Goal: Task Accomplishment & Management: Manage account settings

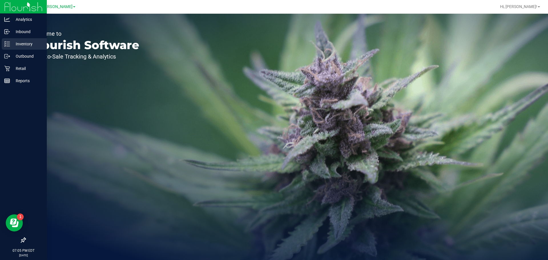
click at [15, 43] on p "Inventory" at bounding box center [27, 44] width 34 height 7
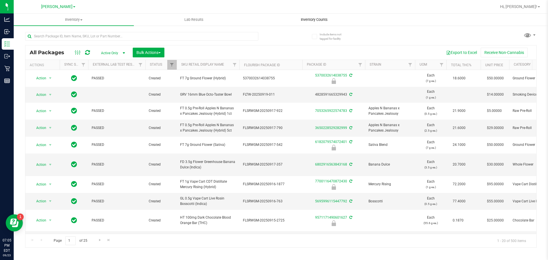
click at [327, 19] on span "Inventory Counts" at bounding box center [314, 19] width 42 height 5
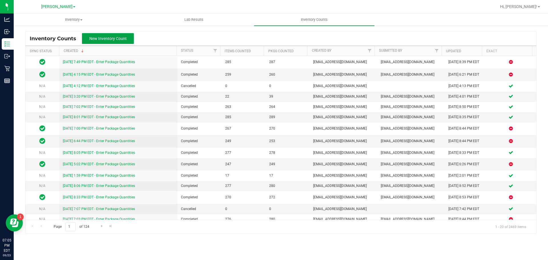
click at [114, 43] on button "New Inventory Count" at bounding box center [108, 38] width 52 height 11
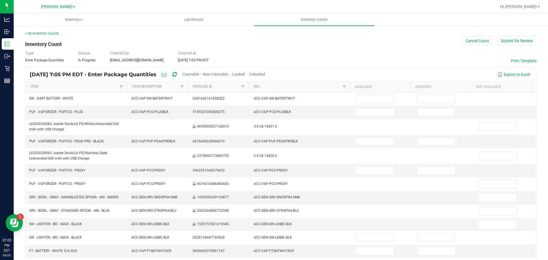
click at [199, 73] on span "Cannabis" at bounding box center [190, 74] width 17 height 5
click at [265, 73] on span "Unlocked" at bounding box center [257, 74] width 16 height 5
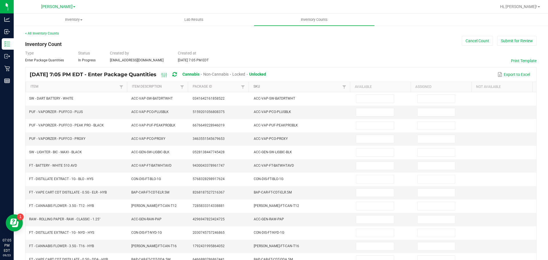
click at [254, 86] on link "SKU" at bounding box center [296, 86] width 87 height 5
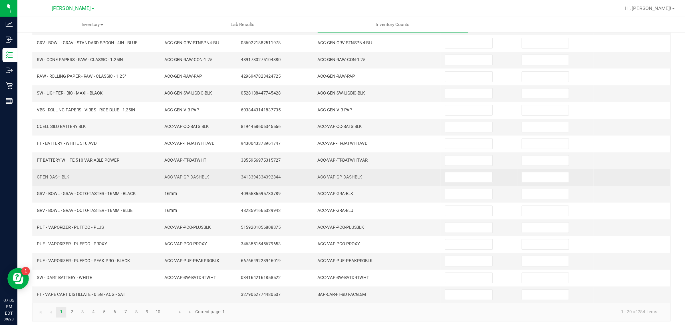
scroll to position [121, 0]
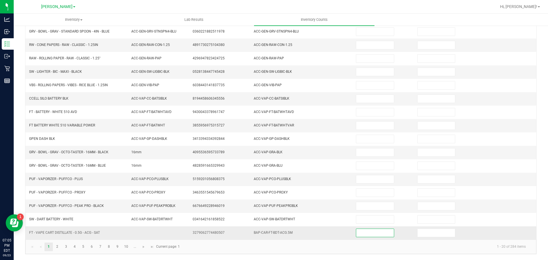
click at [371, 233] on input at bounding box center [374, 233] width 37 height 8
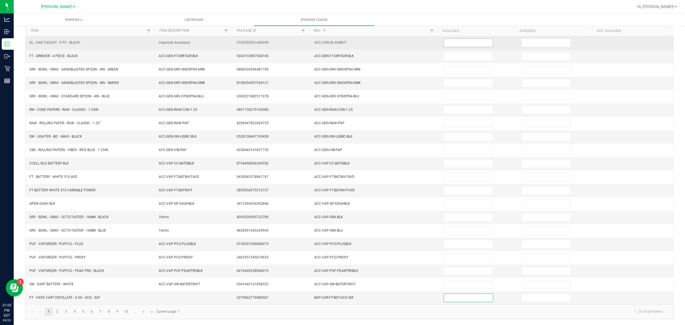
drag, startPoint x: 463, startPoint y: 290, endPoint x: 469, endPoint y: 36, distance: 254.6
click at [469, 39] on input at bounding box center [468, 43] width 49 height 8
type input "6"
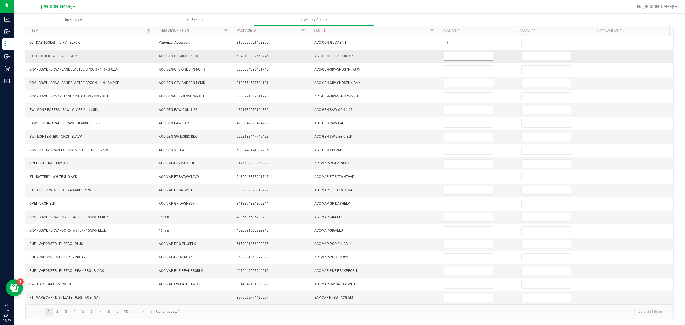
click at [467, 52] on input at bounding box center [468, 56] width 49 height 8
type input "5"
click at [457, 79] on input at bounding box center [468, 83] width 49 height 8
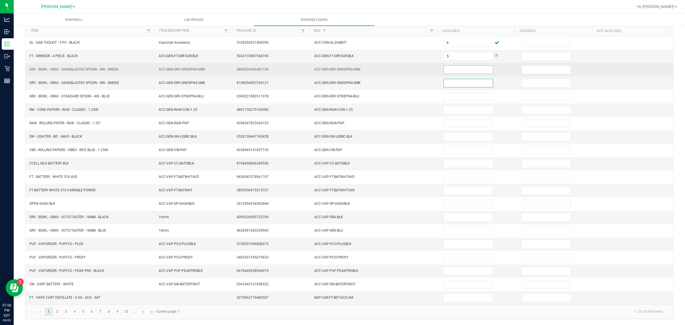
click at [463, 66] on input at bounding box center [468, 70] width 49 height 8
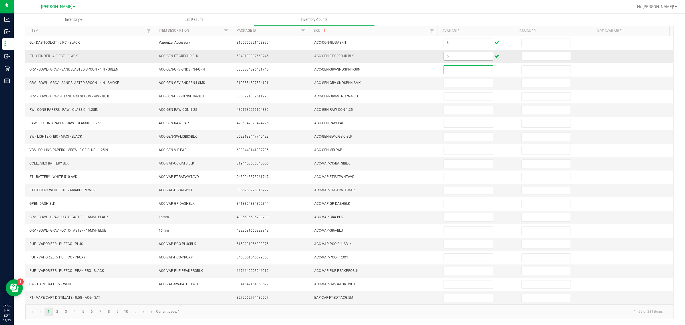
click at [461, 52] on input "5" at bounding box center [468, 56] width 49 height 8
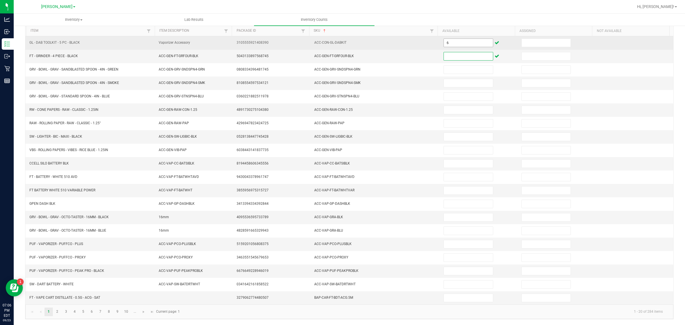
click at [454, 40] on input "6" at bounding box center [468, 43] width 49 height 8
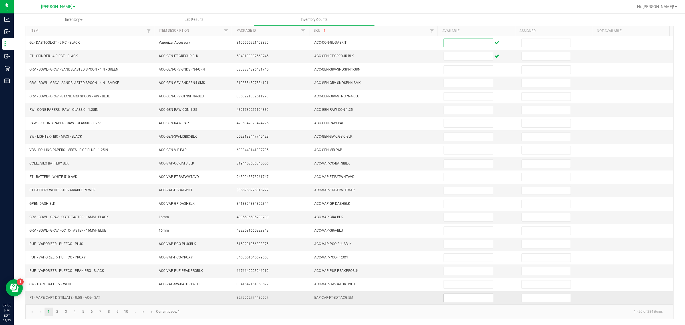
click at [457, 260] on input at bounding box center [468, 298] width 49 height 8
type input "6"
click at [57, 260] on link "2" at bounding box center [57, 311] width 8 height 9
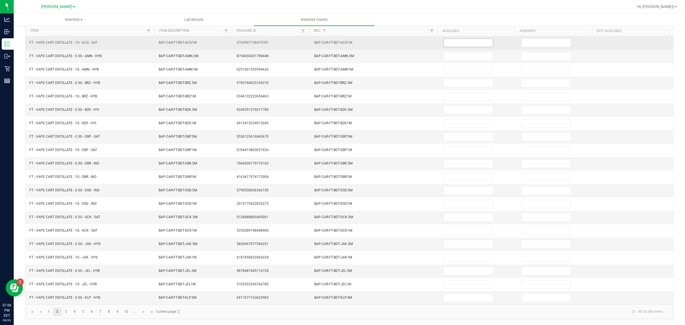
click at [461, 40] on input at bounding box center [468, 43] width 49 height 8
type input "5"
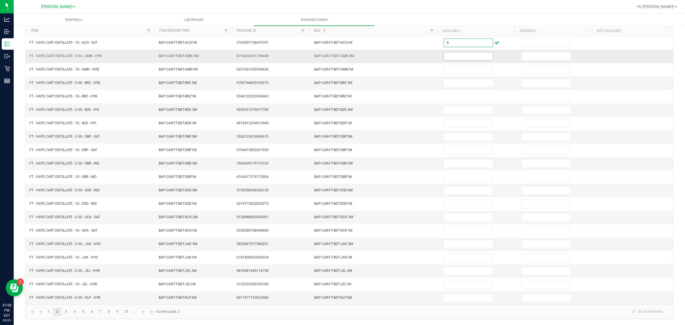
click at [463, 52] on input at bounding box center [468, 56] width 49 height 8
type input "3"
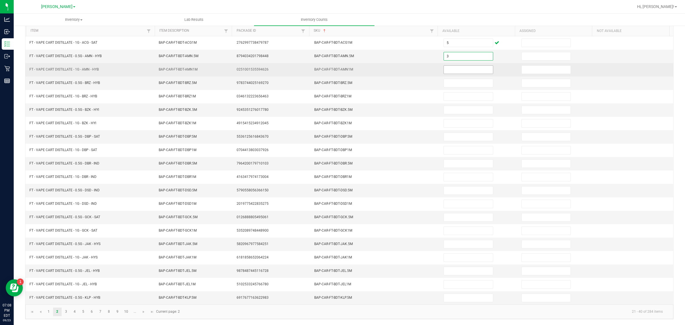
click at [461, 67] on input at bounding box center [468, 70] width 49 height 8
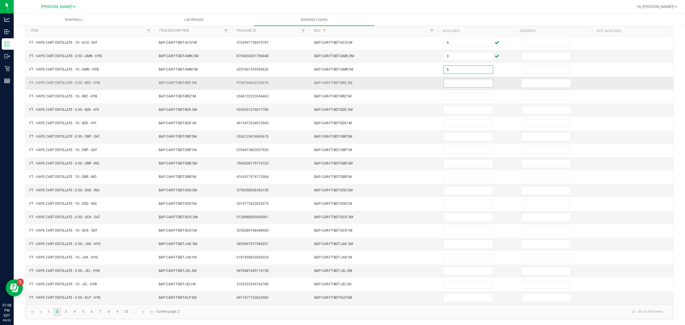
type input "5"
click at [457, 79] on input at bounding box center [468, 83] width 49 height 8
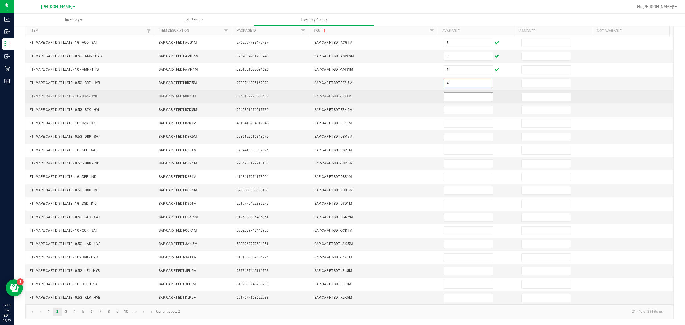
type input "4"
click at [457, 93] on input at bounding box center [468, 96] width 49 height 8
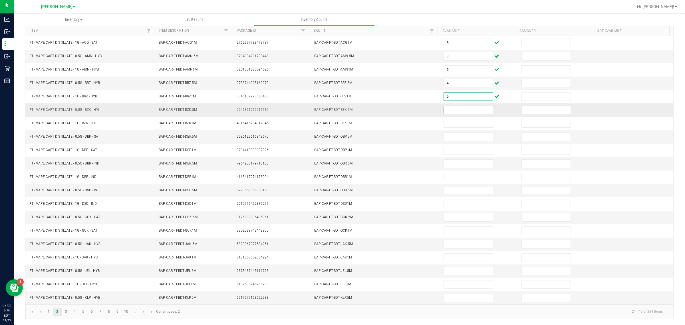
type input "5"
click at [456, 107] on input at bounding box center [468, 110] width 49 height 8
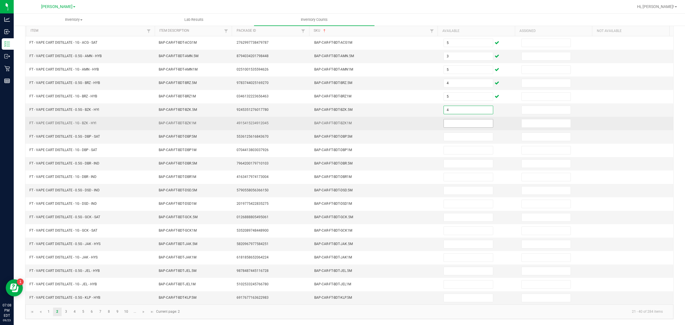
type input "4"
click at [459, 120] on input at bounding box center [468, 123] width 49 height 8
type input "5"
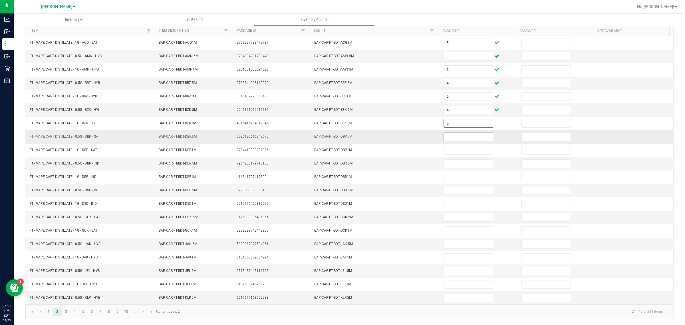
click at [469, 133] on input at bounding box center [468, 137] width 49 height 8
type input "5"
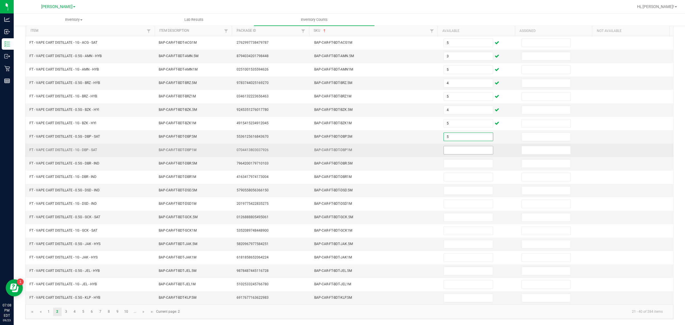
click at [463, 147] on input at bounding box center [468, 150] width 49 height 8
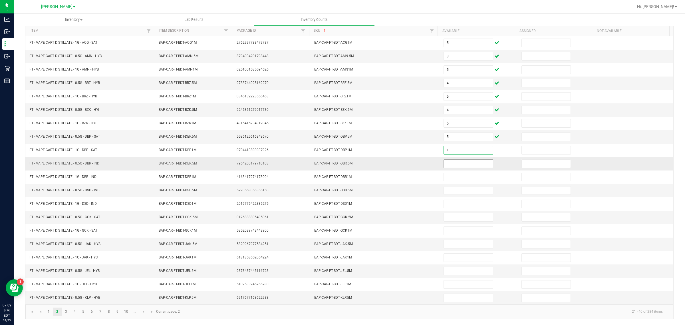
type input "1"
click at [465, 161] on input at bounding box center [468, 164] width 49 height 8
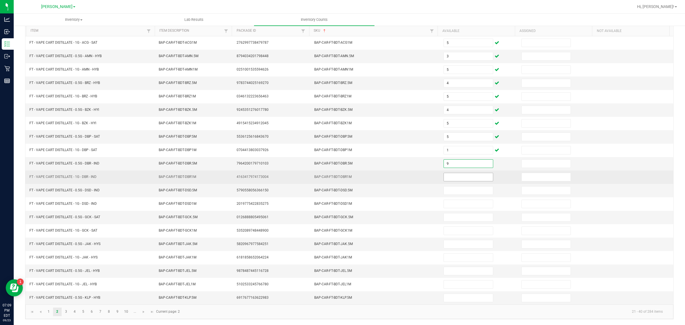
type input "9"
click at [457, 174] on input at bounding box center [468, 177] width 49 height 8
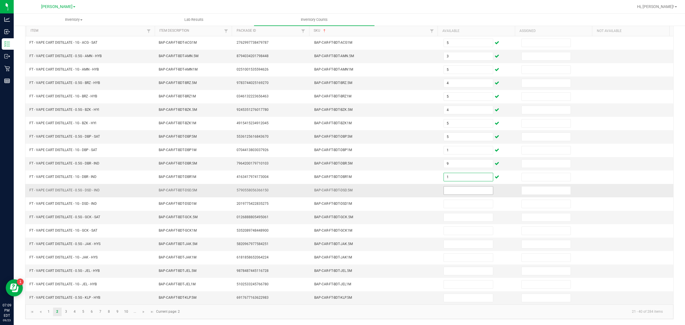
type input "1"
click at [460, 189] on input at bounding box center [468, 190] width 49 height 8
type input "1"
type input "2"
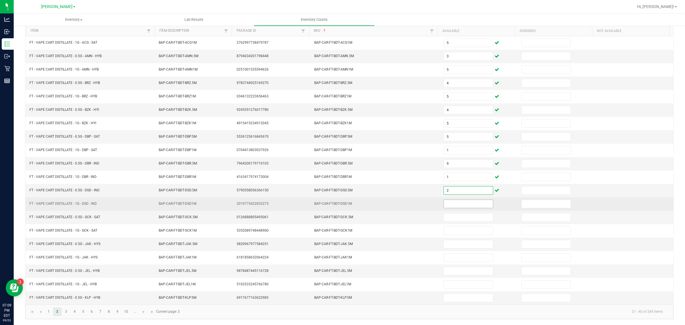
click at [459, 203] on input at bounding box center [468, 204] width 49 height 8
click at [463, 204] on input at bounding box center [468, 204] width 49 height 8
type input "1"
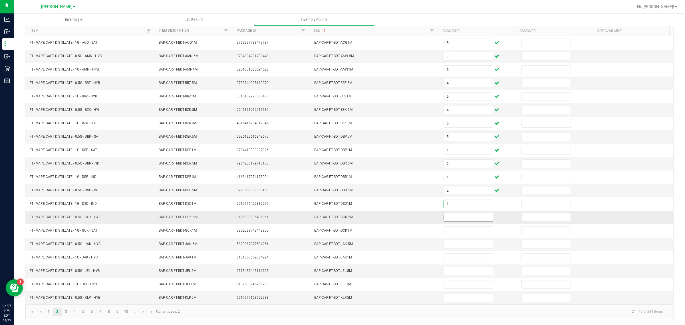
click at [463, 217] on input at bounding box center [468, 217] width 49 height 8
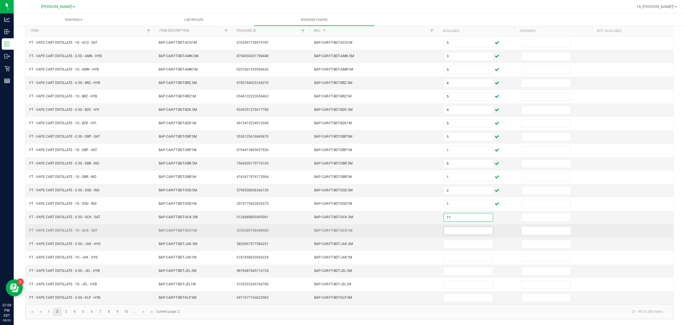
type input "11"
click at [468, 229] on input at bounding box center [468, 231] width 49 height 8
type input "10"
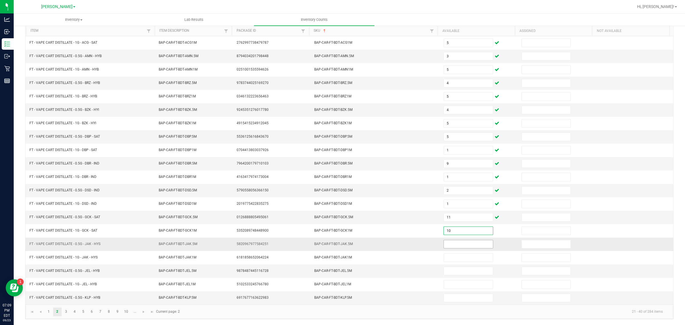
click at [463, 241] on input at bounding box center [468, 244] width 49 height 8
type input "11"
click at [460, 260] on input at bounding box center [468, 271] width 49 height 8
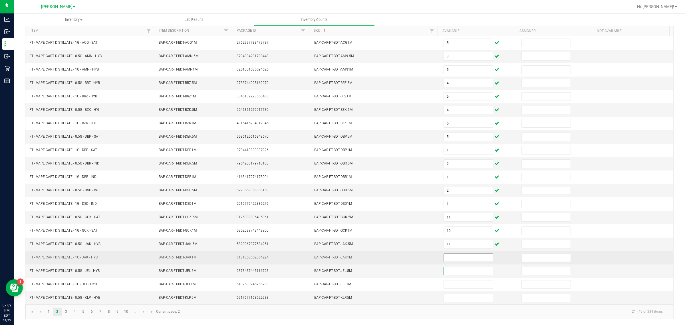
click at [463, 256] on input at bounding box center [468, 257] width 49 height 8
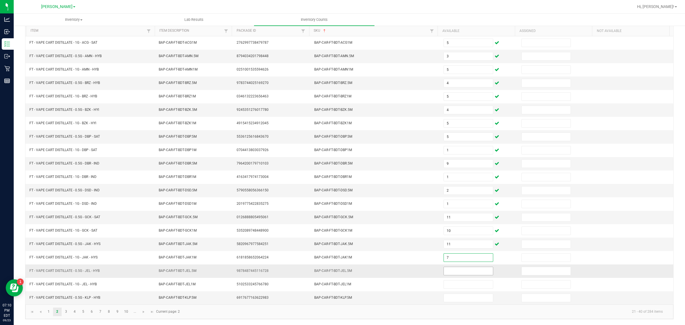
type input "7"
click at [462, 260] on input at bounding box center [468, 271] width 49 height 8
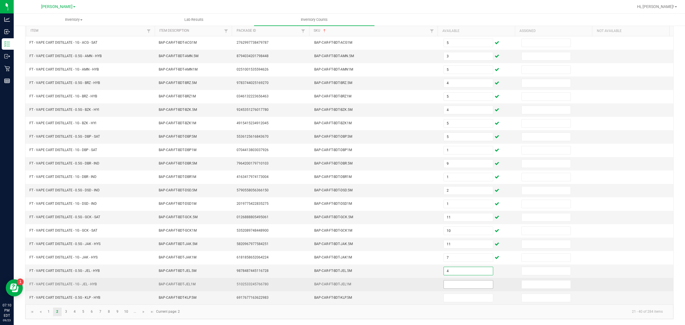
type input "4"
click at [465, 260] on input at bounding box center [468, 284] width 49 height 8
type input "5"
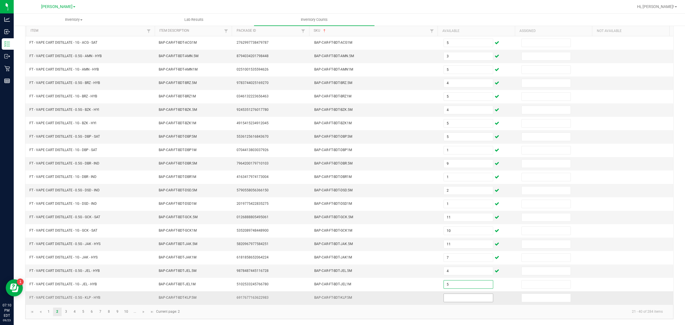
click at [462, 260] on input at bounding box center [468, 298] width 49 height 8
type input "11"
click at [66, 260] on link "3" at bounding box center [66, 311] width 8 height 9
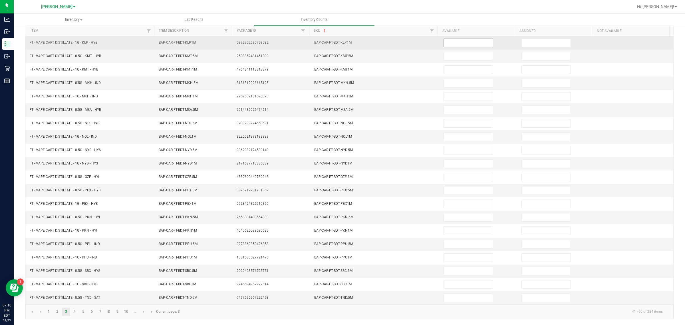
click at [454, 39] on input at bounding box center [468, 43] width 49 height 8
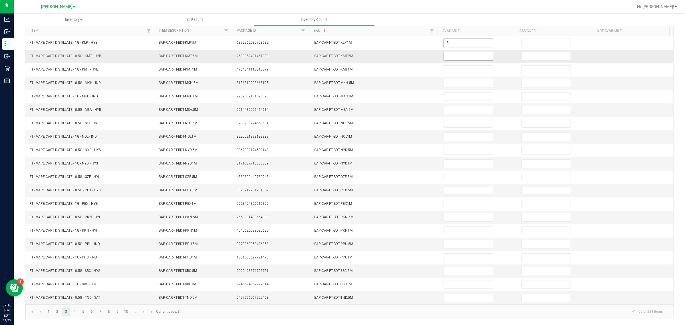
type input "8"
click at [461, 53] on input at bounding box center [468, 56] width 49 height 8
type input "1"
click at [468, 79] on input at bounding box center [468, 83] width 49 height 8
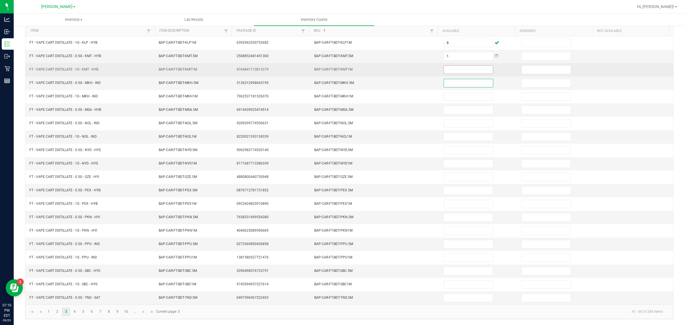
click at [455, 66] on input at bounding box center [468, 70] width 49 height 8
type input "5"
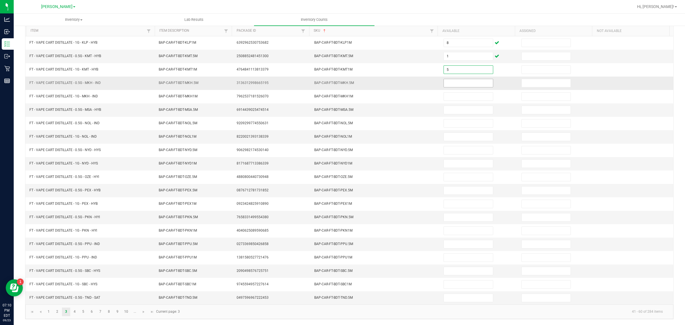
click at [470, 80] on input at bounding box center [468, 83] width 49 height 8
type input "2"
type input "3"
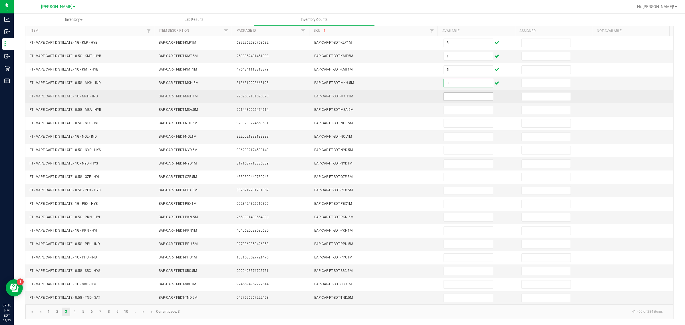
click at [475, 92] on input at bounding box center [468, 96] width 49 height 8
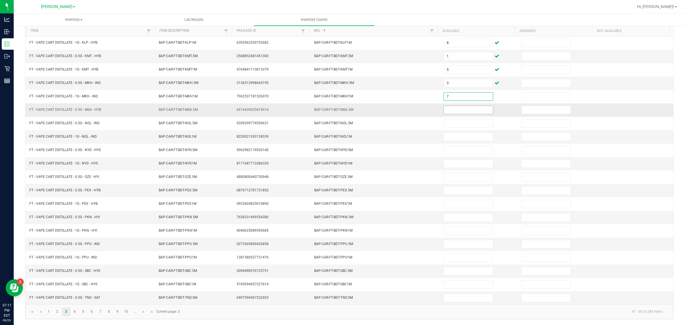
type input "7"
click at [455, 106] on input at bounding box center [468, 110] width 49 height 8
type input "2"
click at [457, 133] on input at bounding box center [468, 137] width 49 height 8
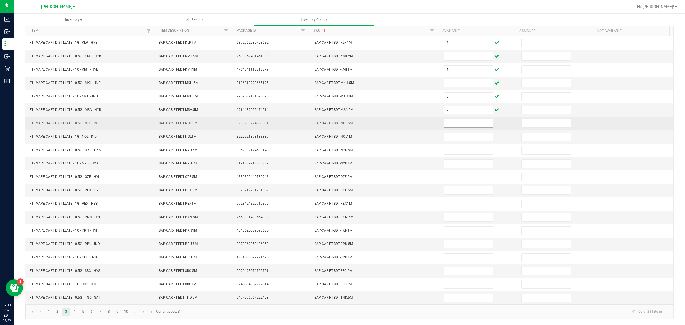
click at [459, 120] on input at bounding box center [468, 123] width 49 height 8
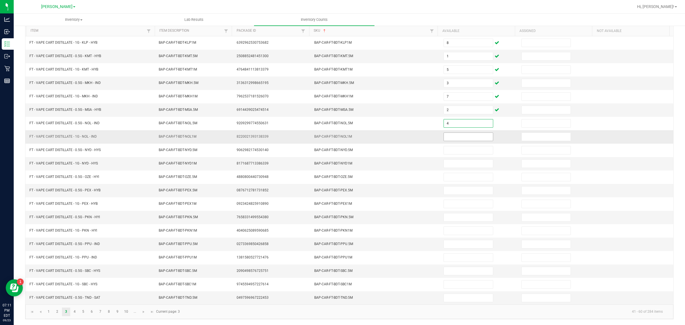
type input "4"
click at [465, 134] on input at bounding box center [468, 137] width 49 height 8
type input "5"
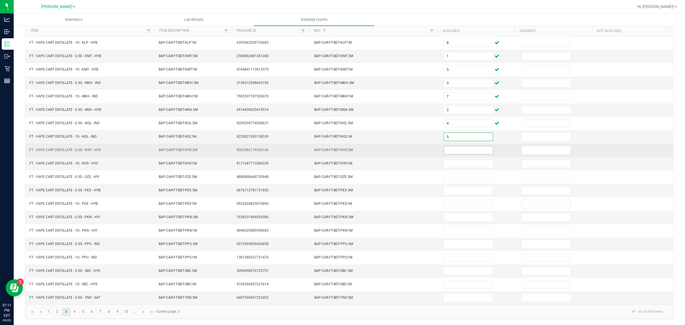
click at [469, 147] on input at bounding box center [468, 150] width 49 height 8
type input "1"
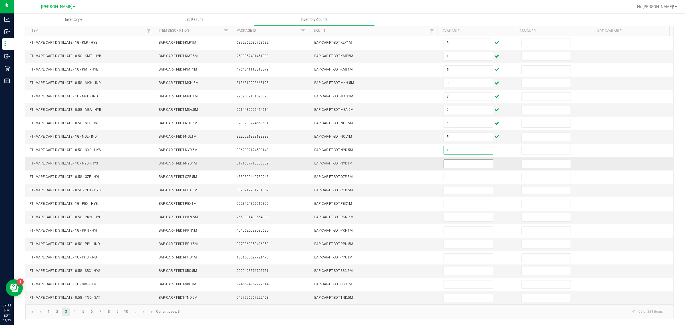
click at [452, 163] on input at bounding box center [468, 164] width 49 height 8
type input "3"
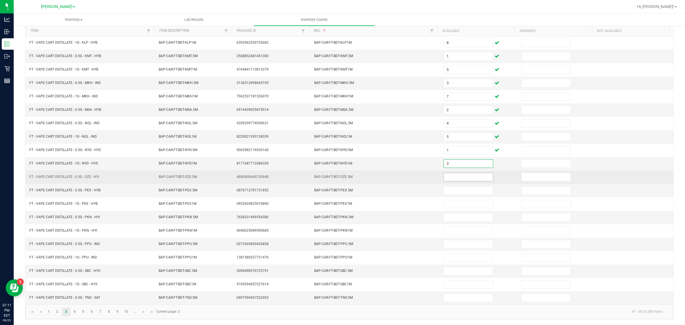
click at [458, 173] on input at bounding box center [468, 177] width 49 height 8
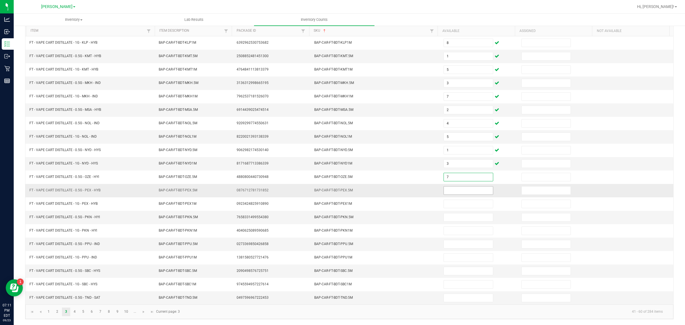
type input "7"
click at [459, 189] on input at bounding box center [468, 190] width 49 height 8
type input "2"
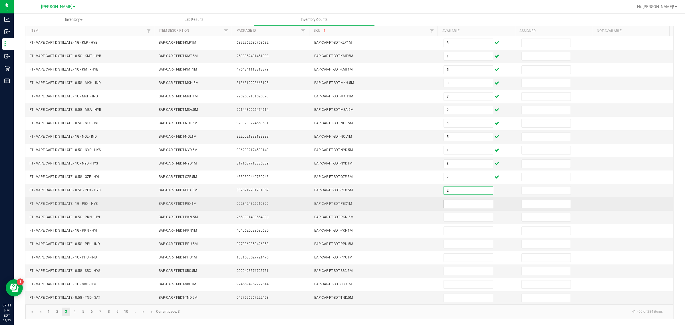
click at [456, 203] on input at bounding box center [468, 204] width 49 height 8
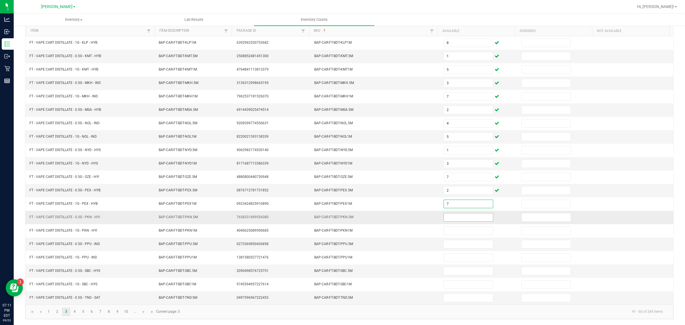
type input "7"
click at [460, 215] on input at bounding box center [468, 217] width 49 height 8
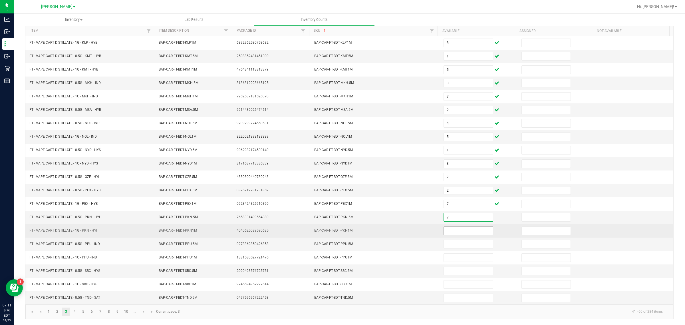
type input "7"
click at [453, 230] on input at bounding box center [468, 231] width 49 height 8
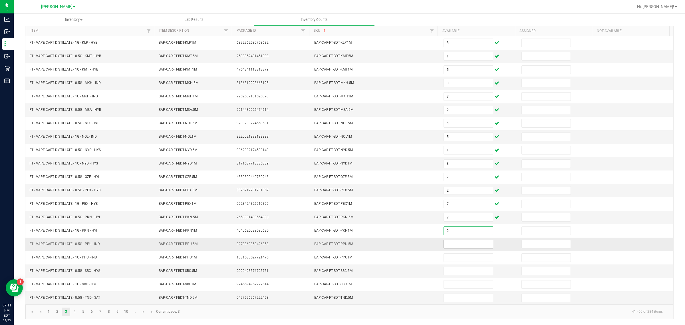
type input "2"
click at [467, 244] on input at bounding box center [468, 244] width 49 height 8
type input "3"
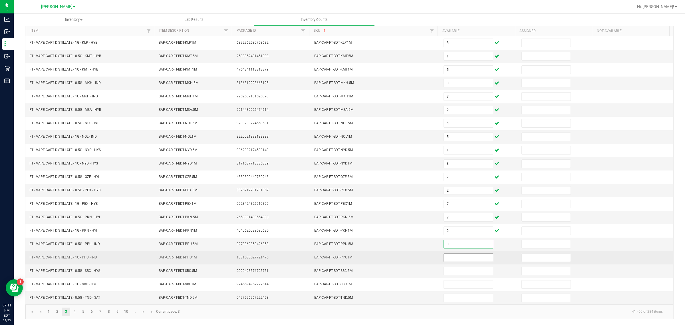
click at [450, 256] on input at bounding box center [468, 257] width 49 height 8
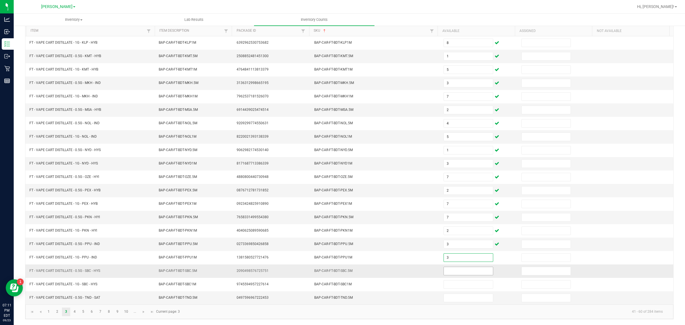
type input "3"
click at [460, 260] on input at bounding box center [468, 271] width 49 height 8
type input "2"
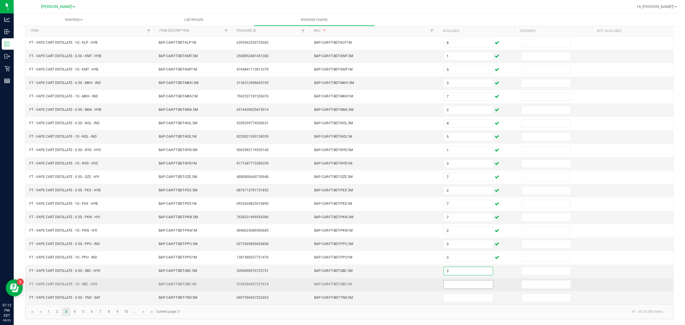
click at [455, 260] on input at bounding box center [468, 284] width 49 height 8
type input "1"
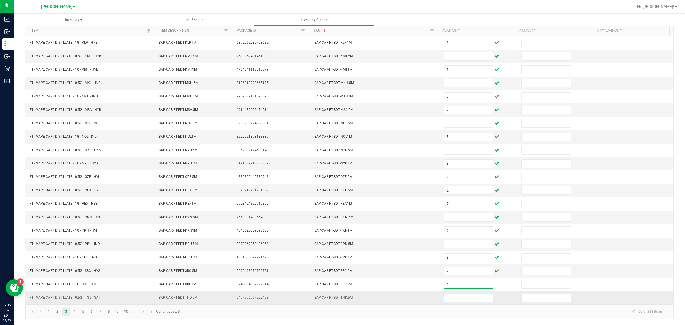
click at [461, 260] on input at bounding box center [468, 298] width 49 height 8
type input "6"
click at [74, 260] on link "4" at bounding box center [74, 311] width 8 height 9
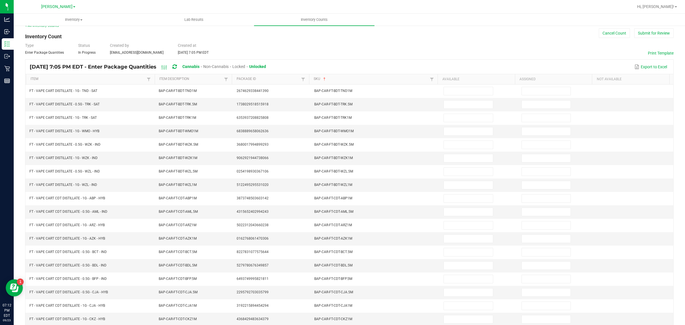
scroll to position [0, 0]
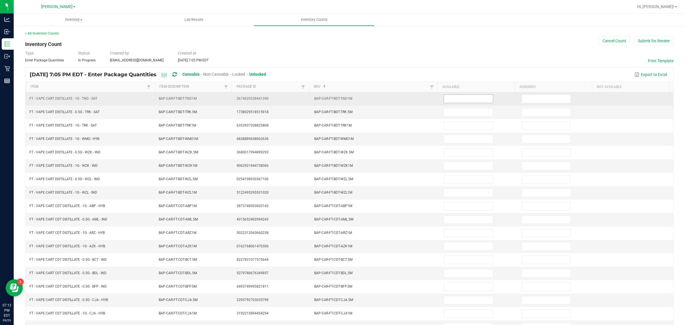
click at [470, 98] on input at bounding box center [468, 99] width 49 height 8
type input "7"
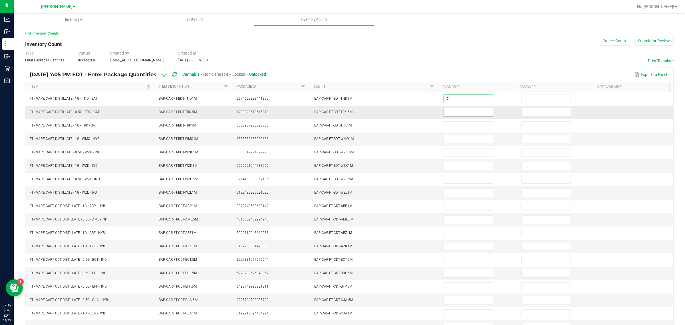
click at [463, 112] on input at bounding box center [468, 112] width 49 height 8
type input "3"
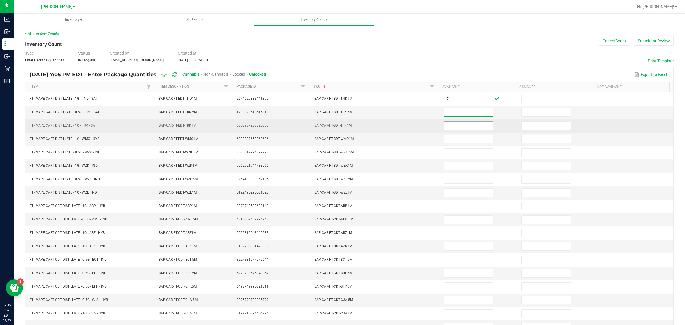
click at [466, 126] on input at bounding box center [468, 126] width 49 height 8
type input "6"
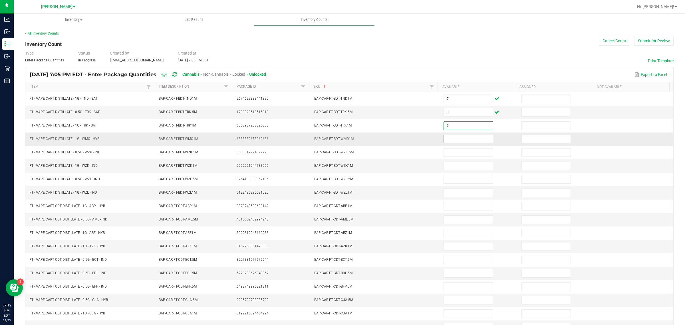
click at [462, 141] on input at bounding box center [468, 139] width 49 height 8
type input "1"
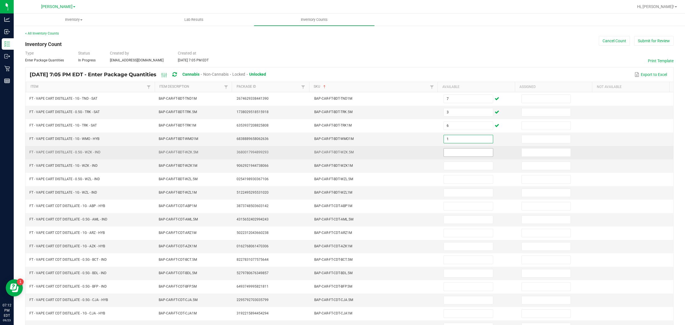
click at [453, 154] on input at bounding box center [468, 152] width 49 height 8
type input "10"
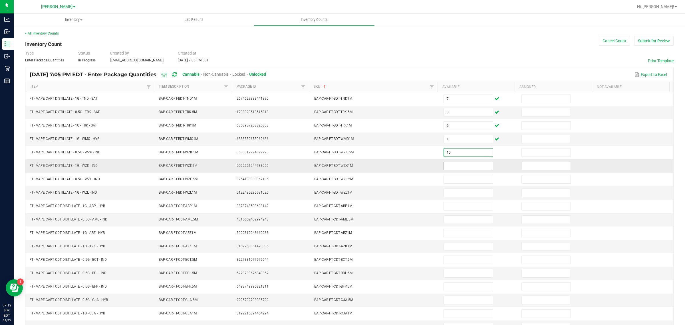
click at [470, 167] on input at bounding box center [468, 166] width 49 height 8
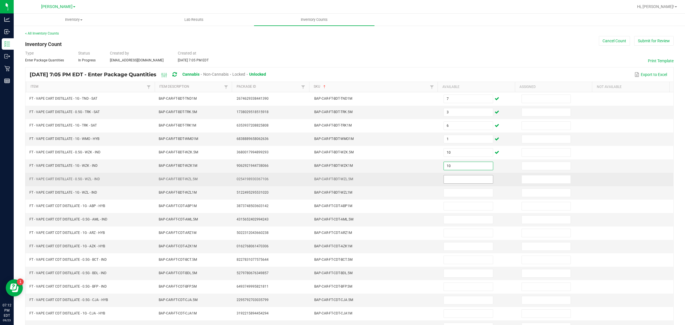
type input "10"
click at [463, 180] on input at bounding box center [468, 179] width 49 height 8
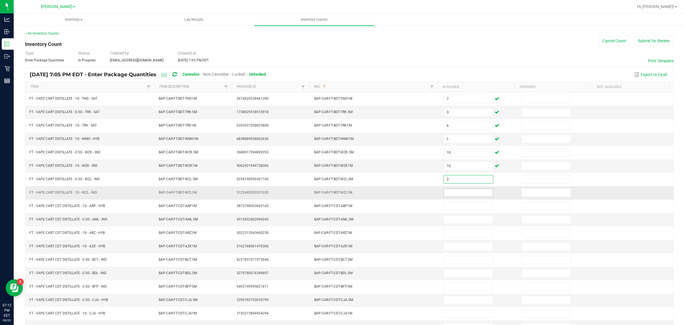
type input "3"
click at [463, 193] on input at bounding box center [468, 193] width 49 height 8
type input "5"
click at [457, 220] on input at bounding box center [468, 219] width 49 height 8
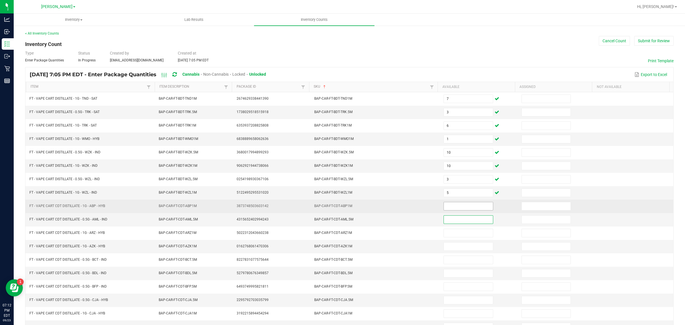
click at [458, 208] on input at bounding box center [468, 206] width 49 height 8
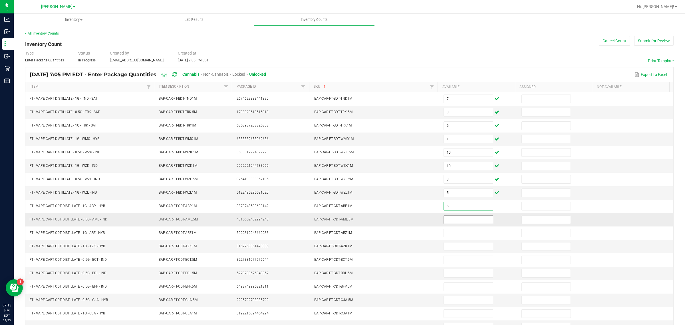
type input "6"
click at [463, 223] on input at bounding box center [468, 219] width 49 height 8
type input "5"
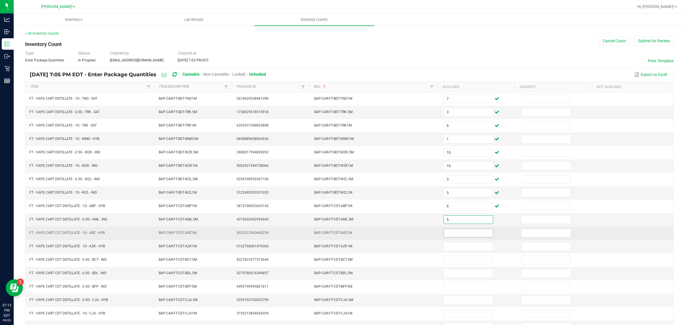
click at [465, 236] on input at bounding box center [468, 233] width 49 height 8
type input "6"
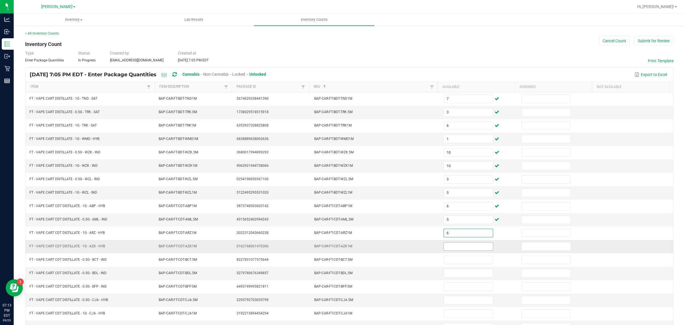
click at [467, 250] on input at bounding box center [468, 246] width 49 height 8
type input "4"
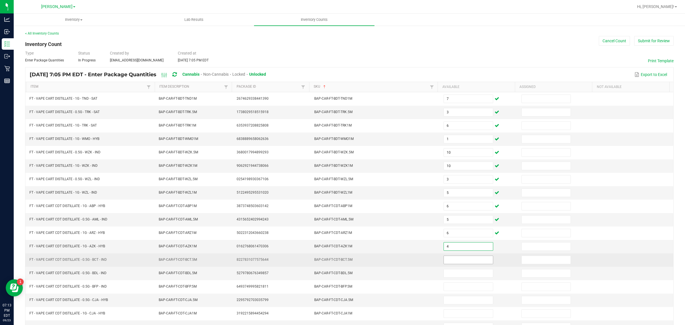
click at [452, 260] on input at bounding box center [468, 260] width 49 height 8
type input "1"
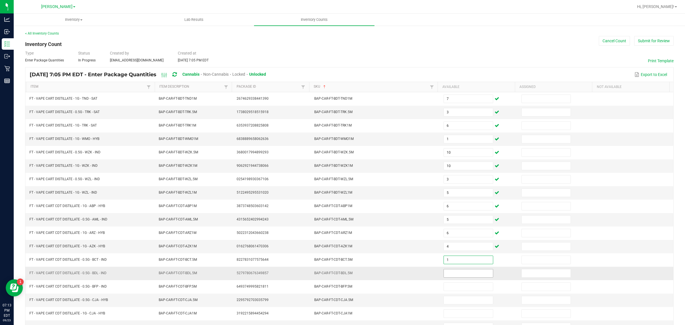
click at [455, 260] on input at bounding box center [468, 273] width 49 height 8
type input "9"
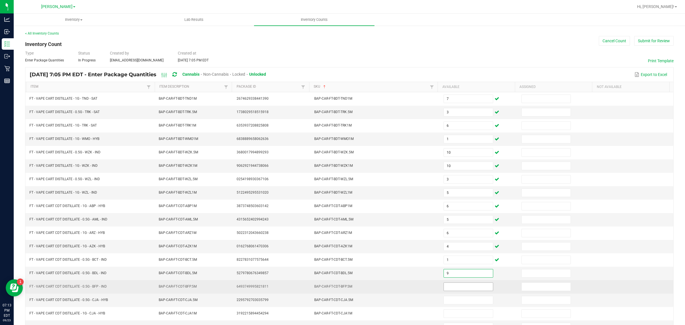
click at [467, 260] on input at bounding box center [468, 286] width 49 height 8
type input "9"
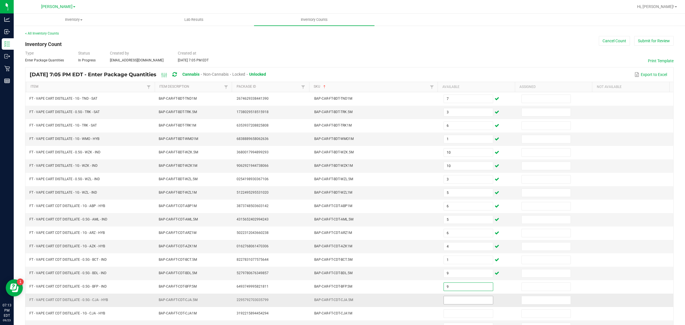
click at [464, 260] on input at bounding box center [468, 300] width 49 height 8
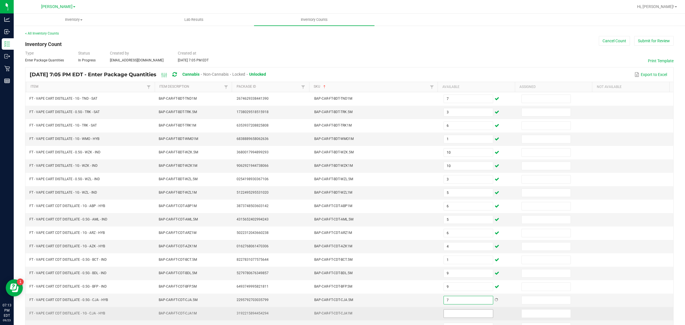
type input "7"
click at [459, 260] on input at bounding box center [468, 313] width 49 height 8
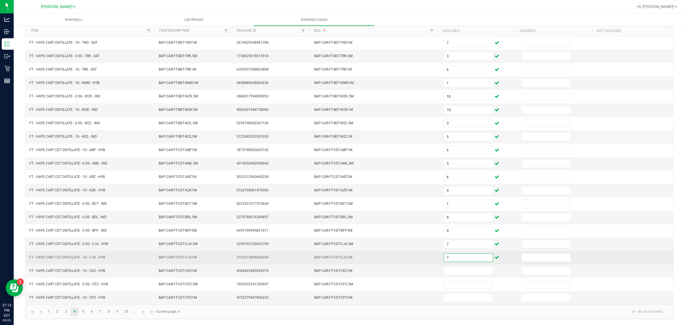
type input "7"
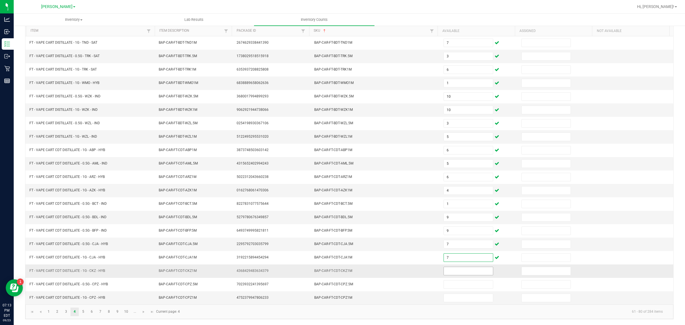
click at [459, 260] on input at bounding box center [468, 271] width 49 height 8
type input "3"
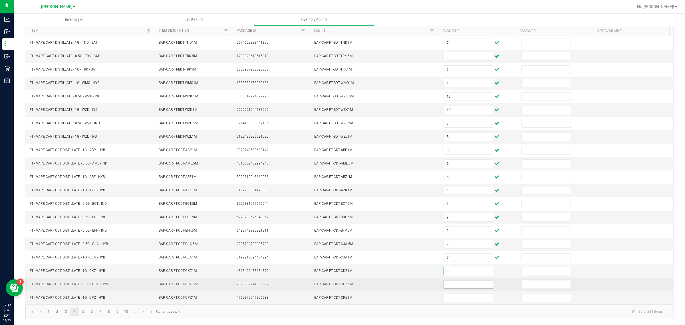
click at [467, 260] on input at bounding box center [468, 284] width 49 height 8
type input "4"
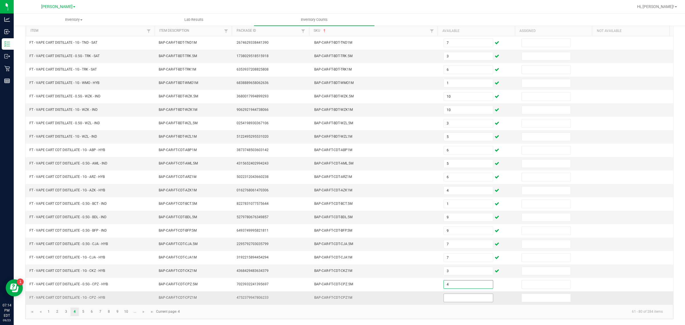
click at [464, 260] on input at bounding box center [468, 298] width 49 height 8
type input "7"
click at [83, 260] on link "5" at bounding box center [83, 311] width 8 height 9
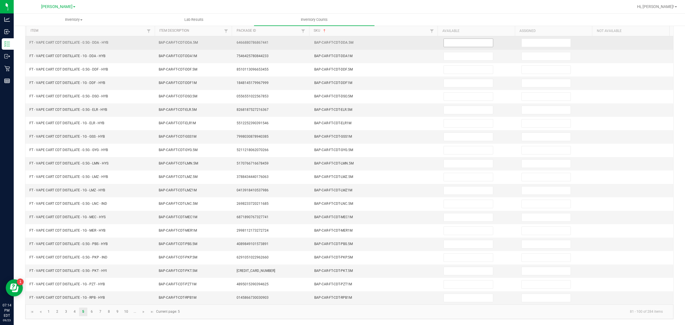
click at [464, 40] on input at bounding box center [468, 43] width 49 height 8
type input "5"
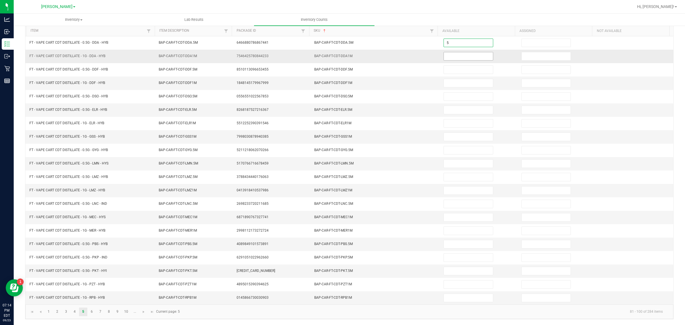
click at [455, 52] on input at bounding box center [468, 56] width 49 height 8
type input "7"
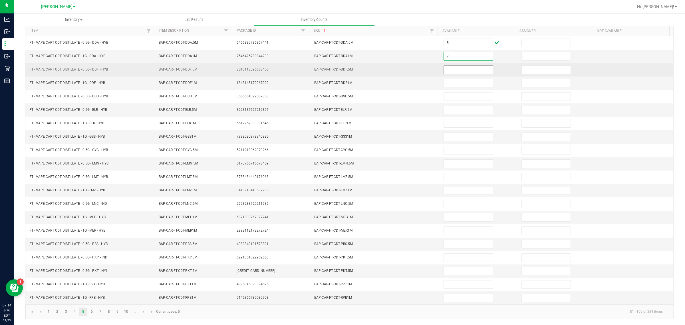
click at [475, 66] on input at bounding box center [468, 70] width 49 height 8
type input "2"
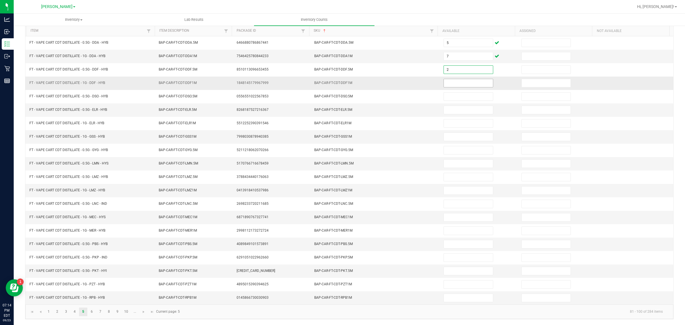
click at [470, 79] on input at bounding box center [468, 83] width 49 height 8
click at [459, 79] on input at bounding box center [468, 83] width 49 height 8
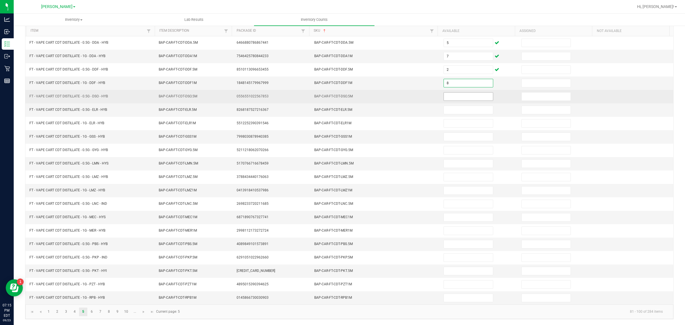
type input "8"
click at [463, 93] on input at bounding box center [468, 96] width 49 height 8
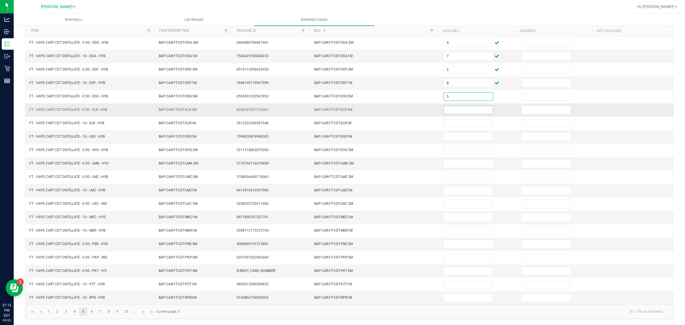
type input "5"
click at [461, 107] on input at bounding box center [468, 110] width 49 height 8
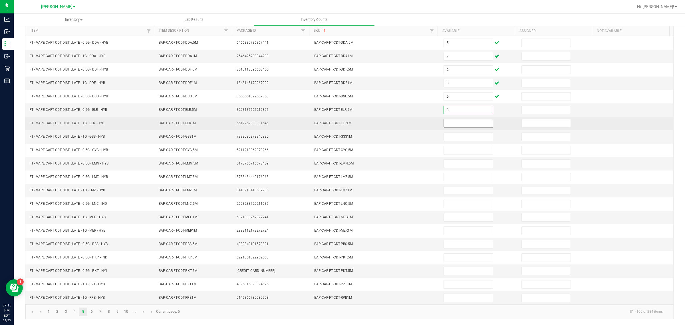
type input "3"
click at [461, 120] on input at bounding box center [468, 123] width 49 height 8
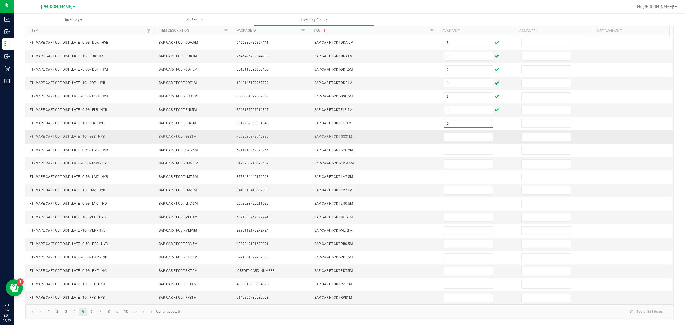
type input "5"
click at [459, 134] on input at bounding box center [468, 137] width 49 height 8
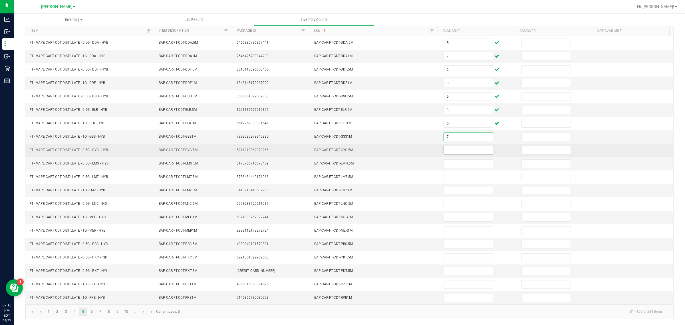
type input "7"
click at [458, 147] on input at bounding box center [468, 150] width 49 height 8
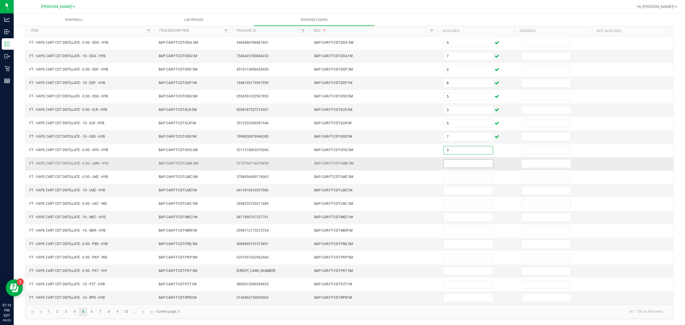
type input "3"
click at [455, 161] on input at bounding box center [468, 164] width 49 height 8
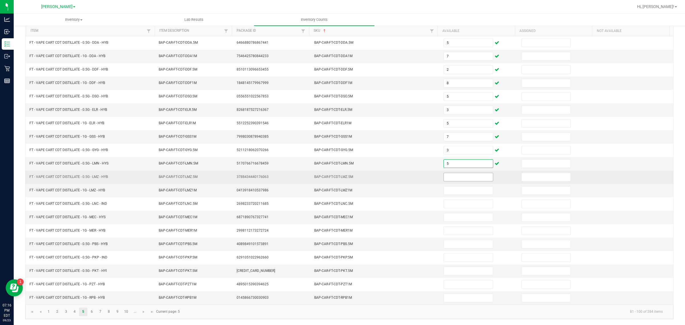
type input "5"
click at [457, 173] on input at bounding box center [468, 177] width 49 height 8
type input "12"
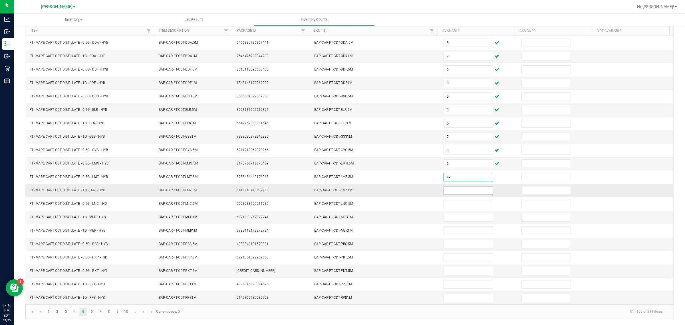
click at [455, 189] on input at bounding box center [468, 190] width 49 height 8
type input "4"
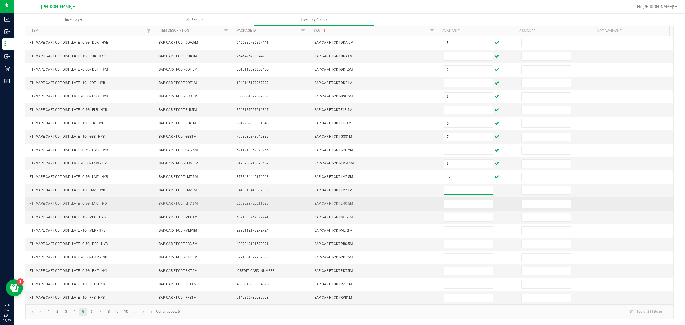
click at [452, 202] on input at bounding box center [468, 204] width 49 height 8
type input "1"
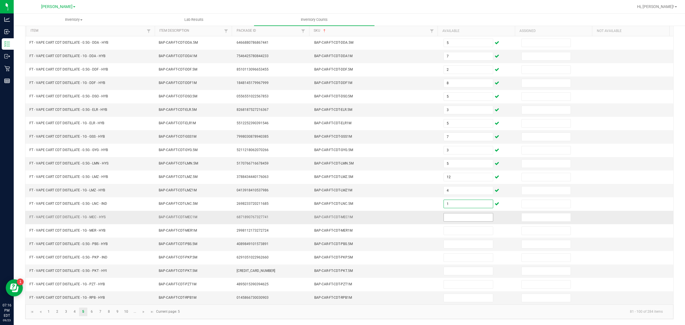
click at [460, 217] on input at bounding box center [468, 217] width 49 height 8
type input "7"
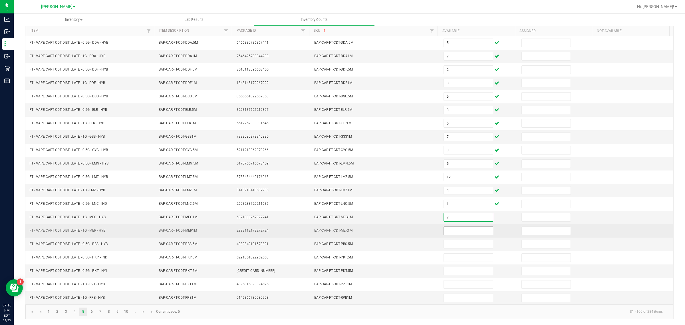
click at [458, 230] on input at bounding box center [468, 231] width 49 height 8
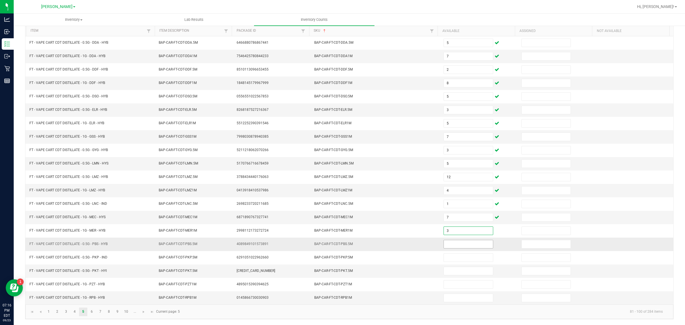
type input "3"
click at [455, 243] on input at bounding box center [468, 244] width 49 height 8
type input "3"
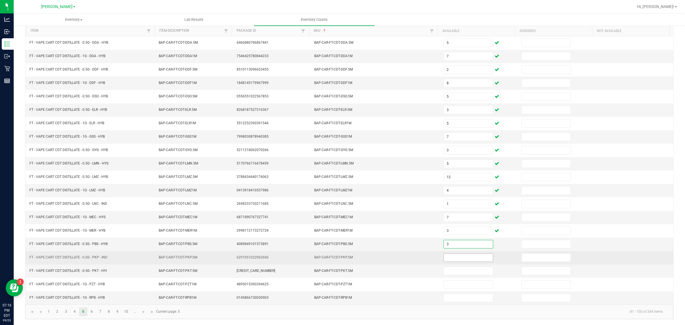
click at [465, 257] on input at bounding box center [468, 257] width 49 height 8
type input "1"
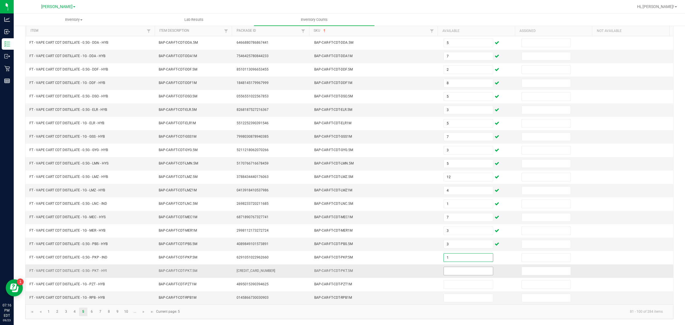
click at [459, 260] on input at bounding box center [468, 271] width 49 height 8
type input "7"
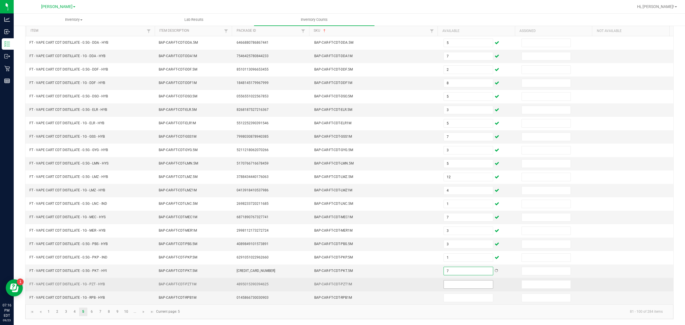
click at [460, 260] on input at bounding box center [468, 284] width 49 height 8
type input "3"
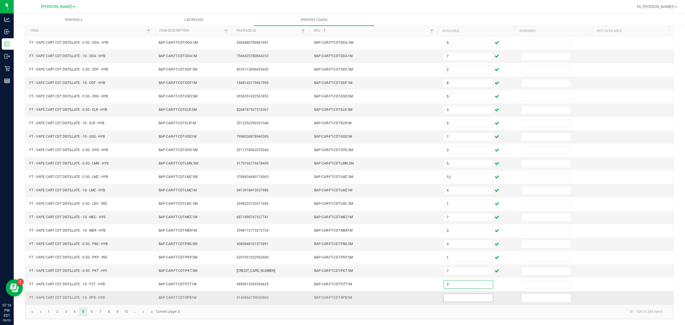
click at [463, 260] on input at bounding box center [468, 298] width 49 height 8
type input "1"
click at [92, 260] on link "6" at bounding box center [92, 311] width 8 height 9
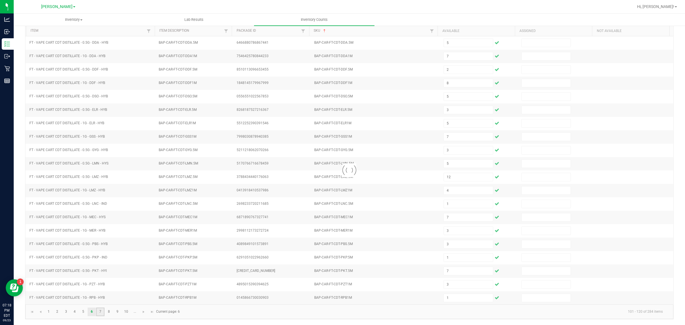
click at [102, 260] on link "7" at bounding box center [100, 311] width 8 height 9
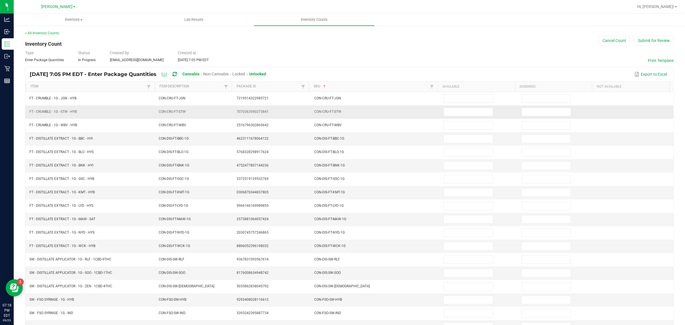
scroll to position [0, 0]
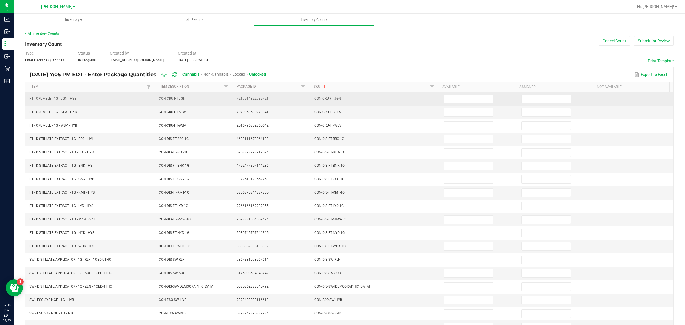
click at [477, 100] on input at bounding box center [468, 99] width 49 height 8
type input "0"
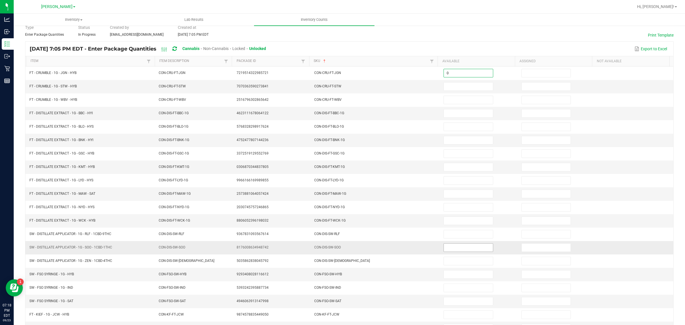
scroll to position [60, 0]
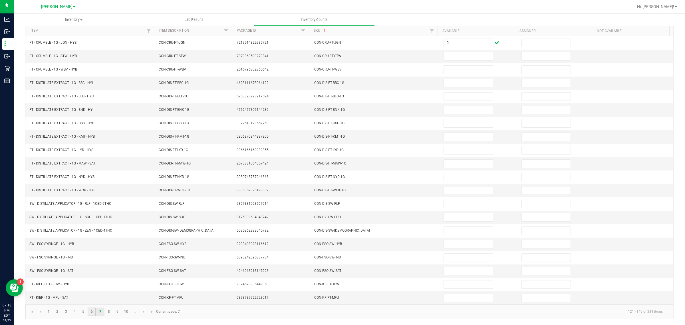
click at [91, 260] on link "6" at bounding box center [92, 311] width 8 height 9
click at [82, 260] on link "5" at bounding box center [83, 311] width 8 height 9
type input "5"
type input "7"
type input "8"
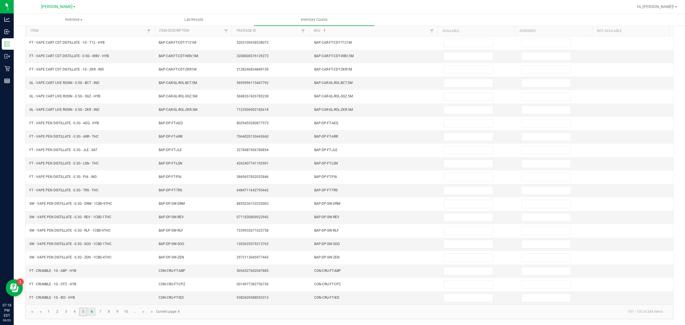
type input "3"
type input "12"
type input "4"
type input "7"
type input "3"
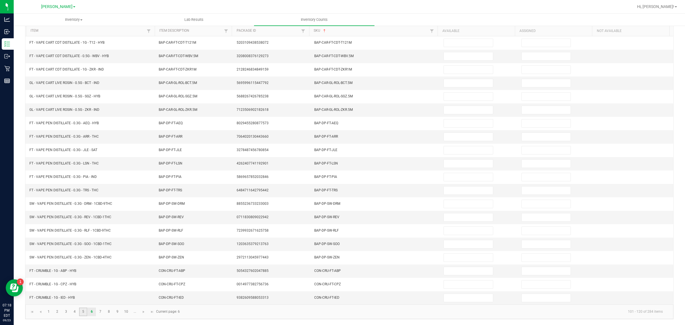
type input "3"
type input "2"
type input "5"
type input "7"
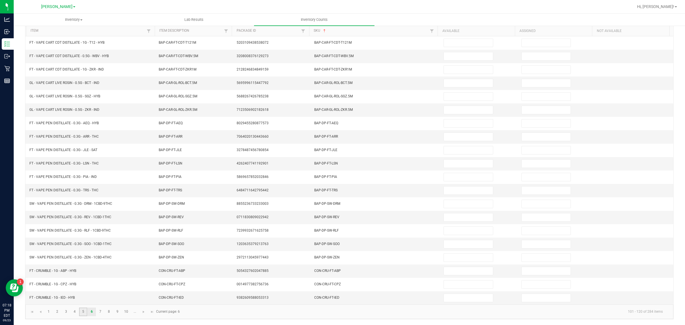
type input "3"
type input "5"
type input "1"
type input "3"
type input "1"
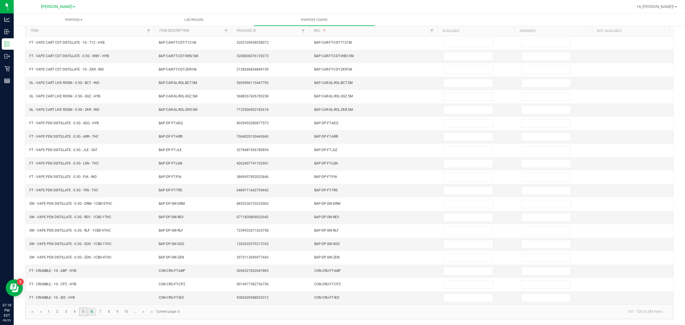
type input "7"
type input "1"
click at [93, 260] on link "6" at bounding box center [92, 311] width 8 height 9
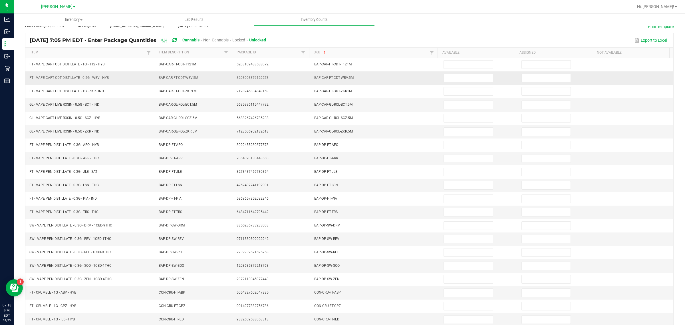
scroll to position [0, 0]
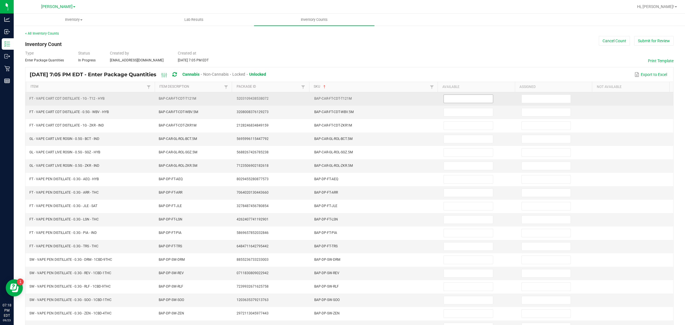
click at [444, 101] on input at bounding box center [468, 99] width 49 height 8
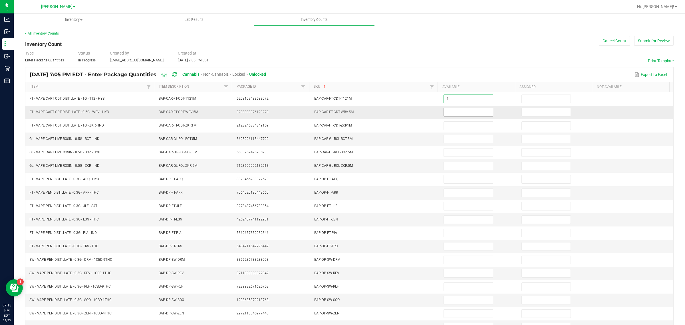
click at [457, 113] on input at bounding box center [468, 112] width 49 height 8
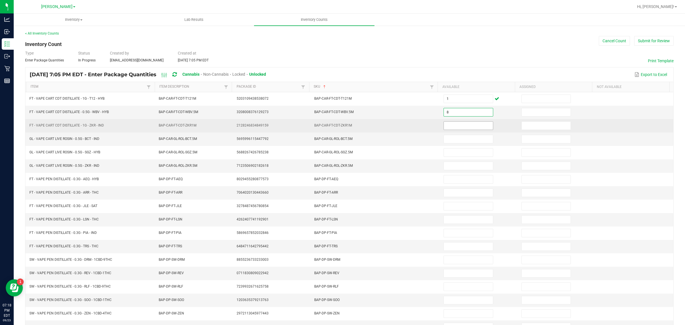
click at [461, 124] on input at bounding box center [468, 126] width 49 height 8
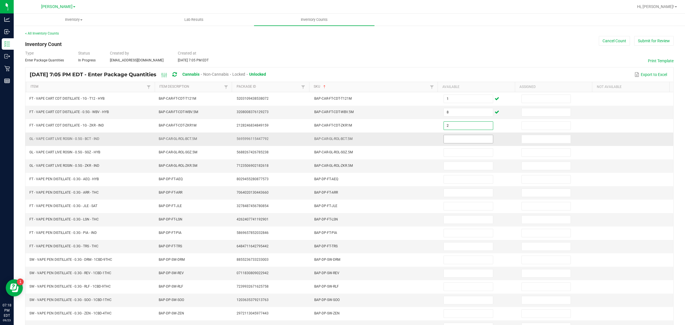
click at [460, 140] on input at bounding box center [468, 139] width 49 height 8
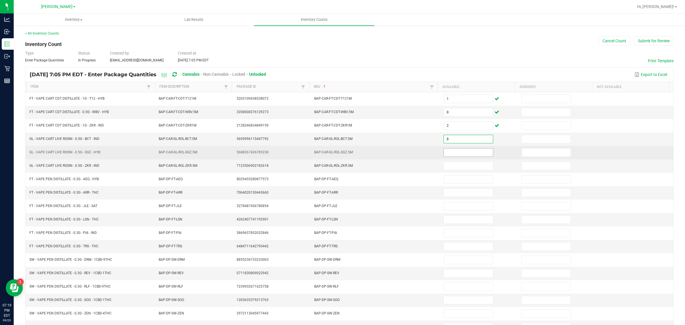
click at [463, 154] on input at bounding box center [468, 152] width 49 height 8
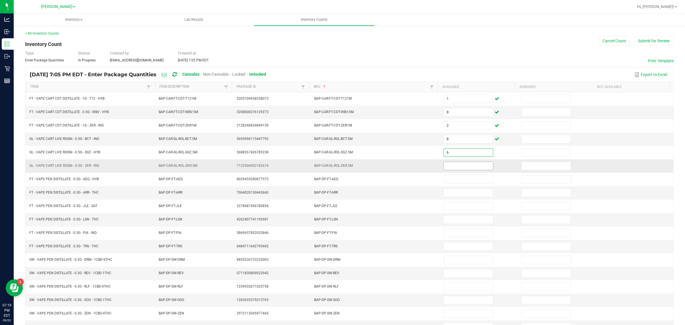
click at [466, 166] on input at bounding box center [468, 166] width 49 height 8
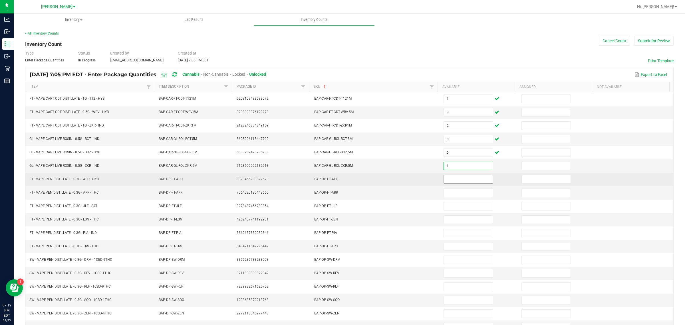
click at [460, 182] on input at bounding box center [468, 179] width 49 height 8
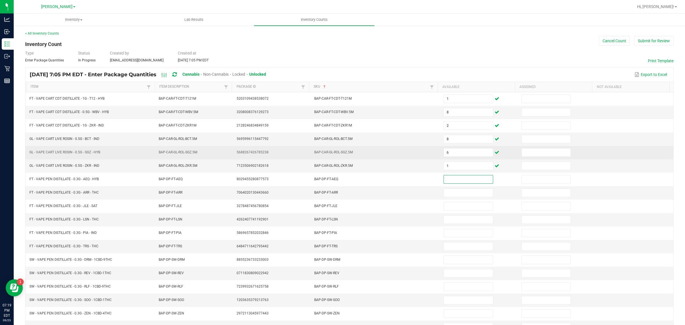
click at [462, 181] on input at bounding box center [468, 179] width 49 height 8
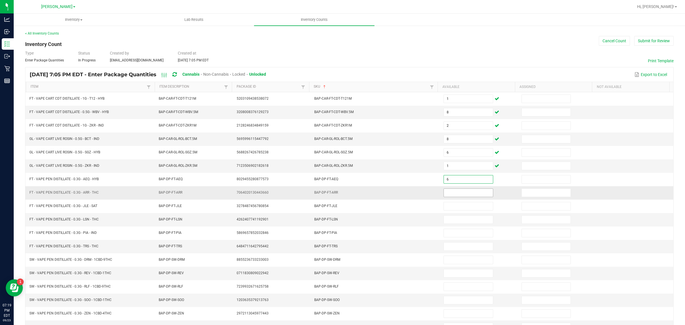
click at [460, 194] on input at bounding box center [468, 193] width 49 height 8
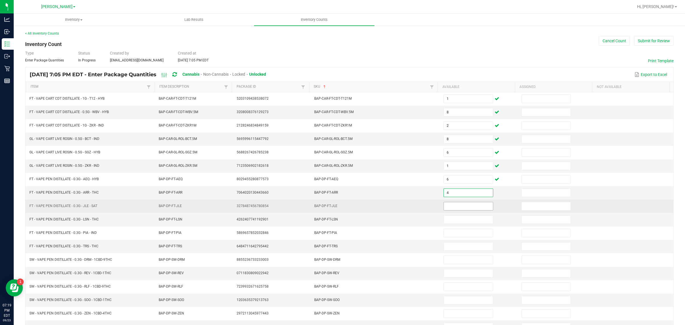
click at [465, 209] on input at bounding box center [468, 206] width 49 height 8
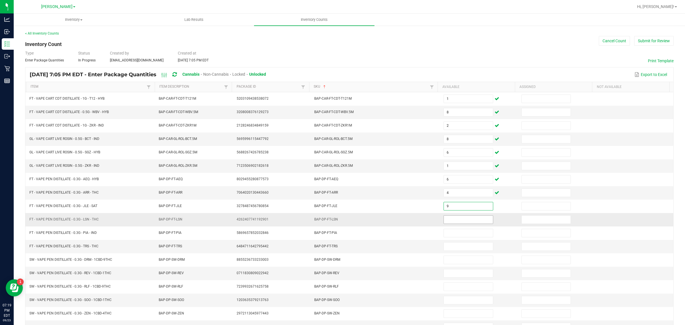
click at [459, 221] on input at bounding box center [468, 219] width 49 height 8
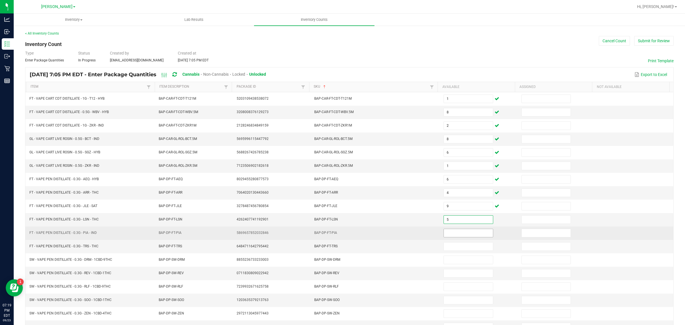
click at [470, 235] on input at bounding box center [468, 233] width 49 height 8
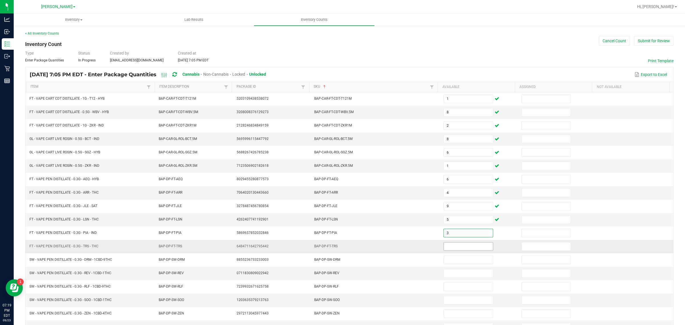
click at [455, 249] on input at bounding box center [468, 246] width 49 height 8
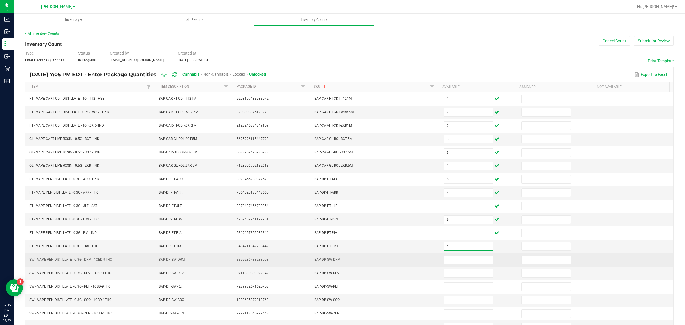
click at [464, 260] on input at bounding box center [468, 260] width 49 height 8
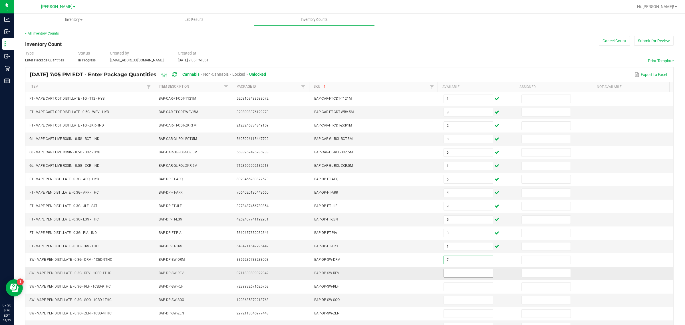
click at [463, 260] on input at bounding box center [468, 273] width 49 height 8
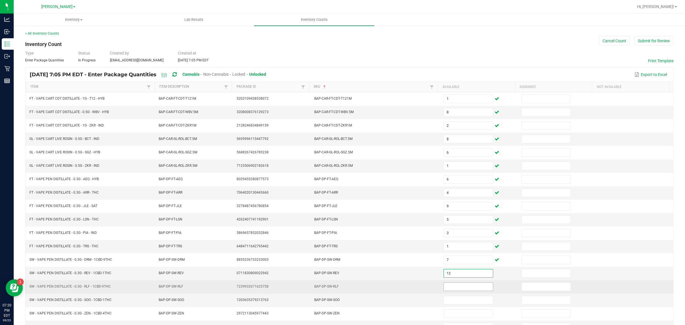
click at [459, 260] on input at bounding box center [468, 286] width 49 height 8
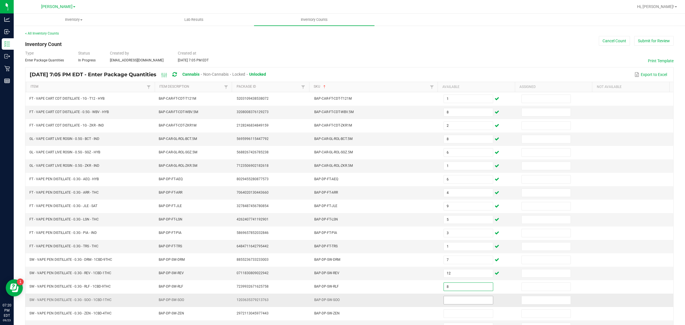
click at [461, 260] on input at bounding box center [468, 300] width 49 height 8
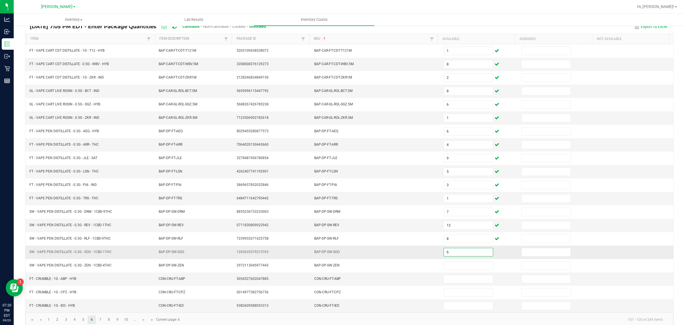
scroll to position [60, 0]
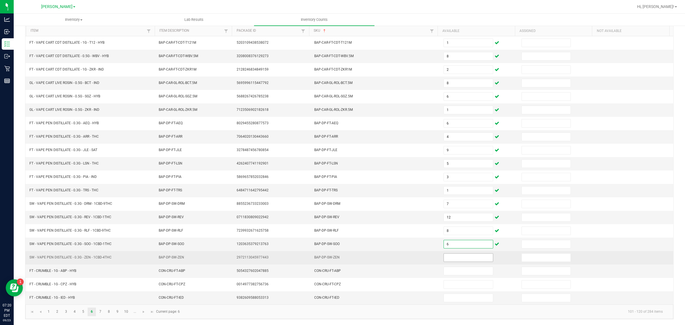
click at [454, 257] on input at bounding box center [468, 257] width 49 height 8
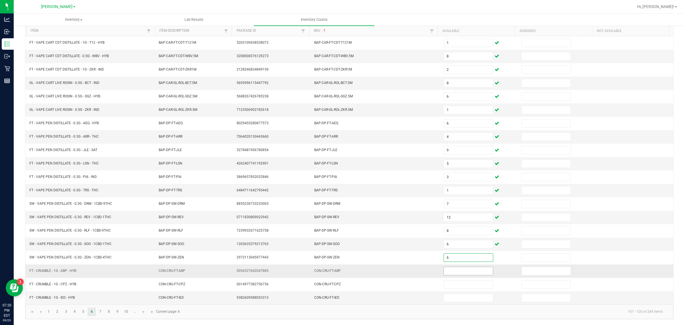
click at [460, 260] on input at bounding box center [468, 271] width 49 height 8
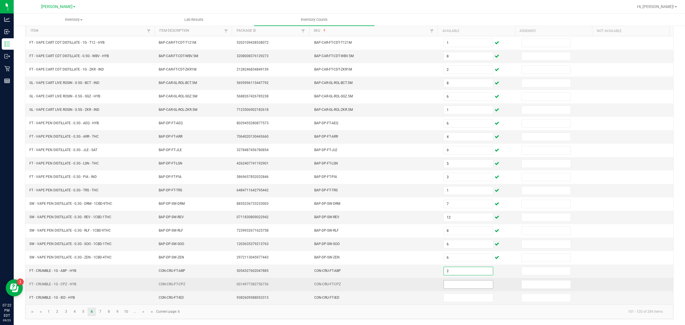
click at [465, 260] on input at bounding box center [468, 284] width 49 height 8
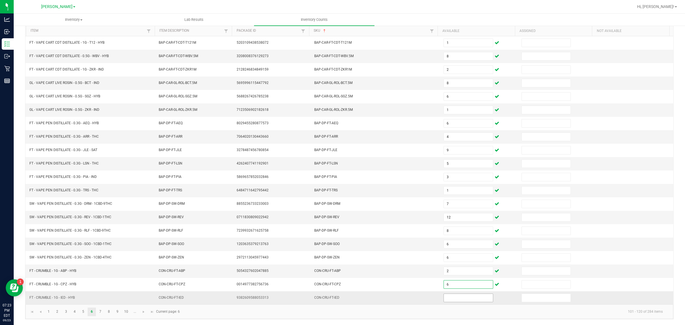
click at [456, 260] on input at bounding box center [468, 298] width 49 height 8
click at [101, 260] on link "7" at bounding box center [100, 311] width 8 height 9
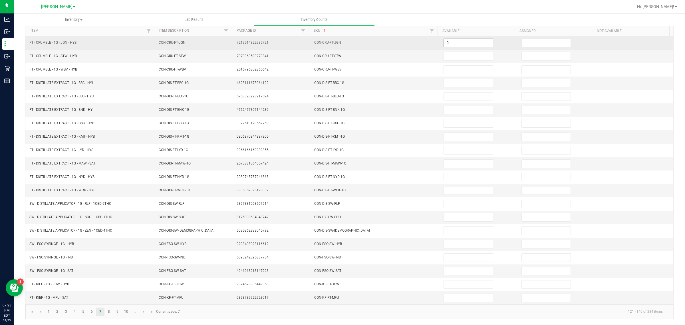
click at [469, 41] on input "0" at bounding box center [468, 43] width 49 height 8
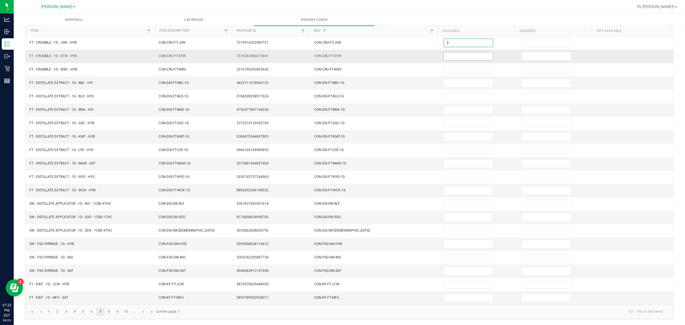
click at [469, 52] on input at bounding box center [468, 56] width 49 height 8
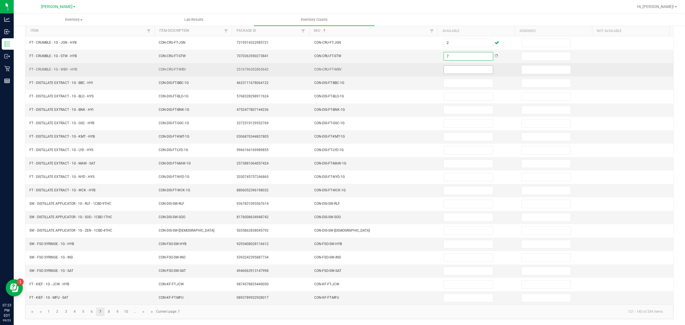
click at [456, 66] on input at bounding box center [468, 70] width 49 height 8
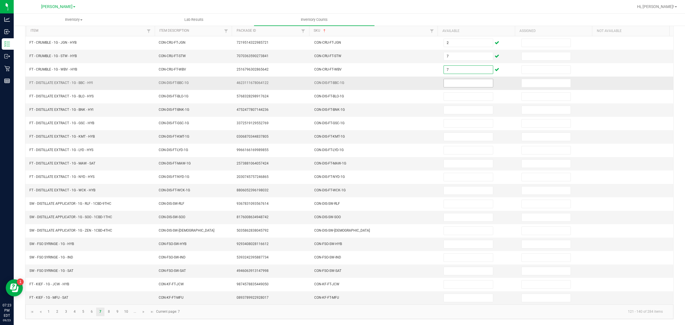
click at [458, 79] on input at bounding box center [468, 83] width 49 height 8
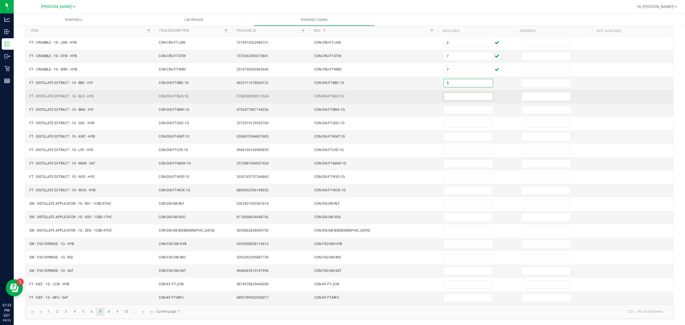
click at [463, 93] on input at bounding box center [468, 96] width 49 height 8
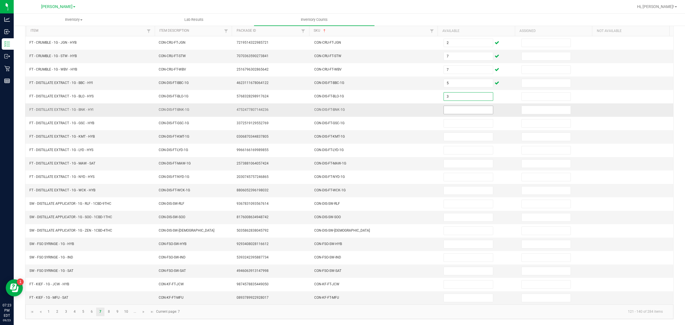
click at [464, 106] on input at bounding box center [468, 110] width 49 height 8
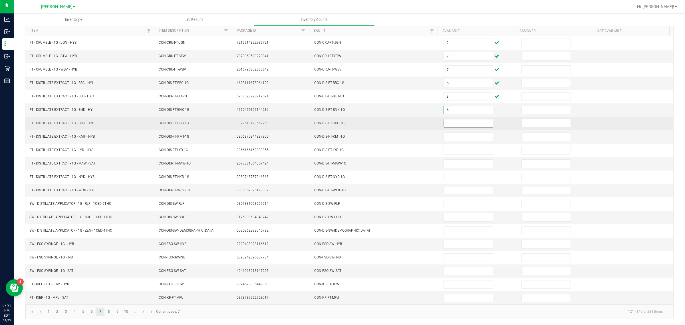
click at [465, 120] on input at bounding box center [468, 123] width 49 height 8
click at [460, 120] on input at bounding box center [468, 123] width 49 height 8
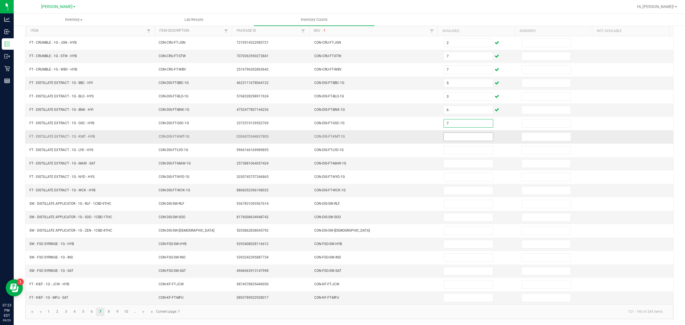
click at [451, 134] on input at bounding box center [468, 137] width 49 height 8
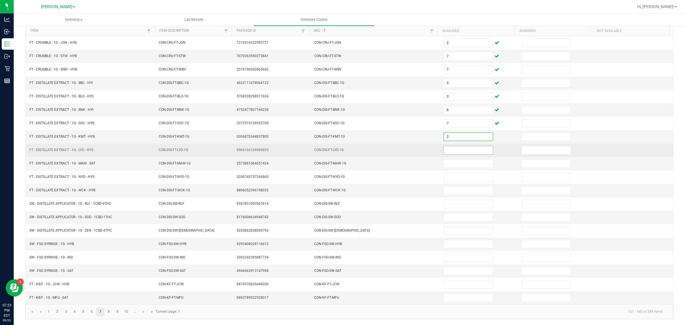
click at [468, 148] on input at bounding box center [468, 150] width 49 height 8
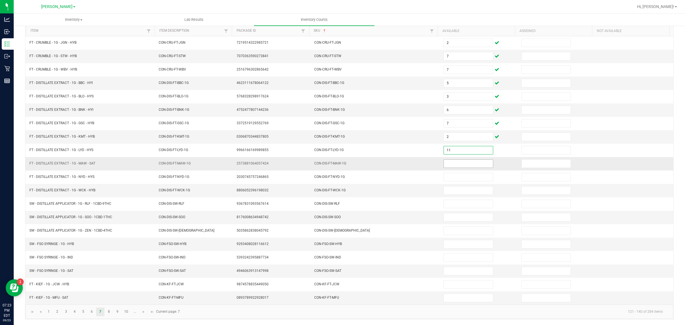
click at [474, 161] on input at bounding box center [468, 164] width 49 height 8
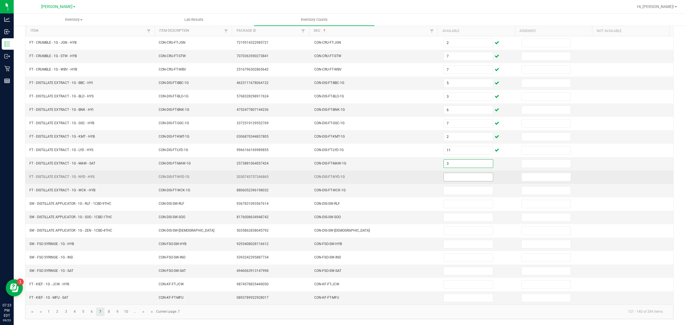
click at [463, 175] on input at bounding box center [468, 177] width 49 height 8
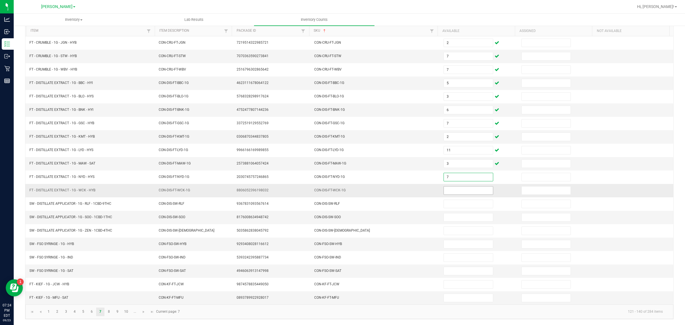
click at [460, 188] on input at bounding box center [468, 190] width 49 height 8
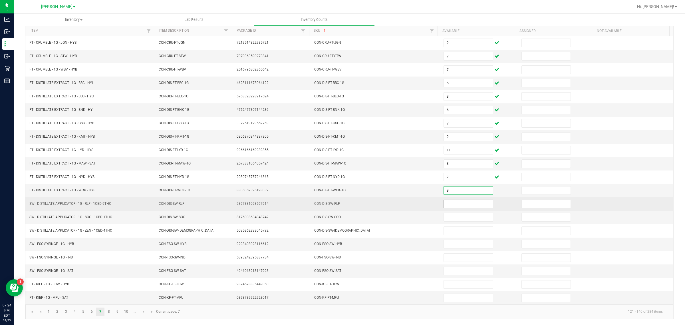
click at [452, 202] on input at bounding box center [468, 204] width 49 height 8
click at [457, 204] on input at bounding box center [468, 204] width 49 height 8
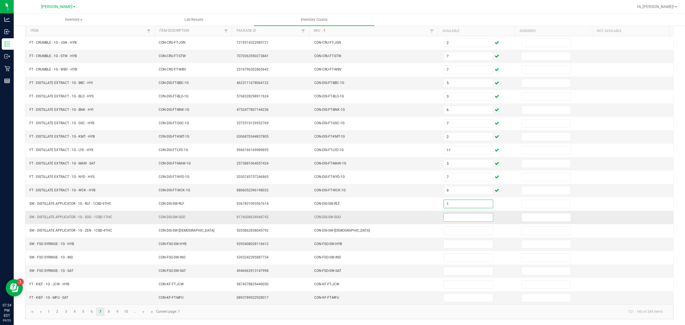
click at [462, 216] on input at bounding box center [468, 217] width 49 height 8
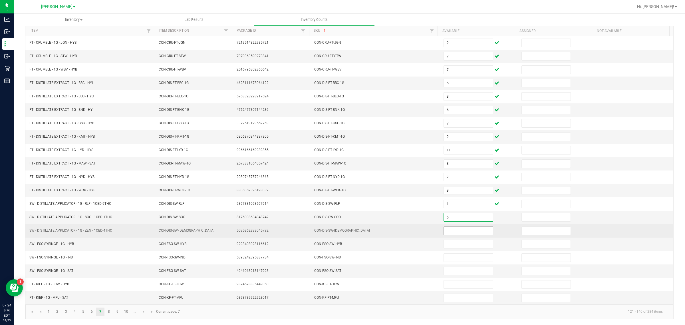
click at [460, 229] on input at bounding box center [468, 231] width 49 height 8
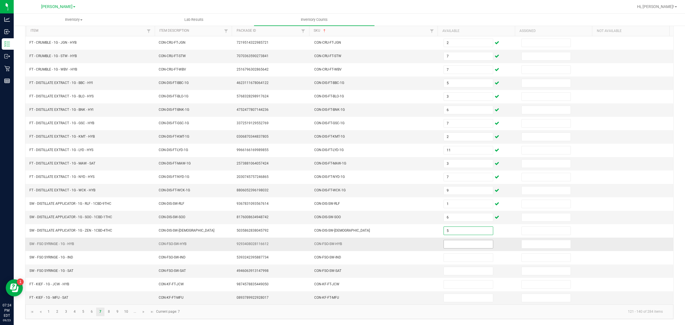
click at [461, 243] on input at bounding box center [468, 244] width 49 height 8
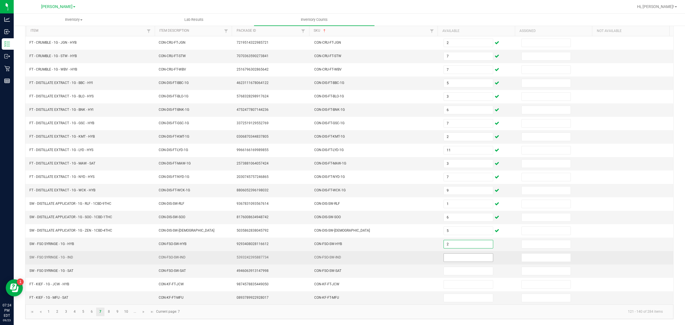
click at [462, 256] on input at bounding box center [468, 257] width 49 height 8
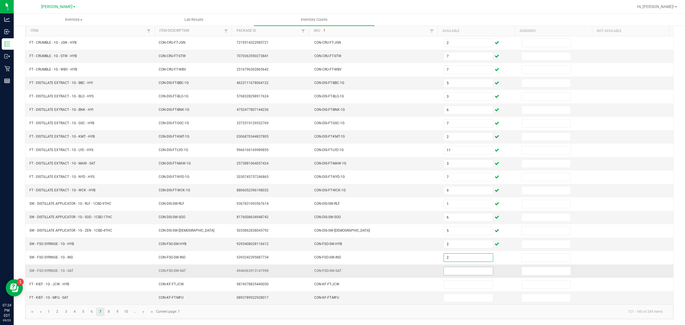
click at [461, 260] on input at bounding box center [468, 271] width 49 height 8
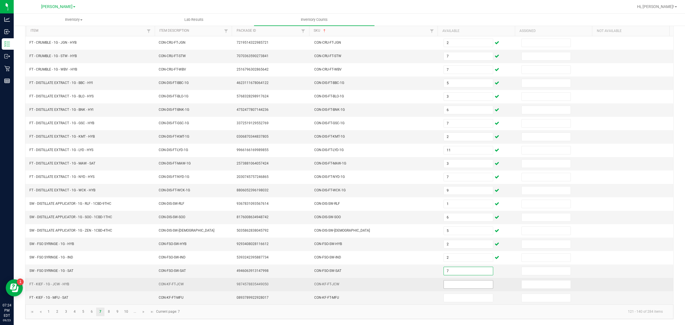
click at [460, 260] on input at bounding box center [468, 284] width 49 height 8
click at [457, 260] on input at bounding box center [468, 284] width 49 height 8
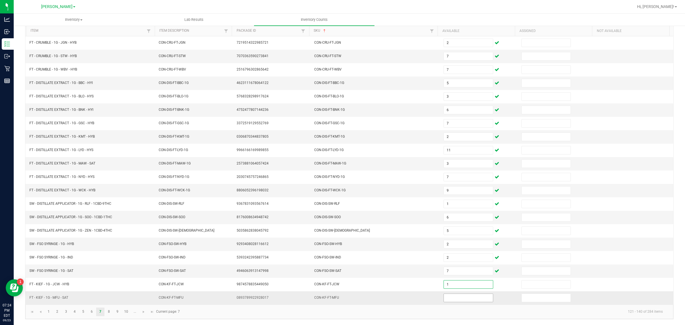
click at [453, 260] on input at bounding box center [468, 298] width 49 height 8
click at [109, 260] on link "8" at bounding box center [109, 311] width 8 height 9
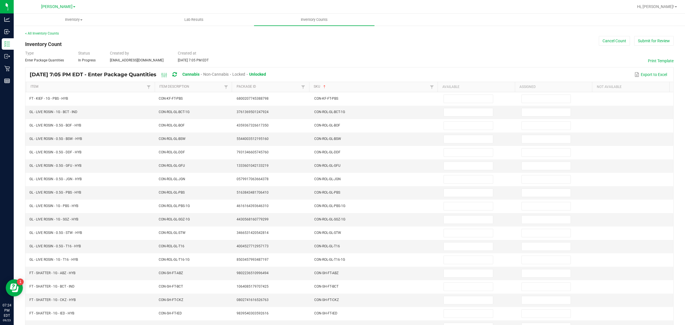
scroll to position [1, 0]
click at [458, 111] on input at bounding box center [468, 112] width 49 height 8
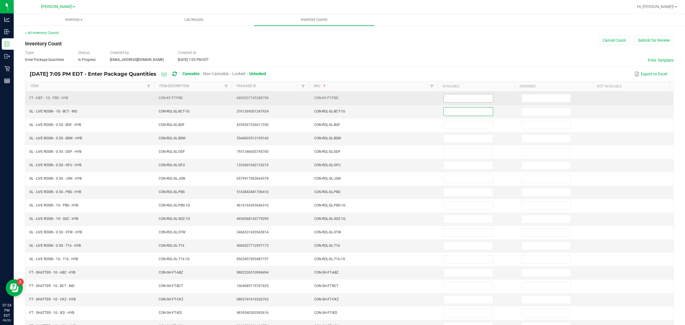
click at [447, 99] on input at bounding box center [468, 98] width 49 height 8
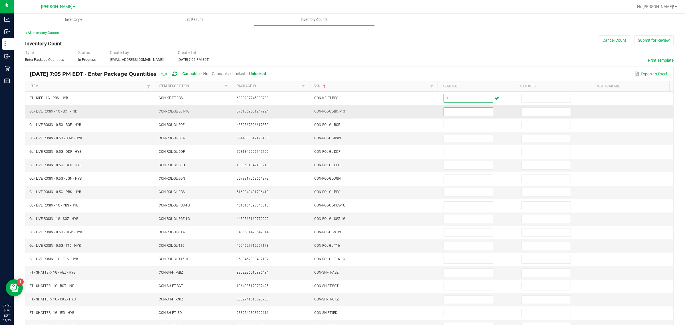
click at [459, 112] on input at bounding box center [468, 112] width 49 height 8
click at [458, 260] on input at bounding box center [468, 299] width 49 height 8
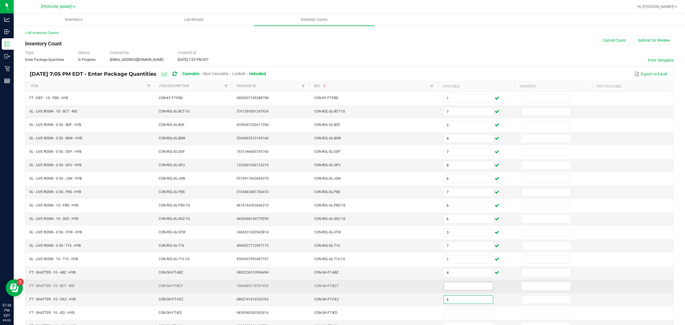
click at [459, 260] on input at bounding box center [468, 286] width 49 height 8
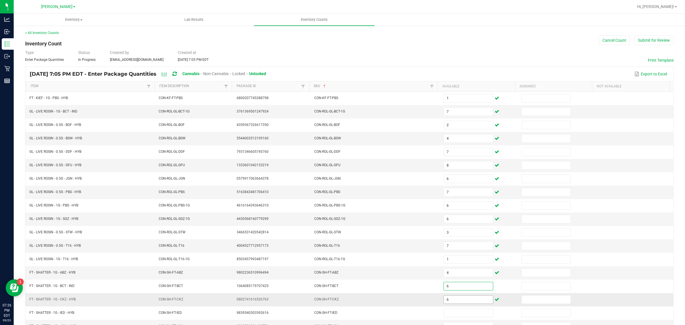
click at [458, 260] on input "6" at bounding box center [468, 299] width 49 height 8
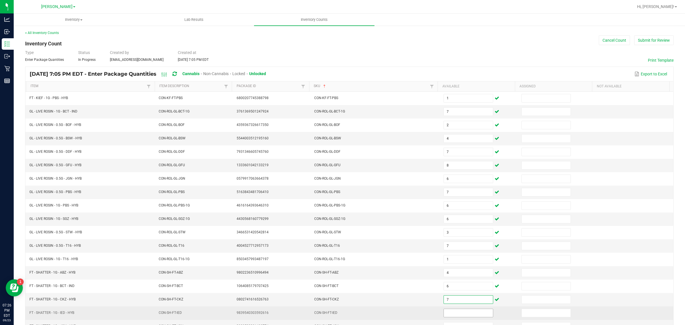
click at [456, 260] on input at bounding box center [468, 313] width 49 height 8
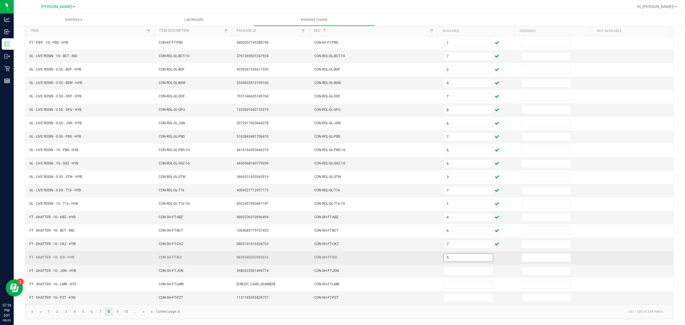
scroll to position [60, 0]
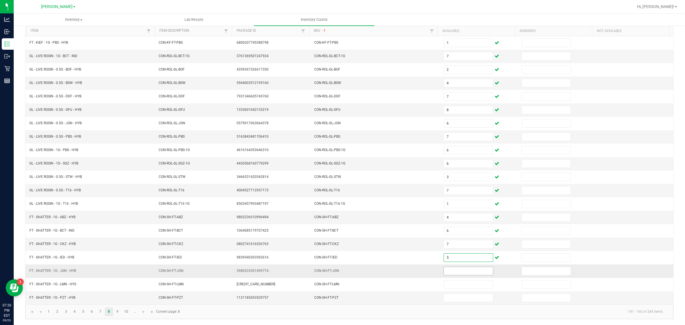
click at [463, 260] on input at bounding box center [468, 271] width 49 height 8
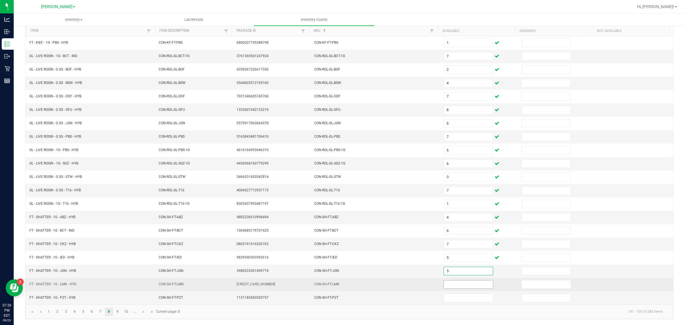
click at [465, 260] on input at bounding box center [468, 284] width 49 height 8
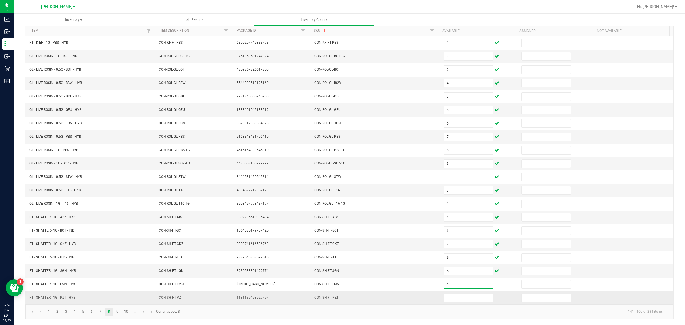
click at [455, 260] on input at bounding box center [468, 298] width 49 height 8
click at [118, 260] on link "9" at bounding box center [117, 311] width 8 height 9
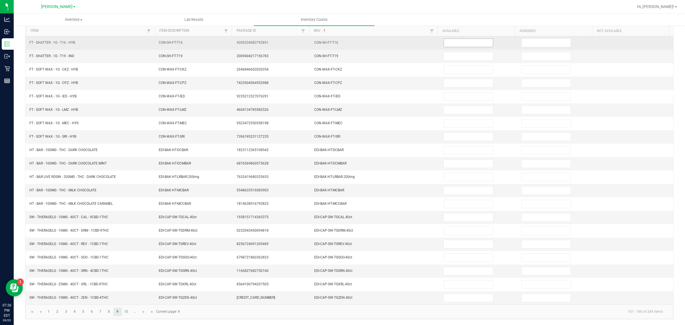
click at [460, 40] on input at bounding box center [468, 43] width 49 height 8
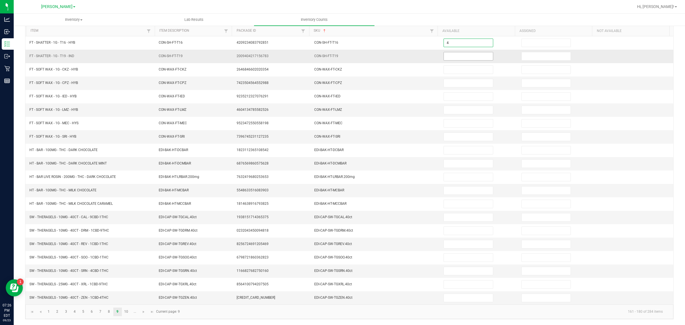
click at [463, 52] on input at bounding box center [468, 56] width 49 height 8
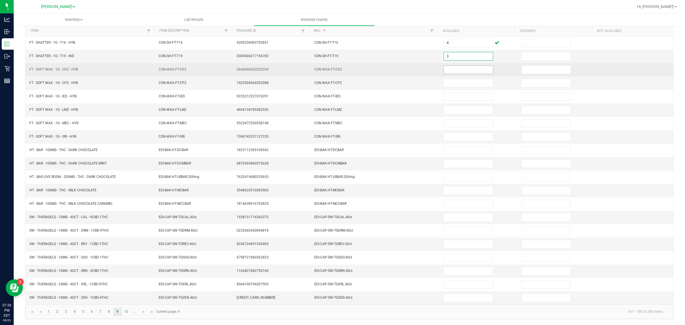
click at [455, 66] on input at bounding box center [468, 70] width 49 height 8
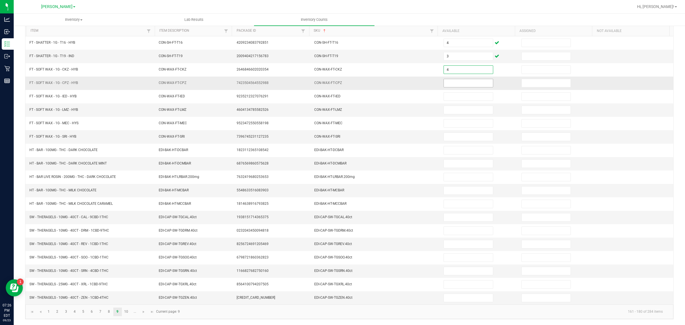
click at [458, 79] on input at bounding box center [468, 83] width 49 height 8
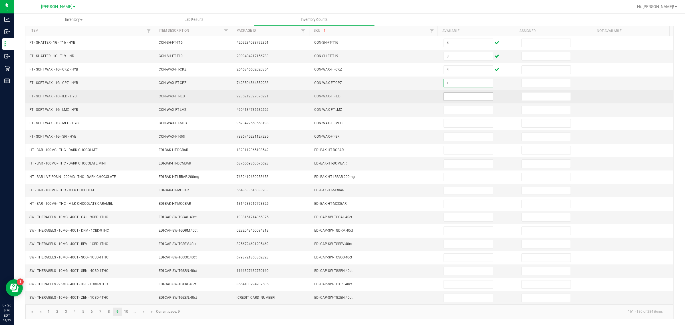
click at [459, 93] on input at bounding box center [468, 96] width 49 height 8
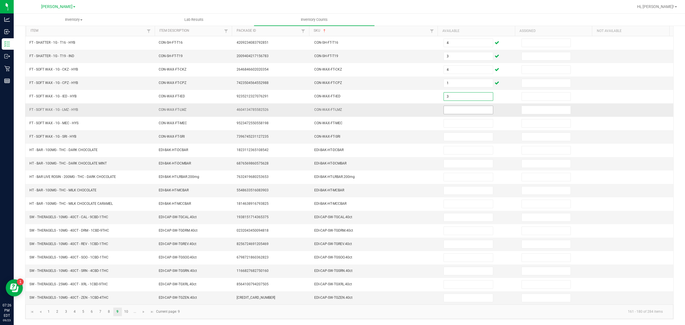
click at [454, 106] on input at bounding box center [468, 110] width 49 height 8
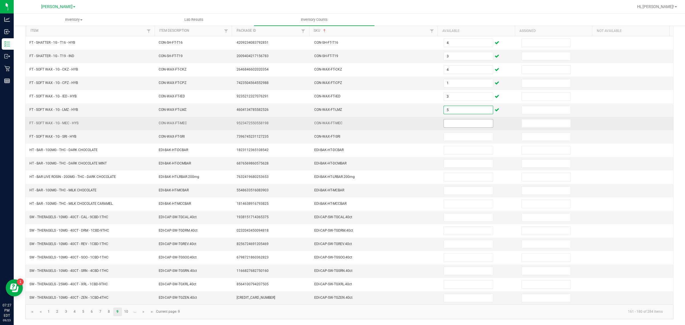
click at [453, 120] on input at bounding box center [468, 123] width 49 height 8
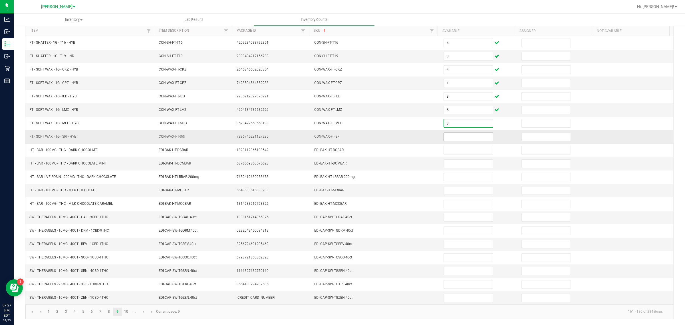
click at [461, 133] on input at bounding box center [468, 137] width 49 height 8
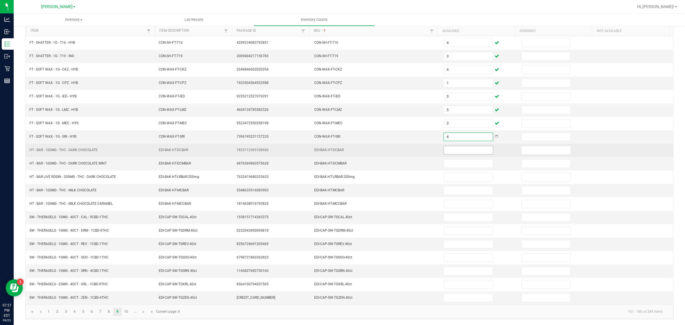
click at [452, 148] on input at bounding box center [468, 150] width 49 height 8
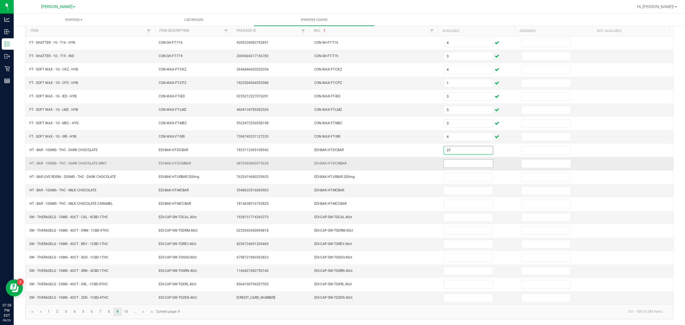
click at [460, 162] on input at bounding box center [468, 164] width 49 height 8
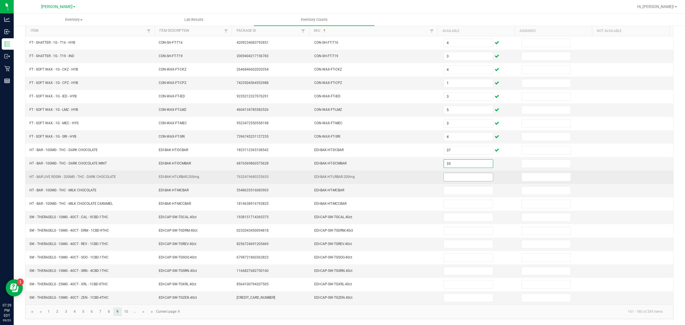
click at [464, 175] on input at bounding box center [468, 177] width 49 height 8
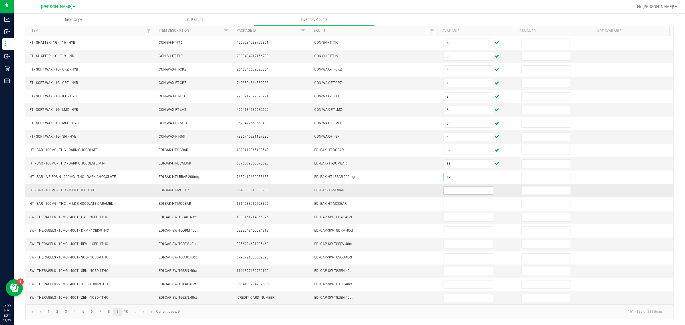
click at [460, 188] on input at bounding box center [468, 190] width 49 height 8
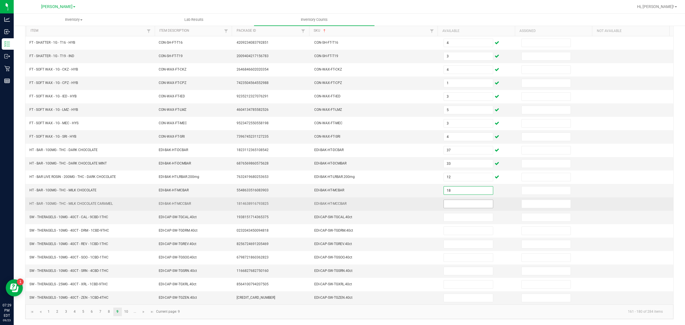
click at [467, 202] on input at bounding box center [468, 204] width 49 height 8
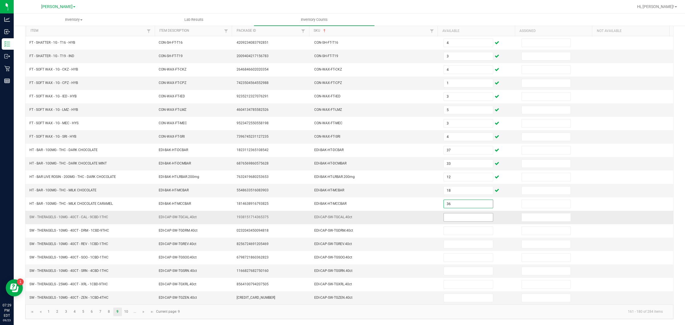
click at [464, 216] on input at bounding box center [468, 217] width 49 height 8
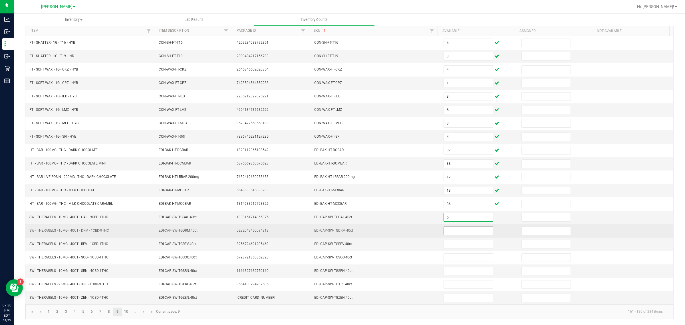
click at [451, 230] on input at bounding box center [468, 231] width 49 height 8
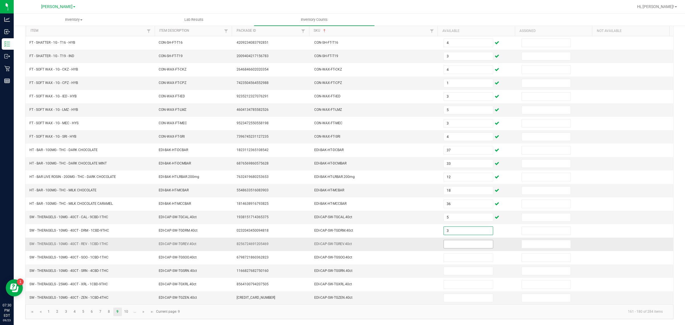
click at [463, 242] on input at bounding box center [468, 244] width 49 height 8
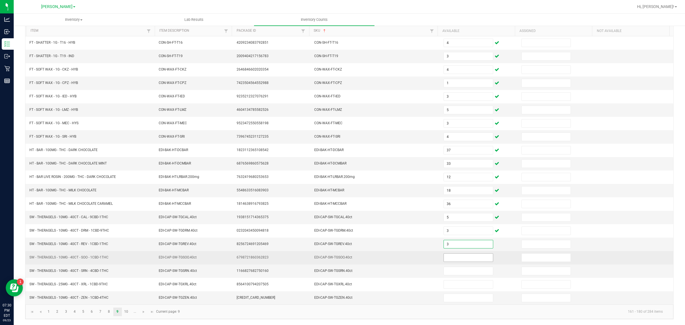
click at [463, 256] on input at bounding box center [468, 257] width 49 height 8
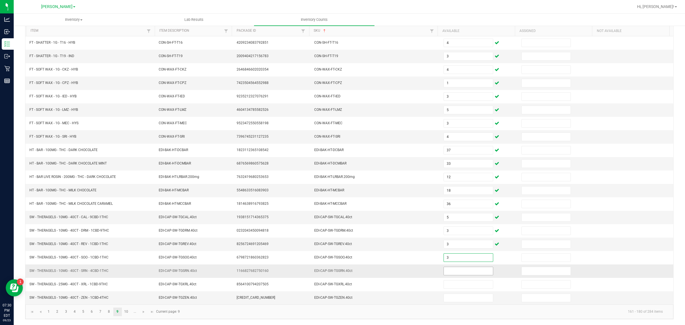
click at [455, 260] on input at bounding box center [468, 271] width 49 height 8
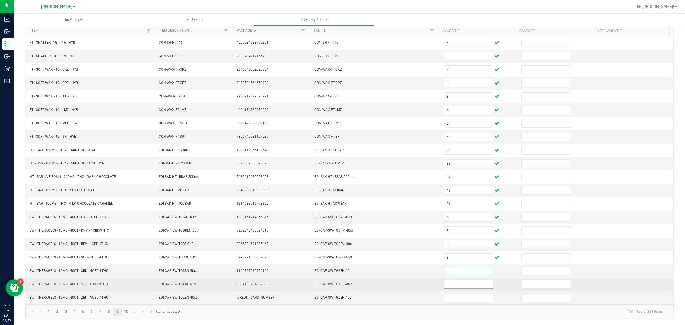
click at [455, 260] on input at bounding box center [468, 284] width 49 height 8
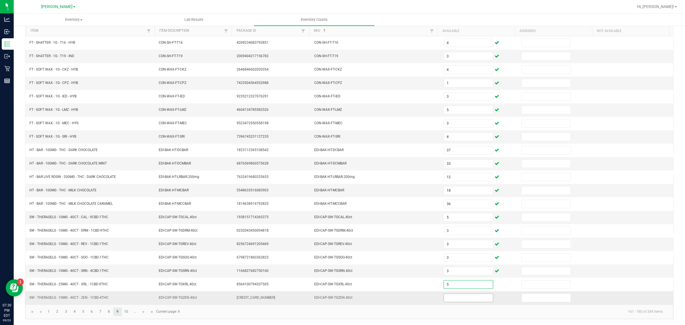
click at [451, 260] on input at bounding box center [468, 298] width 49 height 8
click at [126, 260] on link "10" at bounding box center [126, 311] width 8 height 9
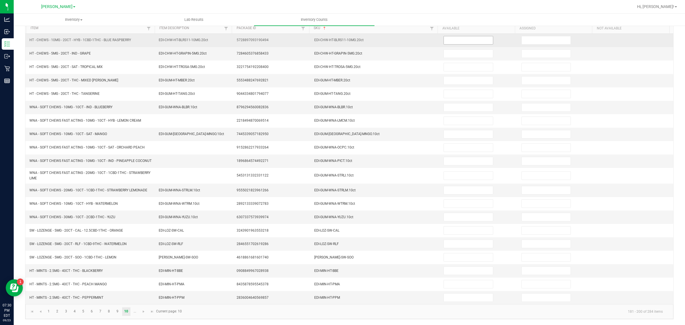
click at [454, 39] on input at bounding box center [468, 40] width 49 height 8
click at [458, 37] on input at bounding box center [468, 40] width 49 height 8
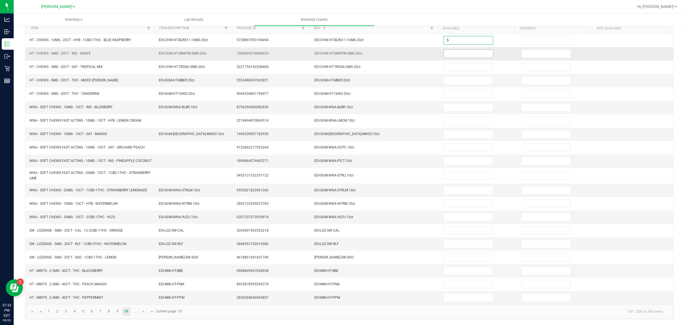
click at [450, 52] on input at bounding box center [468, 54] width 49 height 8
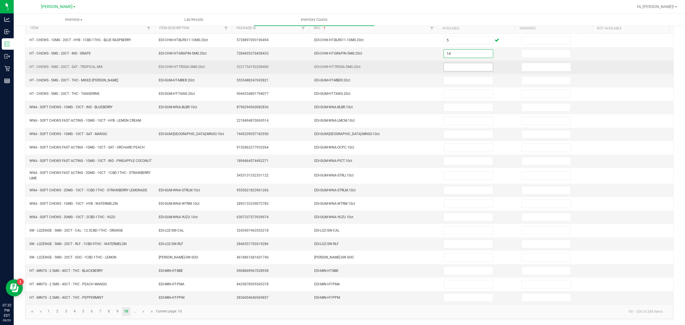
click at [464, 66] on input at bounding box center [468, 67] width 49 height 8
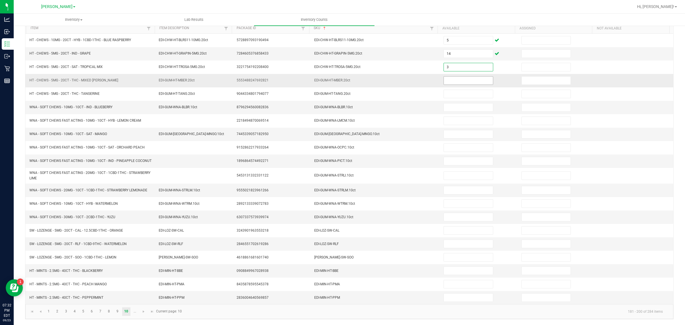
click at [456, 79] on input at bounding box center [468, 80] width 49 height 8
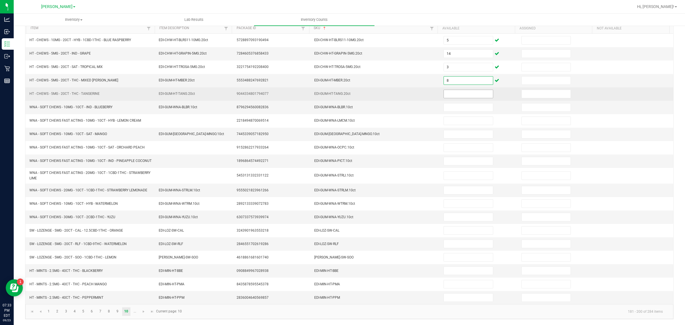
click at [464, 93] on input at bounding box center [468, 94] width 49 height 8
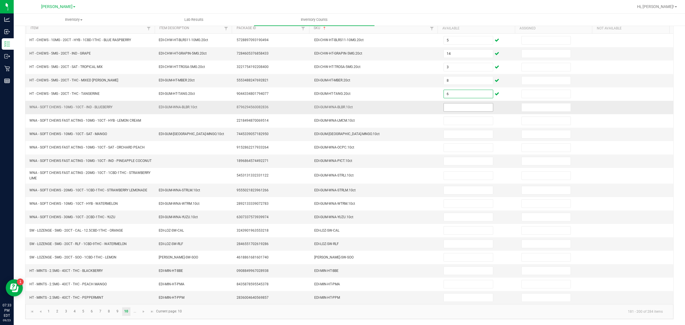
click at [456, 106] on input at bounding box center [468, 107] width 49 height 8
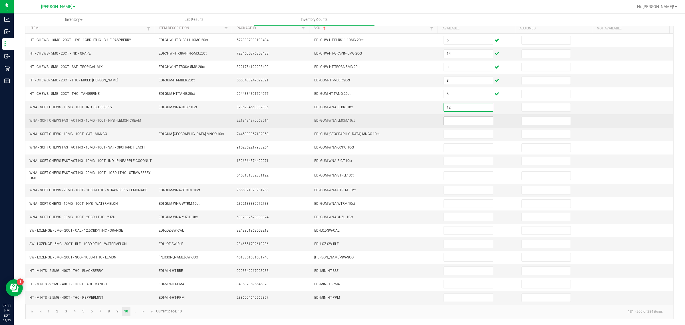
click at [456, 120] on input at bounding box center [468, 121] width 49 height 8
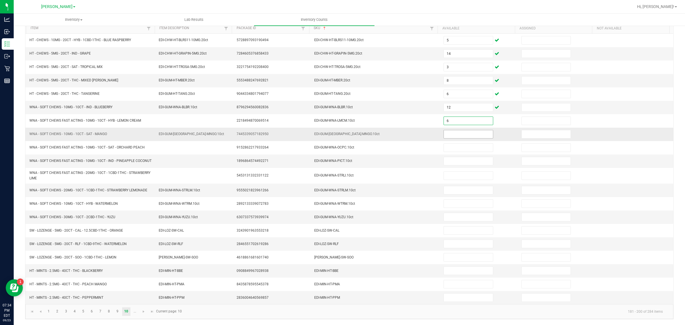
click at [456, 133] on input at bounding box center [468, 134] width 49 height 8
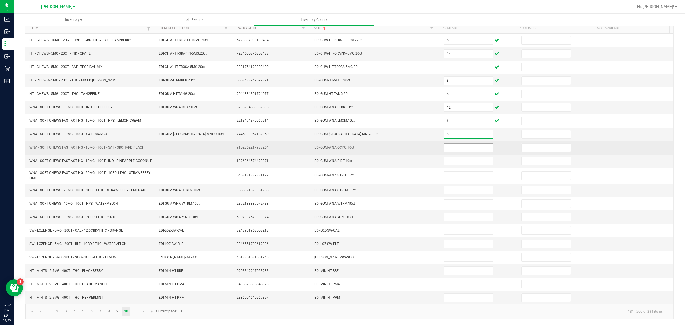
click at [457, 148] on input at bounding box center [468, 148] width 49 height 8
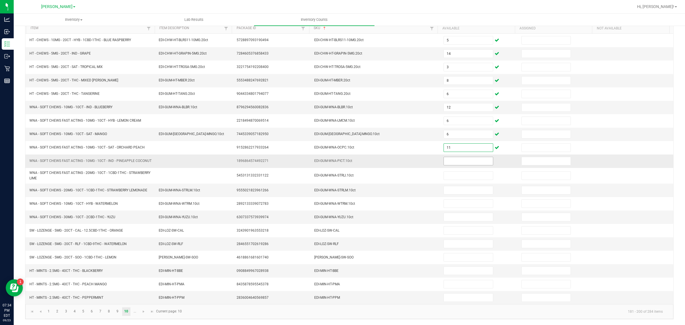
click at [454, 162] on input at bounding box center [468, 161] width 49 height 8
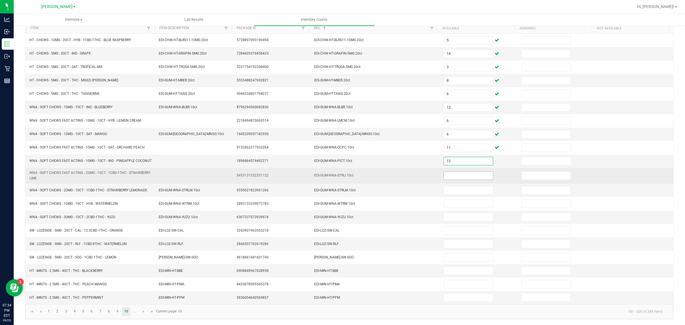
click at [459, 179] on input at bounding box center [468, 175] width 49 height 8
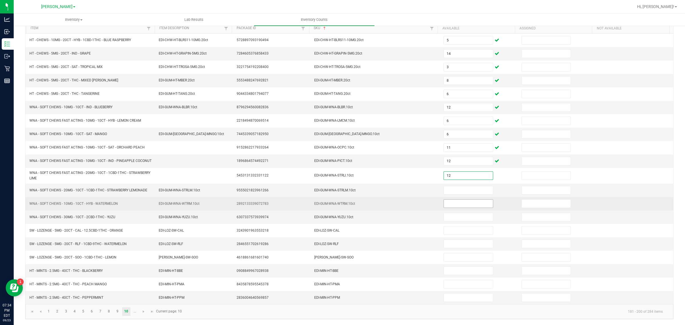
click at [474, 205] on input at bounding box center [468, 203] width 49 height 8
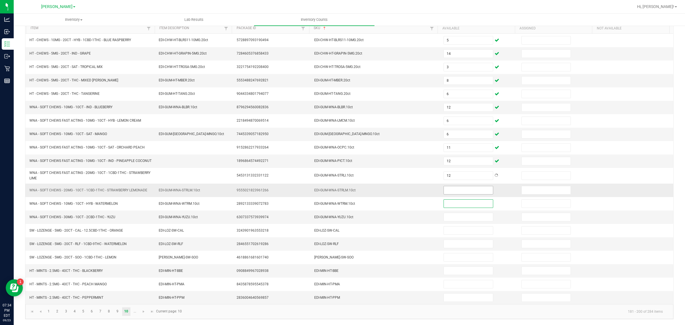
click at [467, 193] on input at bounding box center [468, 190] width 49 height 8
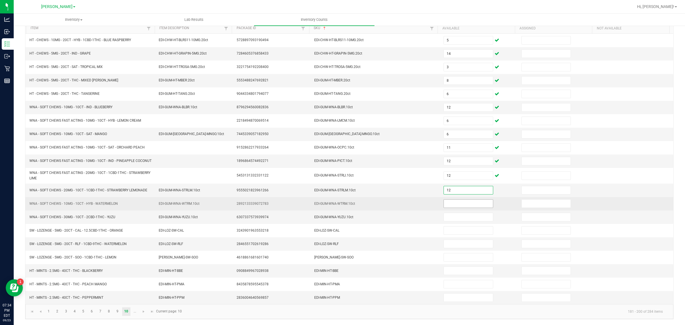
click at [458, 206] on input at bounding box center [468, 203] width 49 height 8
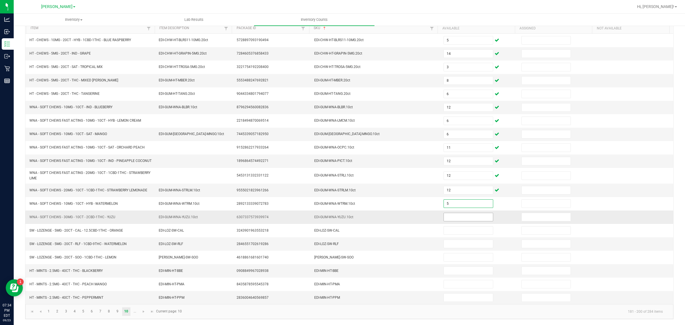
click at [474, 220] on input at bounding box center [468, 217] width 49 height 8
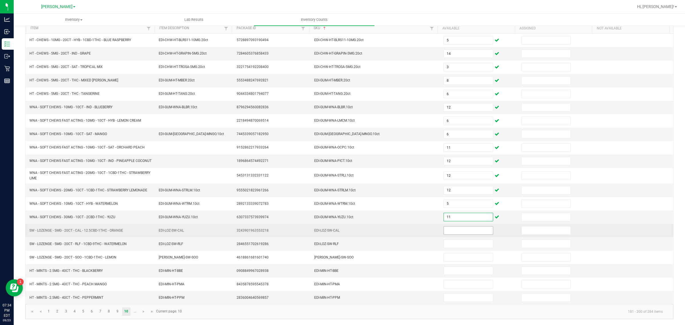
click at [467, 233] on input at bounding box center [468, 230] width 49 height 8
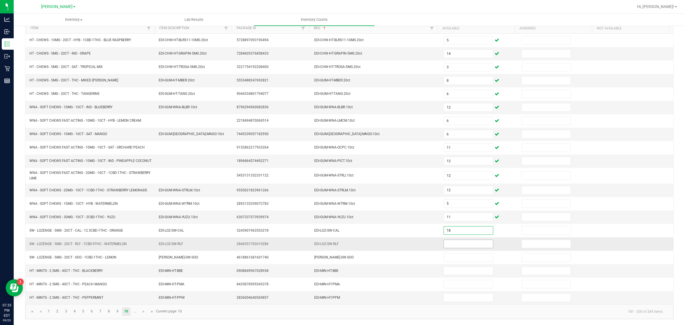
click at [454, 248] on input at bounding box center [468, 244] width 49 height 8
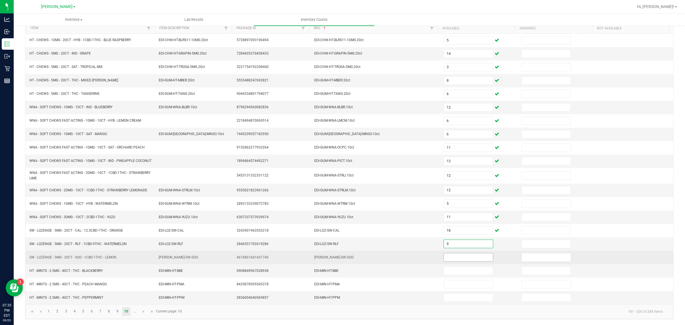
click at [461, 260] on input at bounding box center [468, 257] width 49 height 8
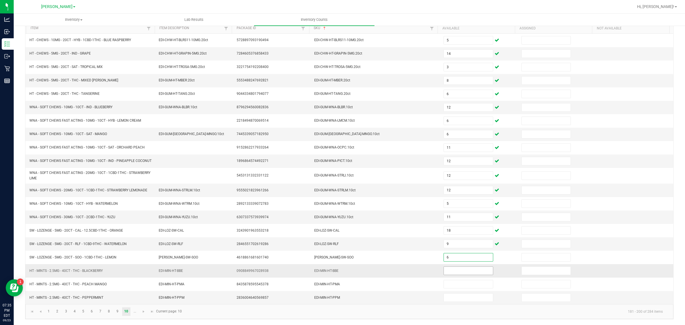
click at [475, 260] on input at bounding box center [468, 271] width 49 height 8
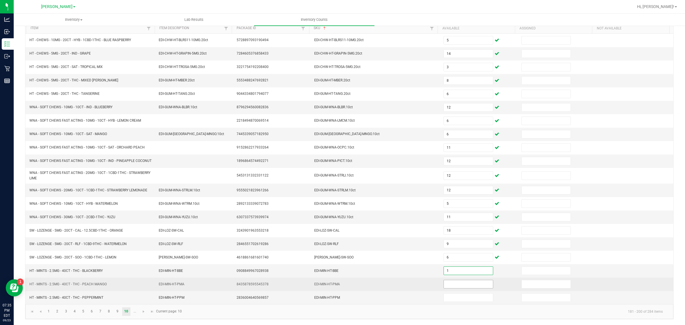
click at [460, 260] on input at bounding box center [468, 284] width 49 height 8
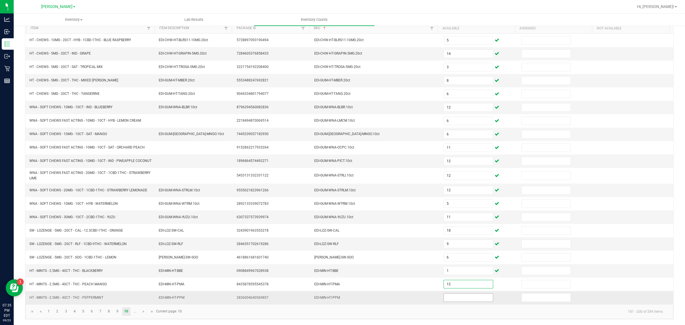
click at [460, 260] on input at bounding box center [468, 297] width 49 height 8
click at [145, 260] on span "Go to the next page" at bounding box center [143, 311] width 5 height 5
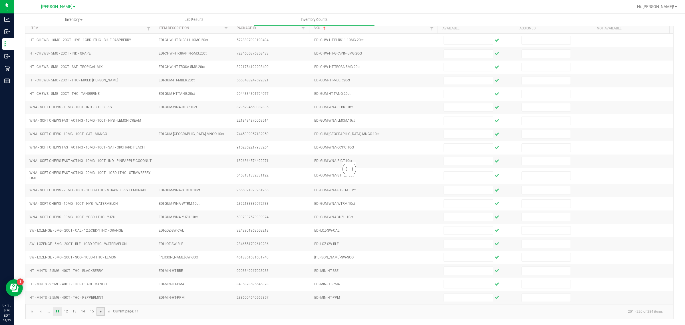
scroll to position [60, 0]
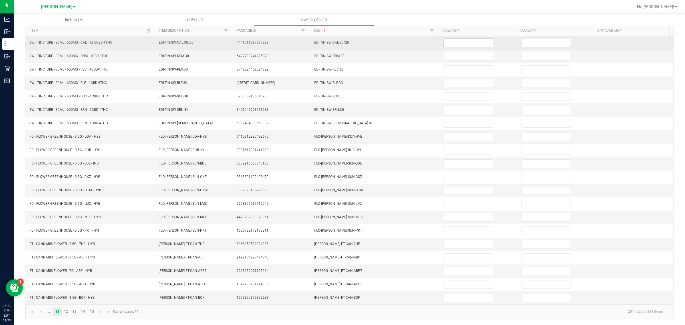
click at [460, 41] on input at bounding box center [468, 43] width 49 height 8
click at [463, 39] on input at bounding box center [468, 43] width 49 height 8
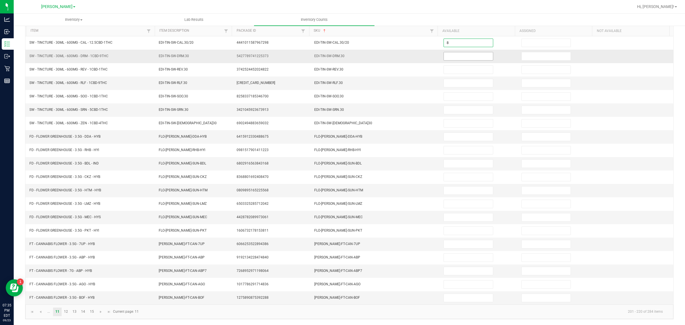
click at [461, 52] on input at bounding box center [468, 56] width 49 height 8
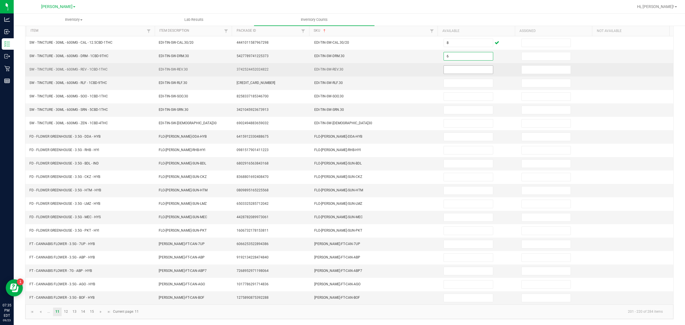
click at [457, 66] on input at bounding box center [468, 70] width 49 height 8
click at [463, 66] on input at bounding box center [468, 70] width 49 height 8
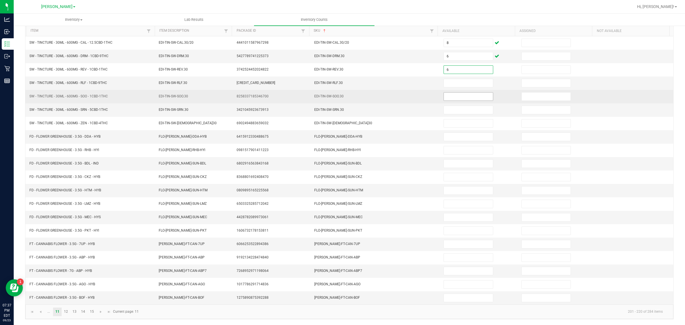
click at [461, 92] on input at bounding box center [468, 96] width 49 height 8
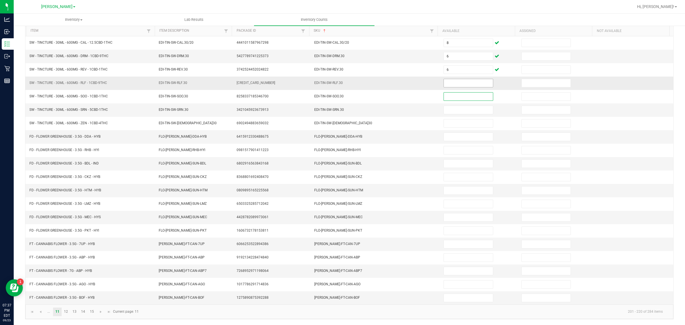
click at [453, 79] on input at bounding box center [468, 83] width 49 height 8
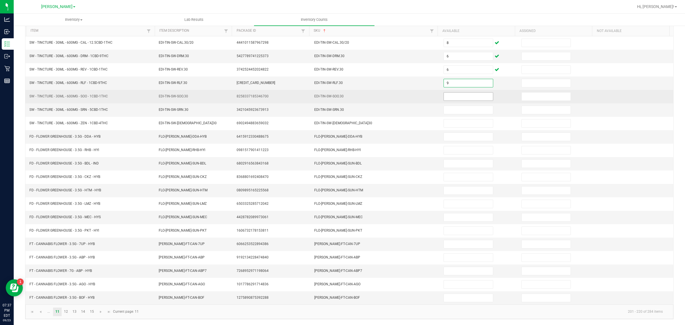
click at [452, 92] on input at bounding box center [468, 96] width 49 height 8
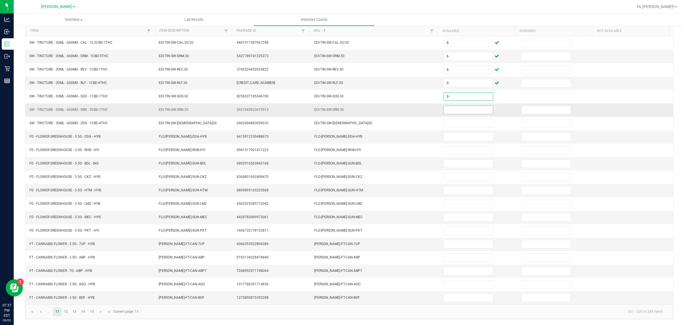
click at [461, 106] on input at bounding box center [468, 110] width 49 height 8
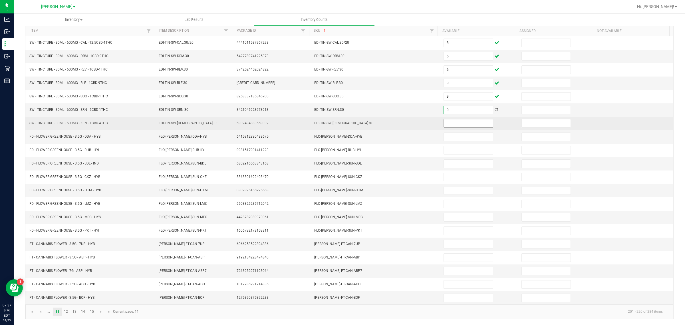
click at [460, 121] on input at bounding box center [468, 123] width 49 height 8
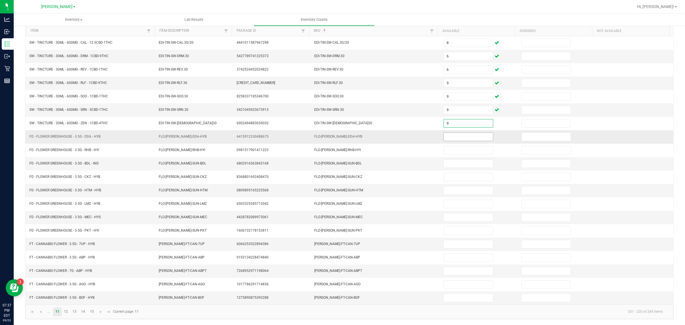
click at [466, 136] on input at bounding box center [468, 137] width 49 height 8
click at [461, 134] on input at bounding box center [468, 137] width 49 height 8
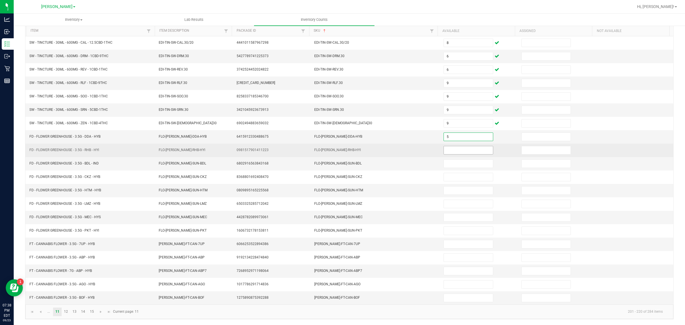
click at [448, 148] on input at bounding box center [468, 150] width 49 height 8
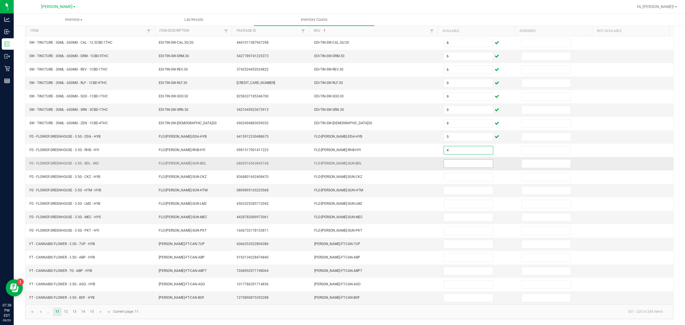
click at [468, 161] on input at bounding box center [468, 164] width 49 height 8
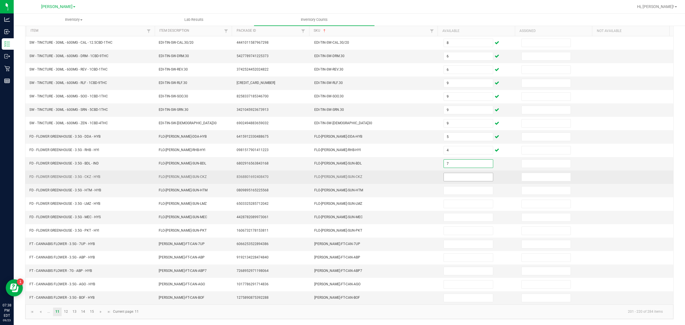
click at [449, 175] on input at bounding box center [468, 177] width 49 height 8
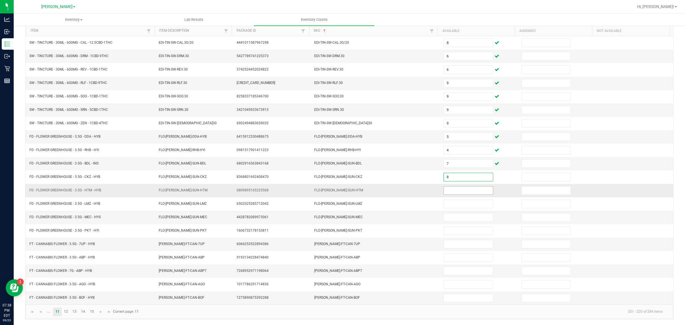
click at [445, 188] on input at bounding box center [468, 190] width 49 height 8
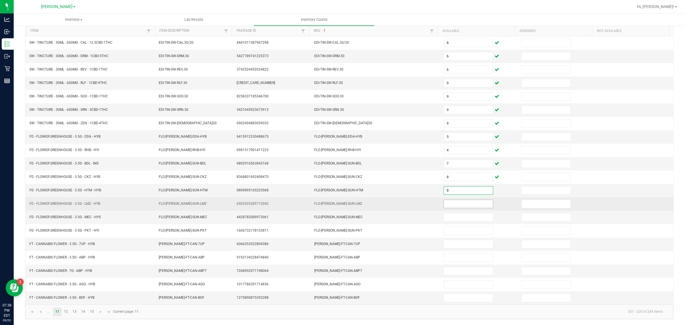
click at [449, 204] on input at bounding box center [468, 204] width 49 height 8
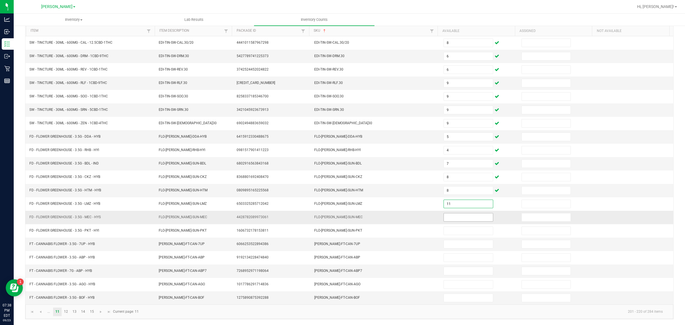
click at [447, 216] on input at bounding box center [468, 217] width 49 height 8
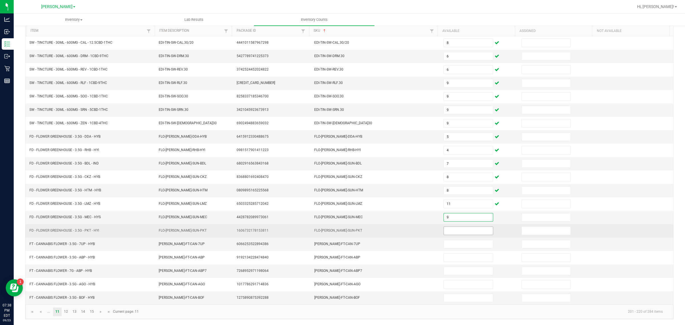
click at [445, 228] on input at bounding box center [468, 231] width 49 height 8
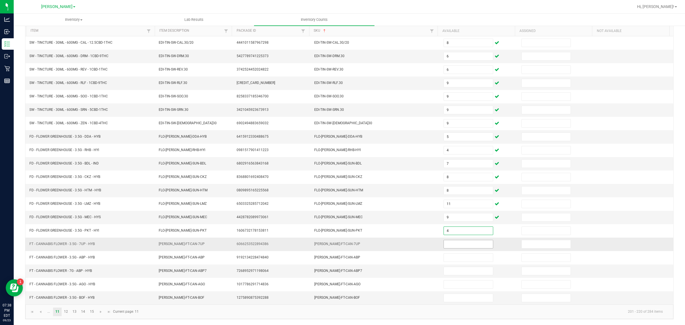
click at [457, 243] on input at bounding box center [468, 244] width 49 height 8
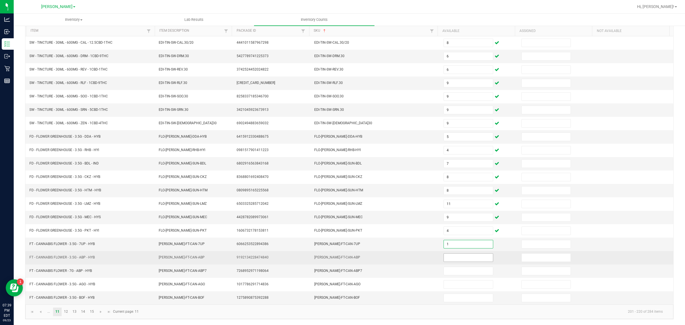
click at [465, 256] on input at bounding box center [468, 257] width 49 height 8
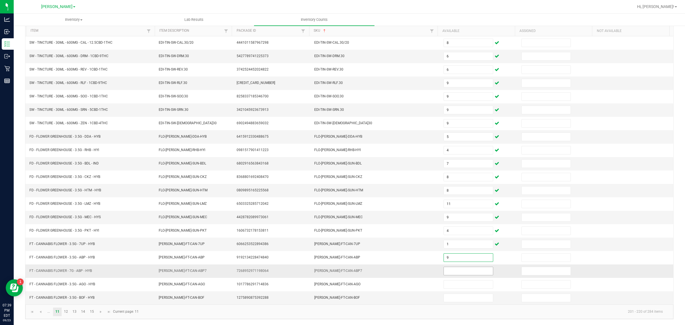
click at [455, 260] on input at bounding box center [468, 271] width 49 height 8
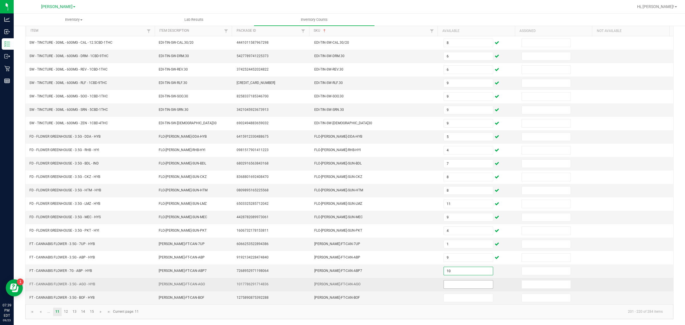
click at [448, 260] on input at bounding box center [468, 284] width 49 height 8
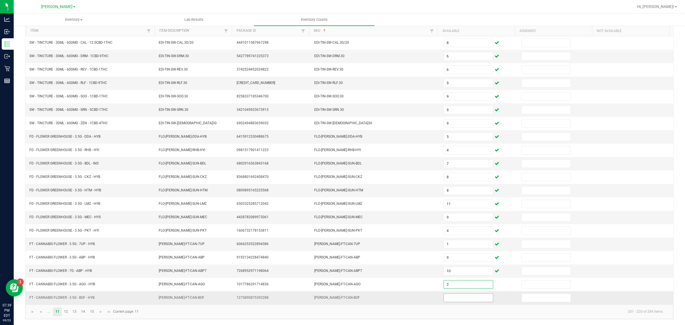
click at [461, 260] on input at bounding box center [468, 298] width 49 height 8
click at [65, 260] on link "12" at bounding box center [66, 311] width 8 height 9
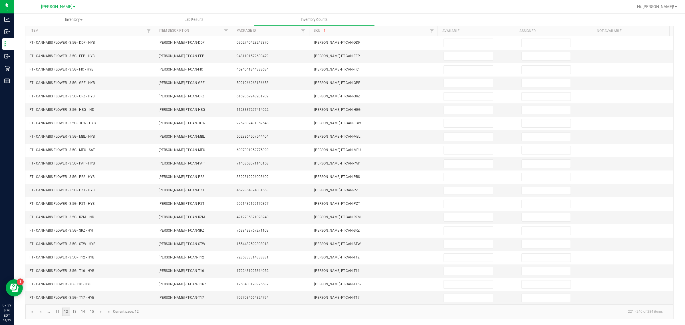
scroll to position [0, 0]
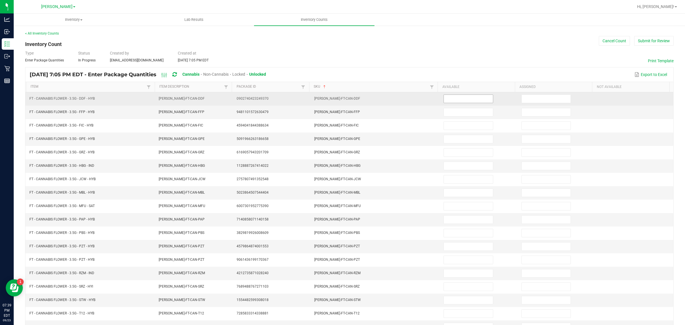
click at [465, 100] on input at bounding box center [468, 99] width 49 height 8
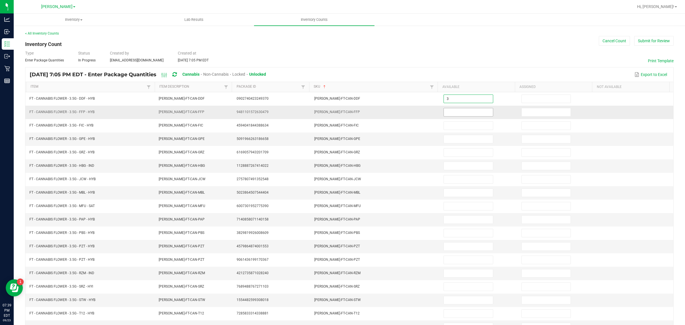
click at [463, 112] on input at bounding box center [468, 112] width 49 height 8
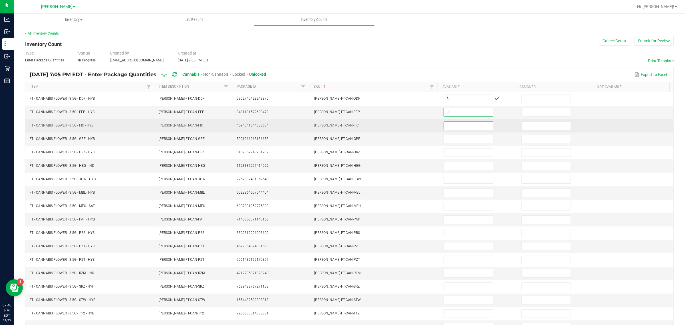
click at [464, 126] on input at bounding box center [468, 126] width 49 height 8
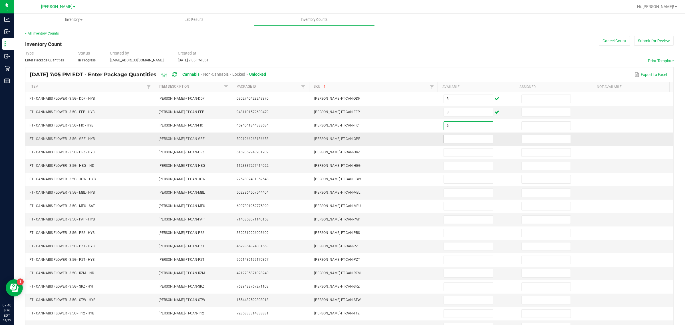
click at [466, 140] on input at bounding box center [468, 139] width 49 height 8
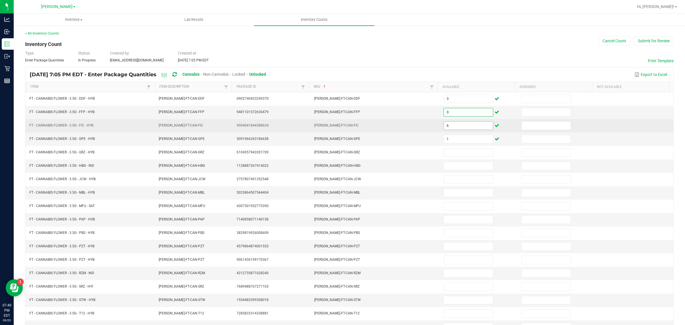
click at [457, 126] on input "6" at bounding box center [468, 126] width 49 height 8
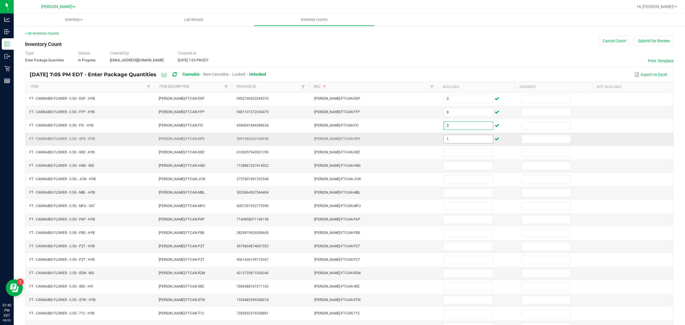
click at [452, 140] on input "1" at bounding box center [468, 139] width 49 height 8
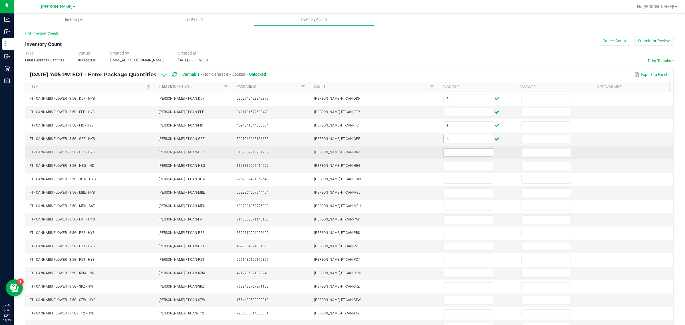
click at [466, 152] on input at bounding box center [468, 152] width 49 height 8
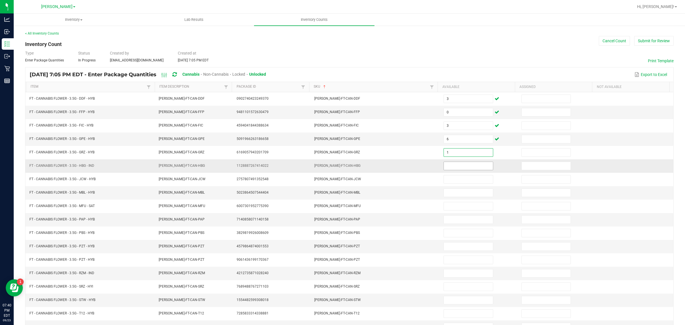
click at [452, 167] on input at bounding box center [468, 166] width 49 height 8
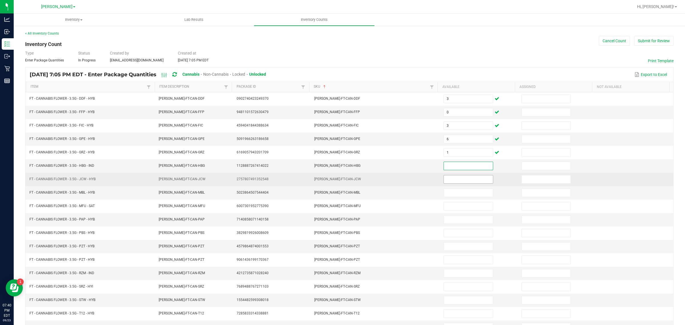
click at [458, 179] on input at bounding box center [468, 179] width 49 height 8
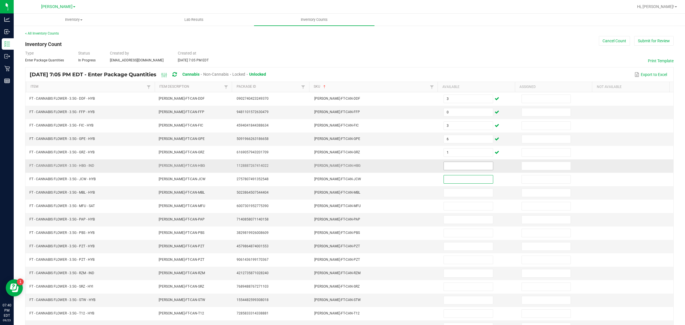
click at [457, 167] on input at bounding box center [468, 166] width 49 height 8
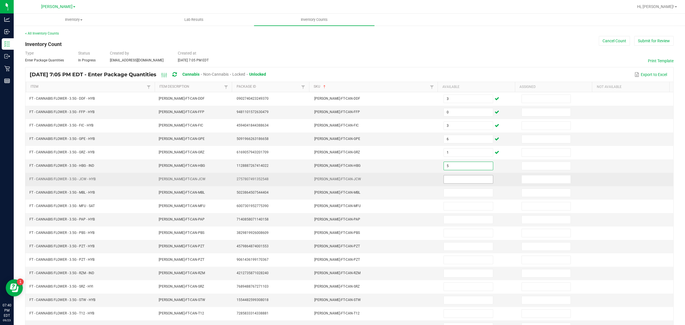
click at [465, 181] on input at bounding box center [468, 179] width 49 height 8
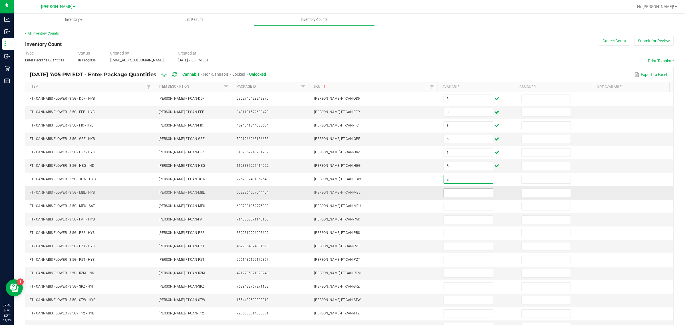
click at [461, 193] on input at bounding box center [468, 193] width 49 height 8
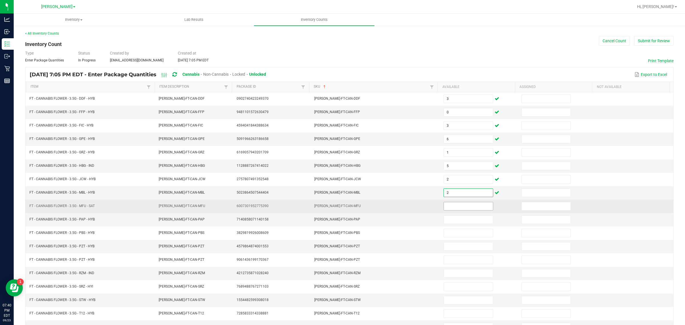
click at [458, 208] on input at bounding box center [468, 206] width 49 height 8
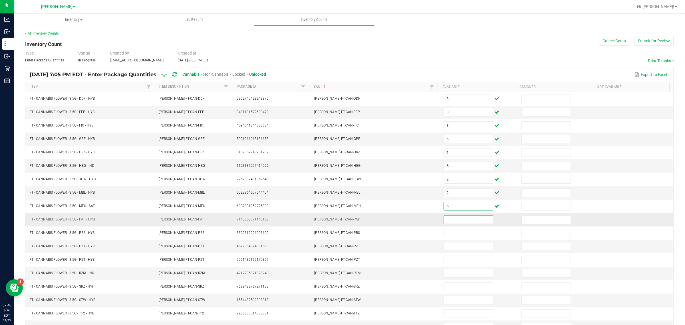
click at [454, 223] on input at bounding box center [468, 219] width 49 height 8
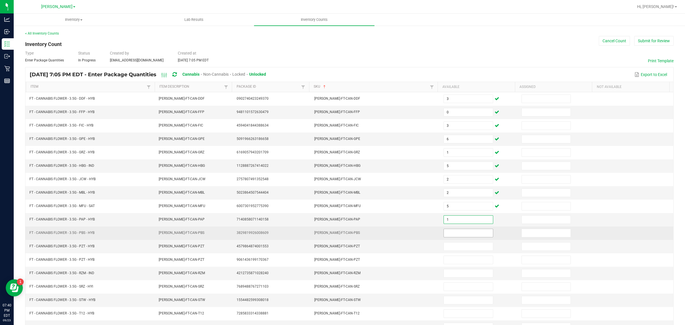
click at [467, 236] on input at bounding box center [468, 233] width 49 height 8
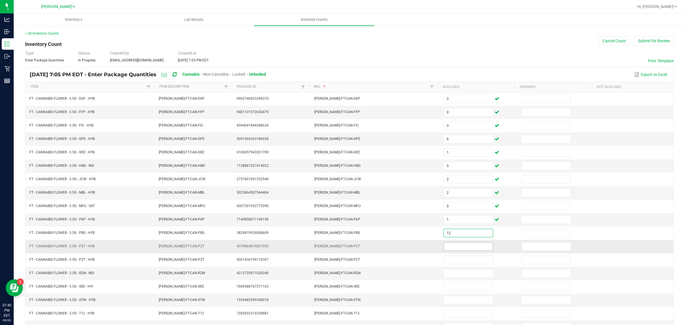
click at [471, 248] on input at bounding box center [468, 246] width 49 height 8
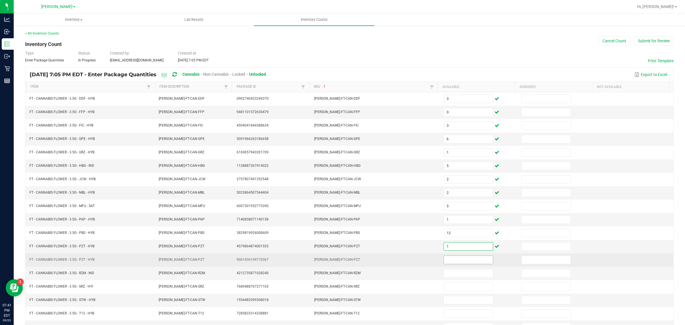
click at [454, 260] on input at bounding box center [468, 260] width 49 height 8
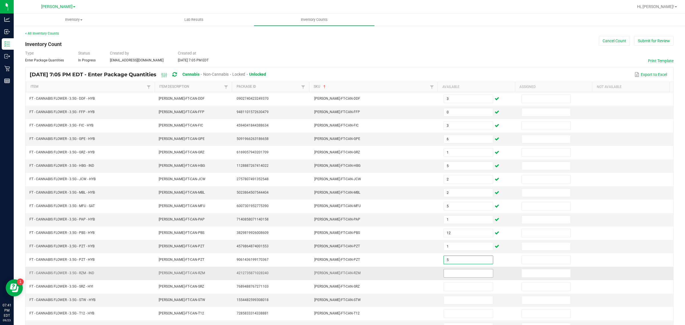
click at [462, 260] on input at bounding box center [468, 273] width 49 height 8
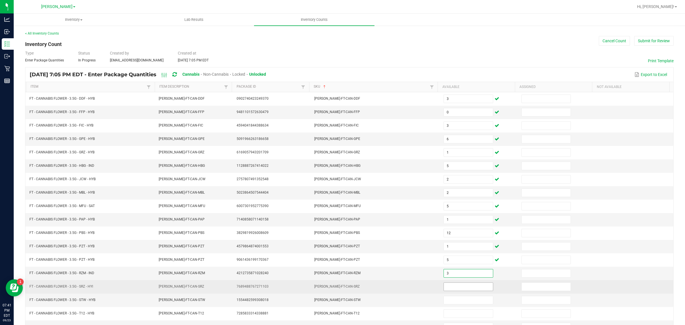
click at [465, 260] on input at bounding box center [468, 286] width 49 height 8
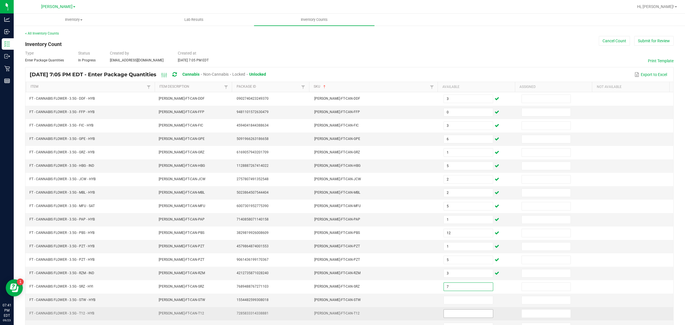
click at [452, 260] on input at bounding box center [468, 313] width 49 height 8
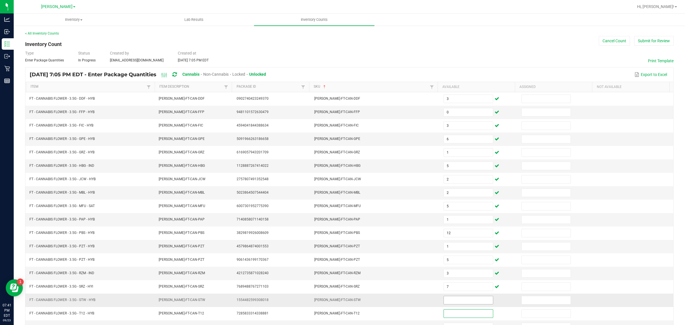
click at [457, 260] on input at bounding box center [468, 300] width 49 height 8
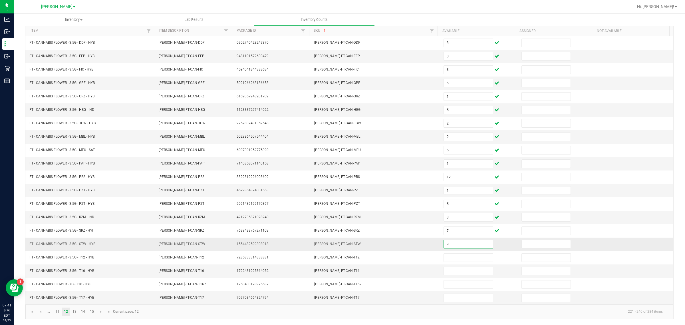
scroll to position [59, 0]
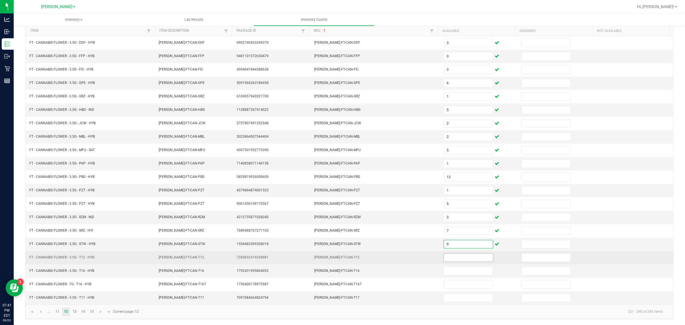
click at [466, 259] on input at bounding box center [468, 257] width 49 height 8
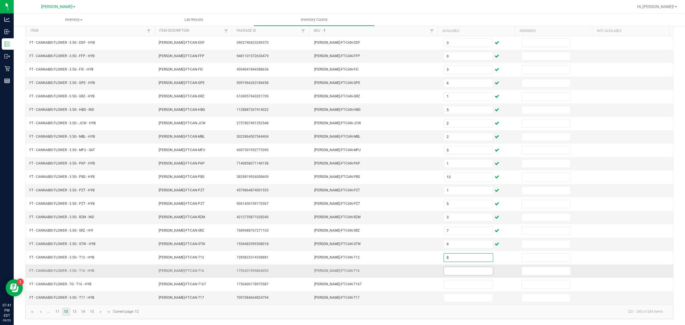
click at [459, 260] on input at bounding box center [468, 271] width 49 height 8
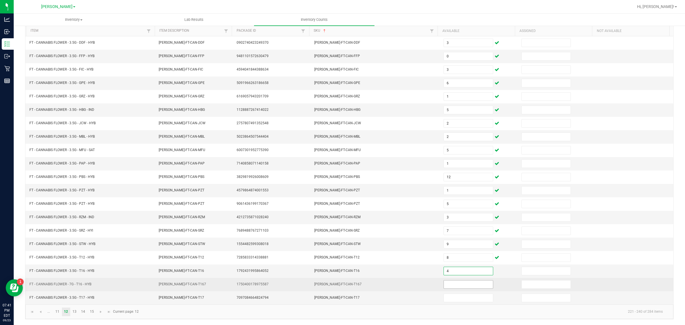
click at [465, 260] on input at bounding box center [468, 284] width 49 height 8
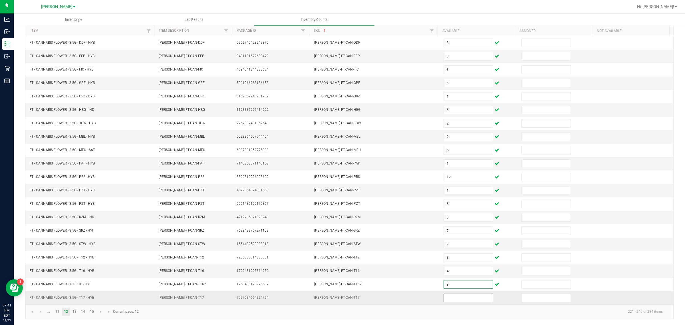
click at [463, 260] on input at bounding box center [468, 298] width 49 height 8
click at [74, 260] on link "13" at bounding box center [74, 311] width 8 height 9
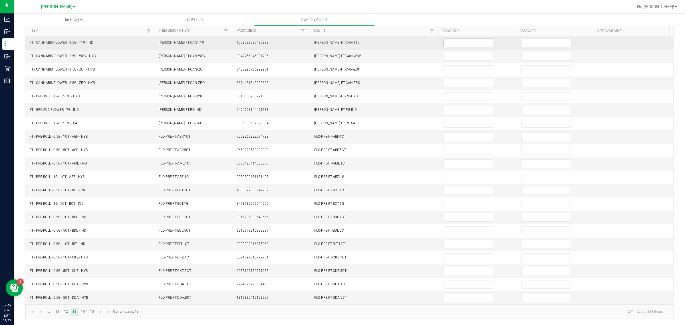
click at [467, 39] on input at bounding box center [468, 43] width 49 height 8
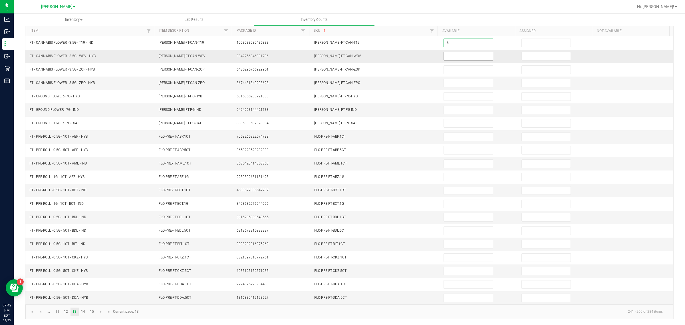
click at [450, 52] on input at bounding box center [468, 56] width 49 height 8
click at [458, 79] on input at bounding box center [468, 83] width 49 height 8
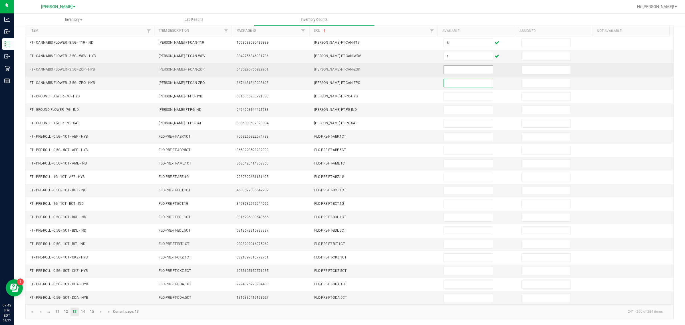
click at [456, 66] on input at bounding box center [468, 70] width 49 height 8
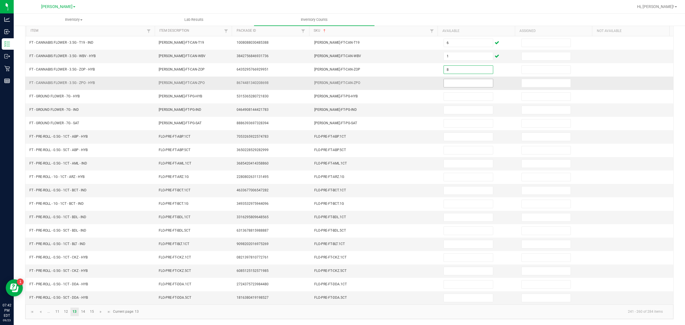
click at [461, 79] on input at bounding box center [468, 83] width 49 height 8
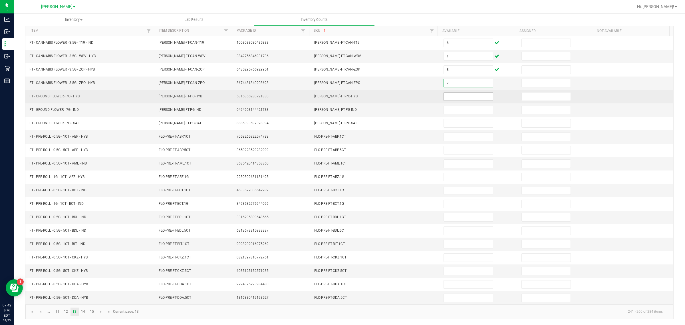
click at [460, 94] on input at bounding box center [468, 96] width 49 height 8
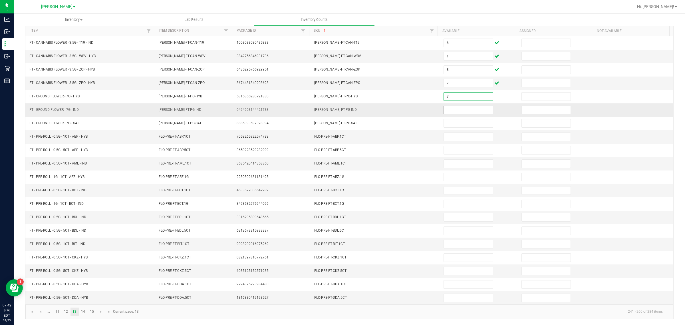
click at [457, 107] on input at bounding box center [468, 110] width 49 height 8
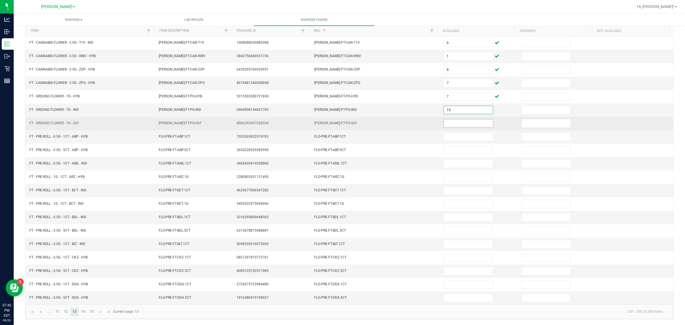
click at [465, 120] on input at bounding box center [468, 123] width 49 height 8
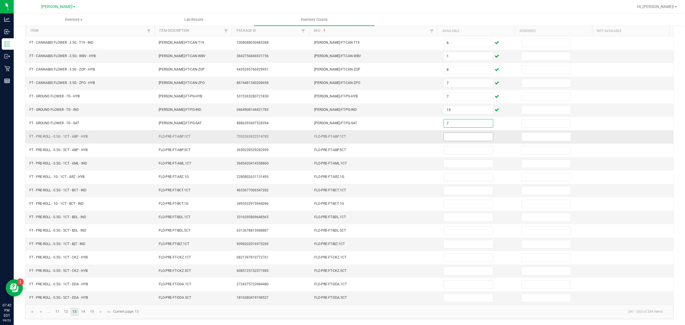
click at [469, 135] on input at bounding box center [468, 137] width 49 height 8
click at [466, 135] on input at bounding box center [468, 137] width 49 height 8
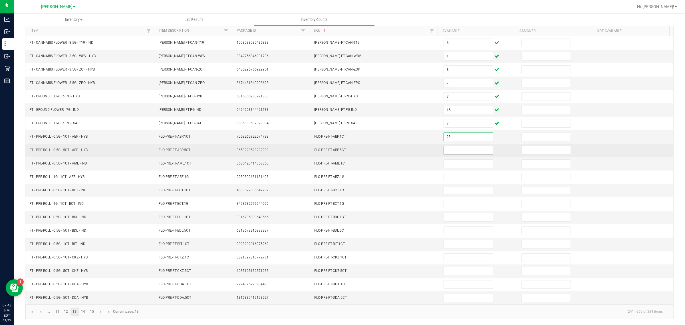
click at [457, 148] on input at bounding box center [468, 150] width 49 height 8
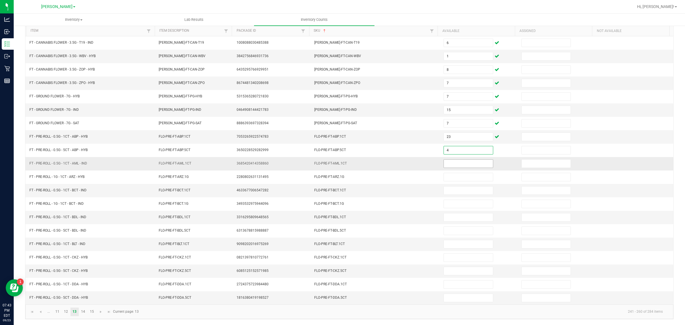
click at [457, 162] on input at bounding box center [468, 164] width 49 height 8
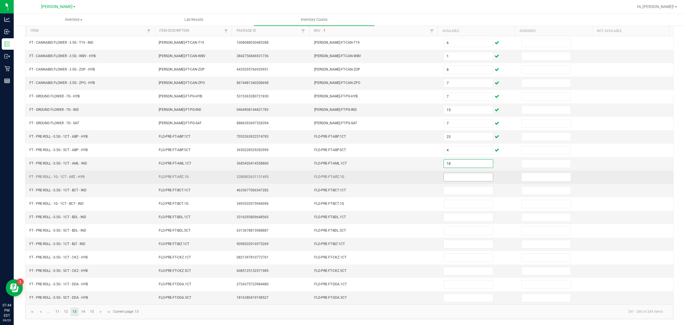
click at [461, 175] on input at bounding box center [468, 177] width 49 height 8
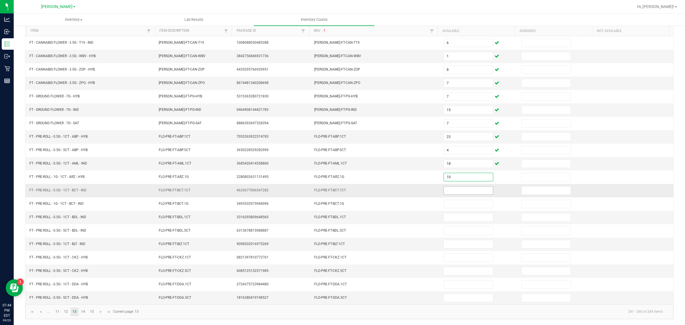
click at [461, 188] on input at bounding box center [468, 190] width 49 height 8
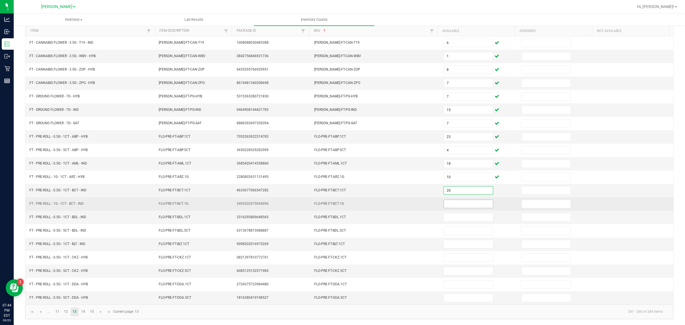
click at [459, 202] on input at bounding box center [468, 204] width 49 height 8
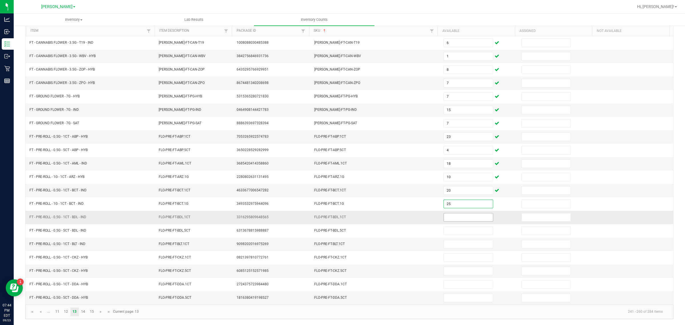
click at [452, 216] on input at bounding box center [468, 217] width 49 height 8
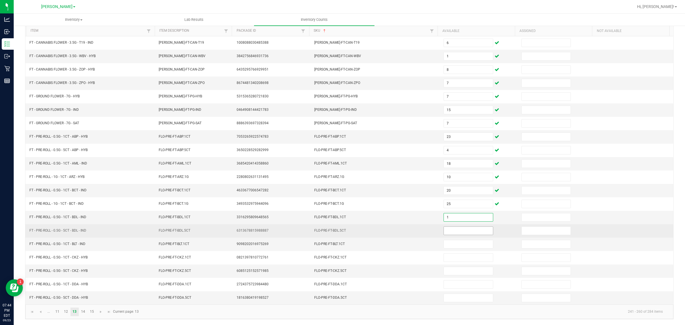
click at [460, 230] on input at bounding box center [468, 231] width 49 height 8
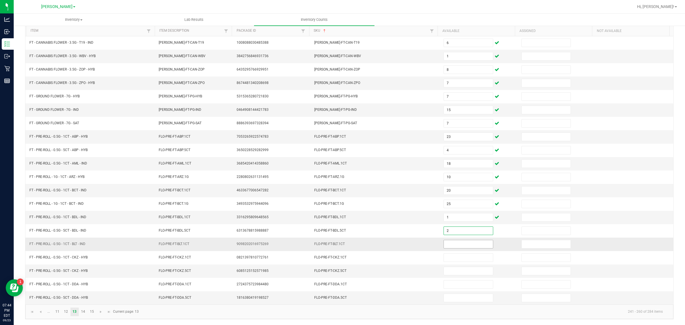
click at [453, 243] on input at bounding box center [468, 244] width 49 height 8
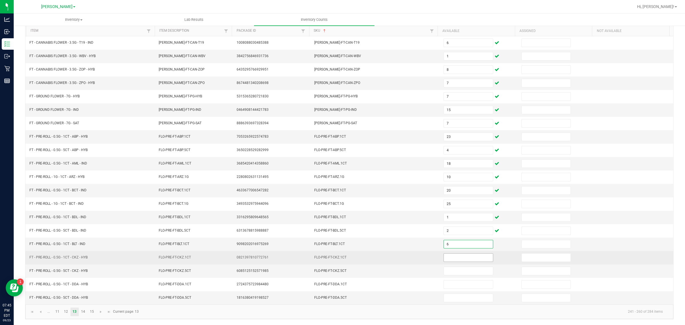
click at [454, 256] on input at bounding box center [468, 257] width 49 height 8
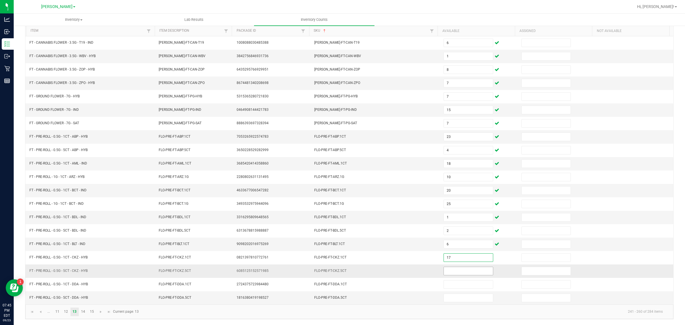
click at [468, 260] on input at bounding box center [468, 271] width 49 height 8
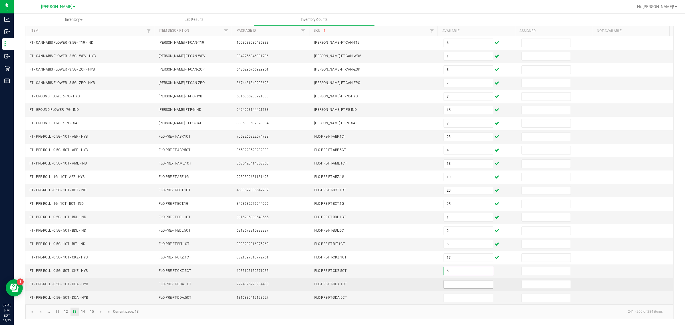
click at [461, 260] on input at bounding box center [468, 284] width 49 height 8
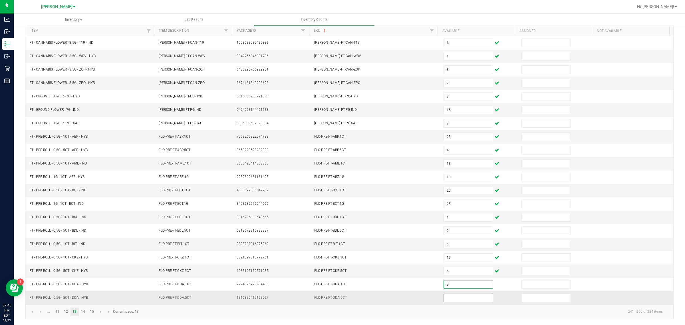
click at [454, 260] on input at bounding box center [468, 298] width 49 height 8
click at [83, 260] on link "14" at bounding box center [83, 311] width 8 height 9
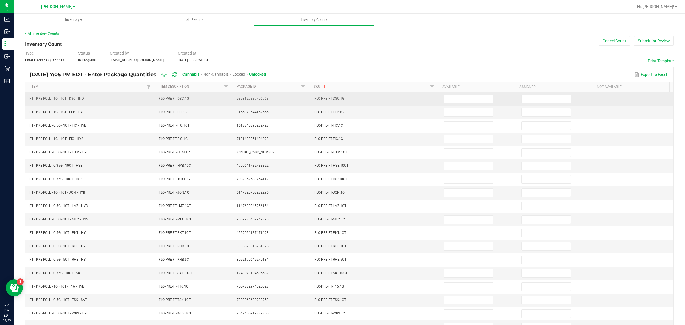
click at [460, 97] on input at bounding box center [468, 99] width 49 height 8
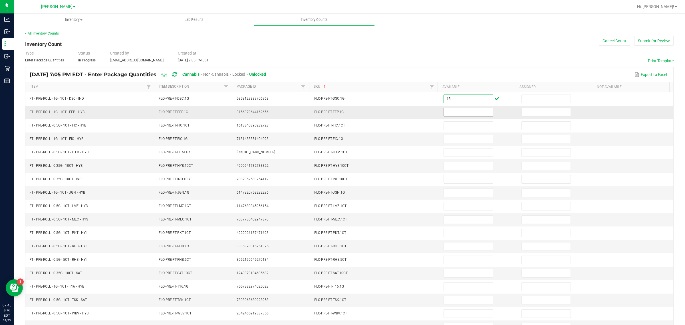
click at [461, 111] on input at bounding box center [468, 112] width 49 height 8
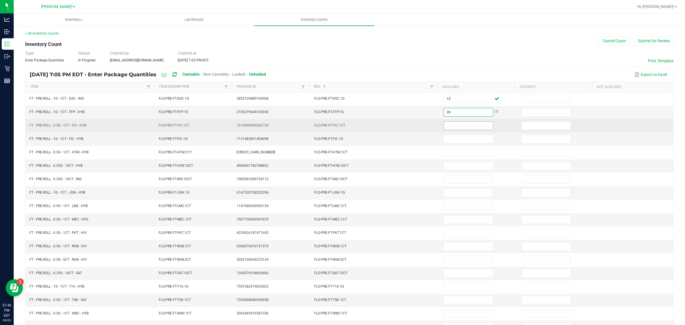
click at [450, 124] on input at bounding box center [468, 126] width 49 height 8
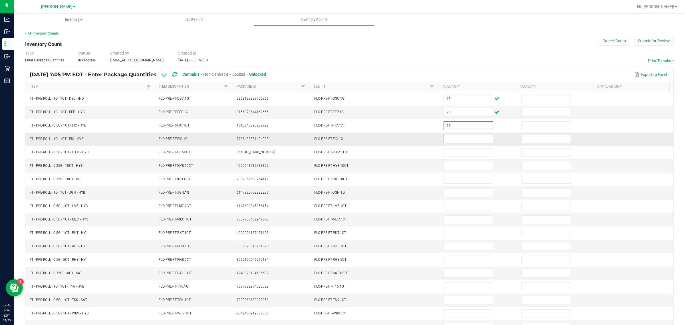
click at [457, 140] on input at bounding box center [468, 139] width 49 height 8
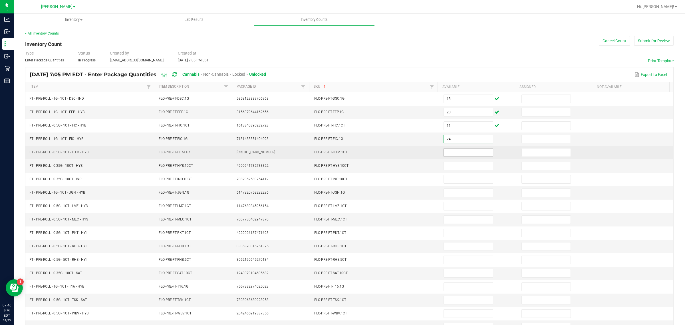
click at [451, 154] on input at bounding box center [468, 152] width 49 height 8
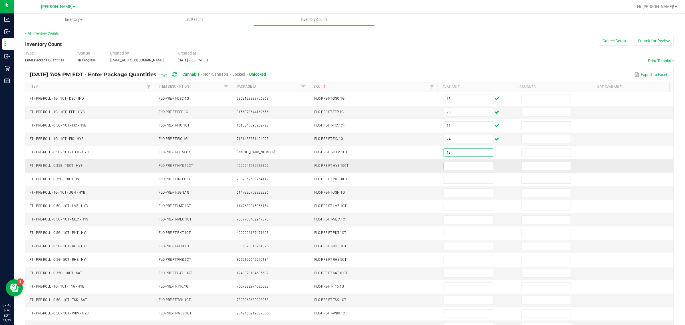
click at [459, 167] on input at bounding box center [468, 166] width 49 height 8
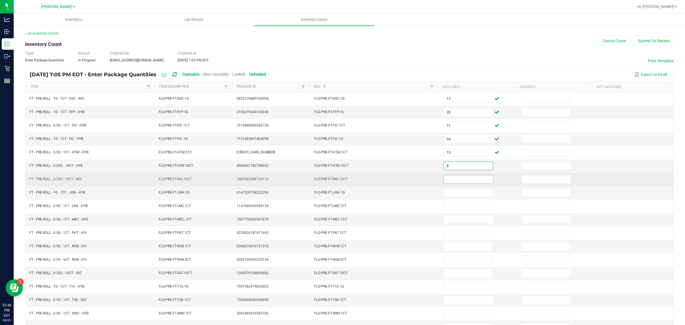
click at [444, 181] on input at bounding box center [468, 179] width 49 height 8
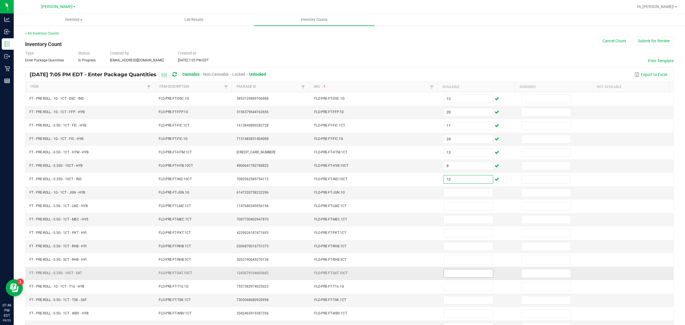
click at [461, 260] on input at bounding box center [468, 273] width 49 height 8
click at [453, 194] on input at bounding box center [468, 193] width 49 height 8
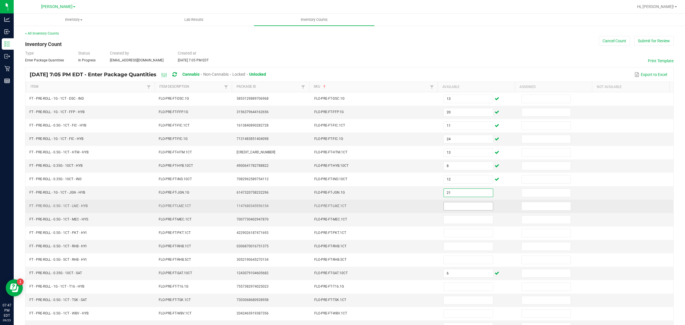
click at [459, 207] on input at bounding box center [468, 206] width 49 height 8
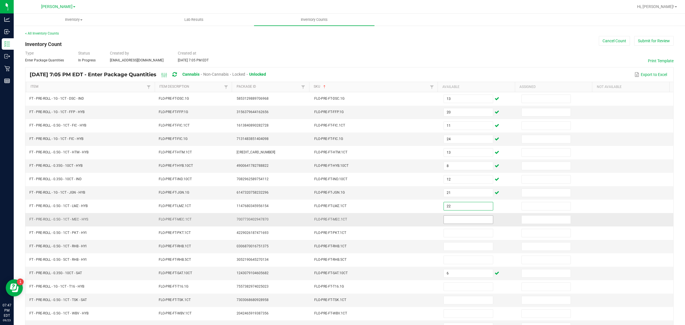
click at [470, 221] on input at bounding box center [468, 219] width 49 height 8
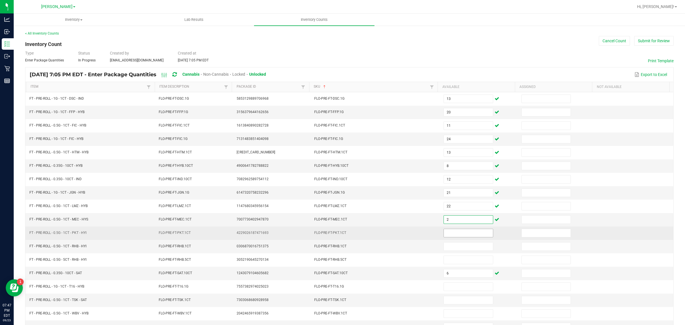
click at [447, 235] on input at bounding box center [468, 233] width 49 height 8
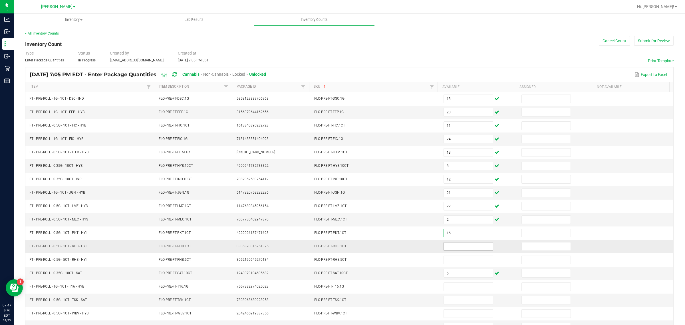
click at [466, 249] on input at bounding box center [468, 246] width 49 height 8
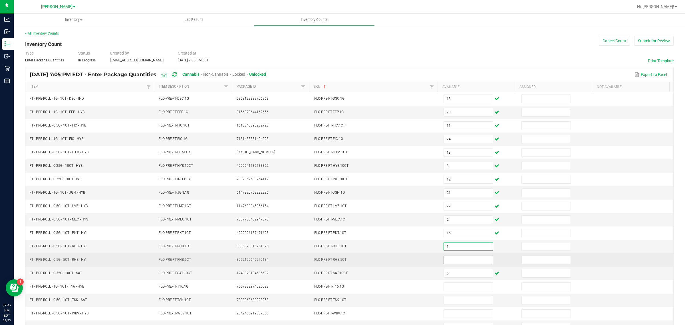
click at [447, 260] on input at bounding box center [468, 260] width 49 height 8
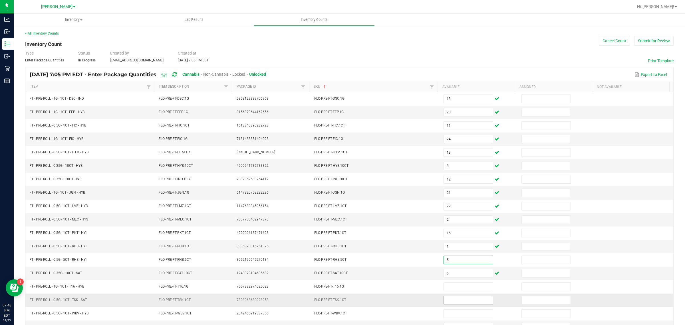
click at [470, 260] on input at bounding box center [468, 300] width 49 height 8
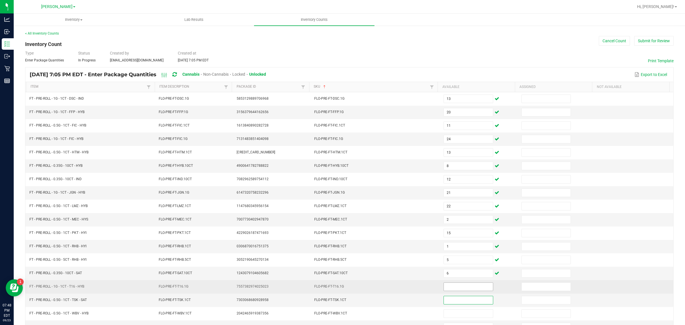
click at [467, 260] on input at bounding box center [468, 286] width 49 height 8
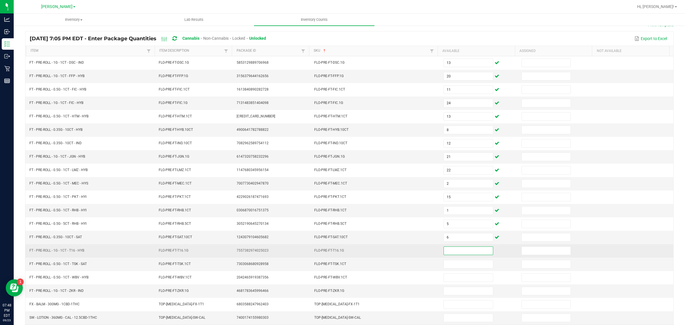
scroll to position [45, 0]
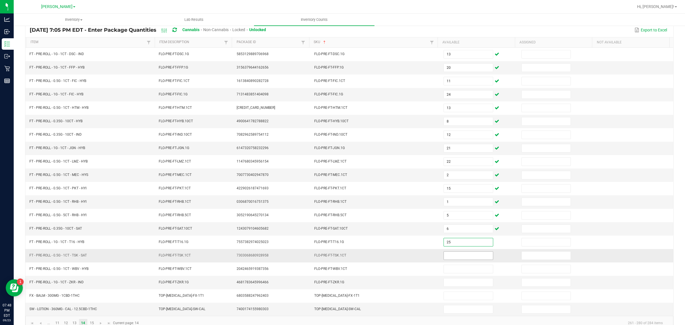
click at [459, 259] on input at bounding box center [468, 255] width 49 height 8
click at [460, 260] on input at bounding box center [468, 282] width 49 height 8
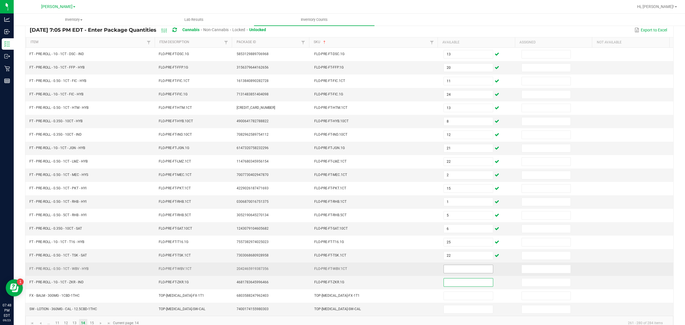
click at [467, 260] on input at bounding box center [468, 269] width 49 height 8
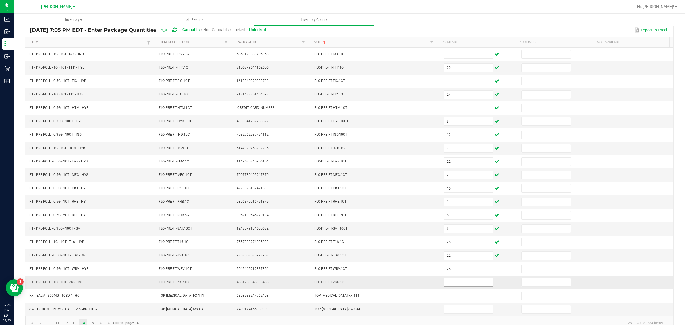
click at [446, 260] on input at bounding box center [468, 282] width 49 height 8
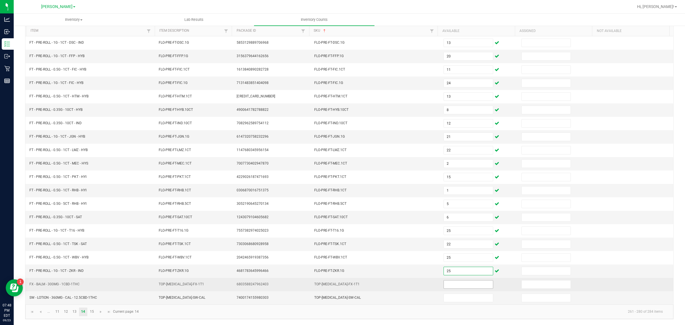
click at [457, 260] on input at bounding box center [468, 284] width 49 height 8
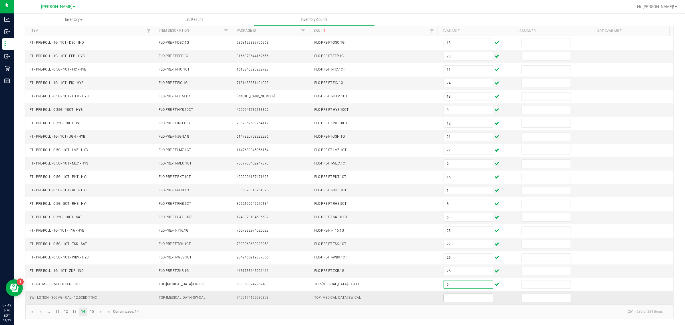
click at [444, 260] on input at bounding box center [468, 298] width 49 height 8
click at [92, 260] on link "15" at bounding box center [92, 311] width 8 height 9
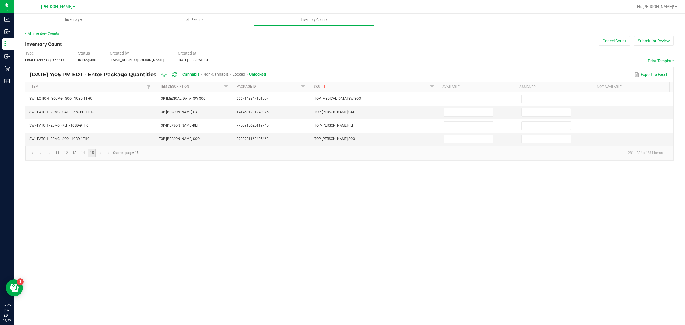
scroll to position [0, 0]
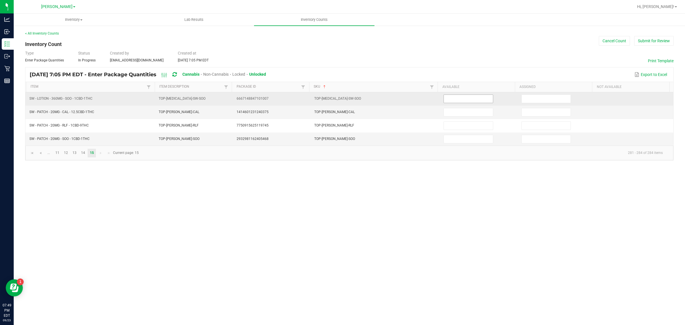
click at [454, 100] on input at bounding box center [468, 99] width 49 height 8
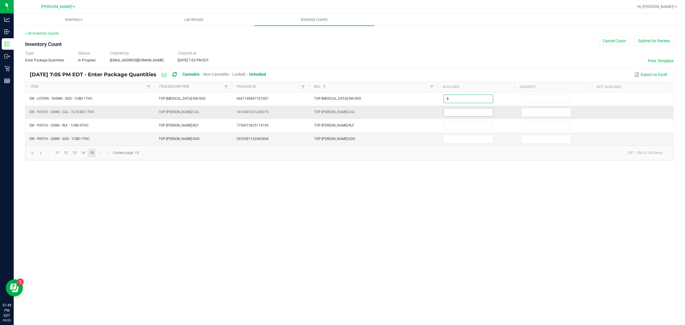
click at [456, 113] on input at bounding box center [468, 112] width 49 height 8
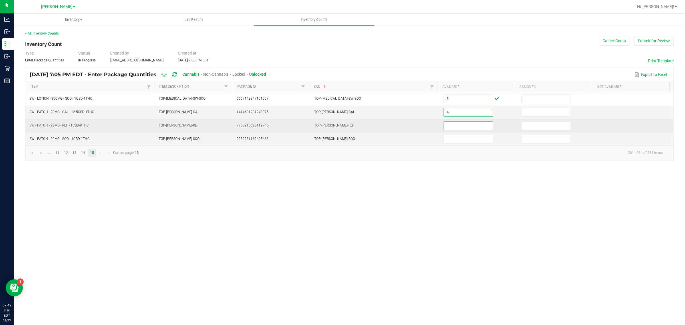
click at [469, 126] on input at bounding box center [468, 126] width 49 height 8
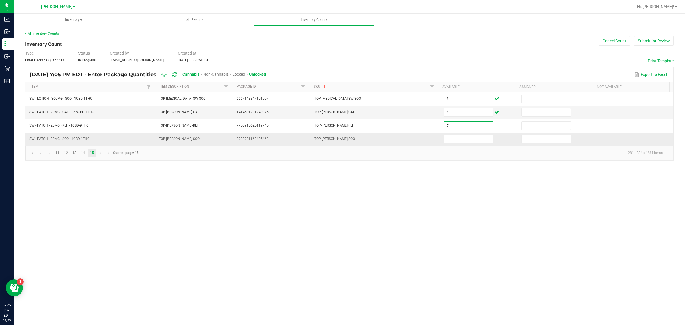
click at [476, 140] on input at bounding box center [468, 139] width 49 height 8
click at [548, 41] on button "Submit for Review" at bounding box center [653, 41] width 39 height 10
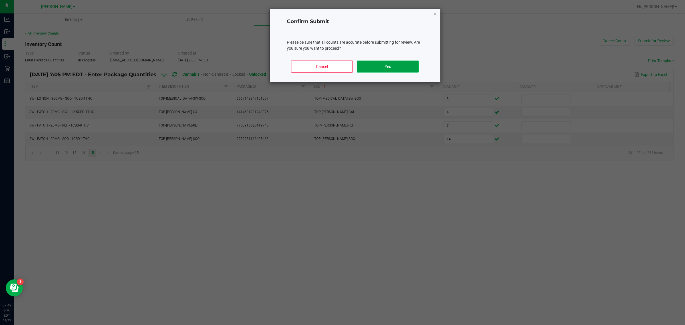
click at [391, 65] on button "Yes" at bounding box center [387, 66] width 61 height 12
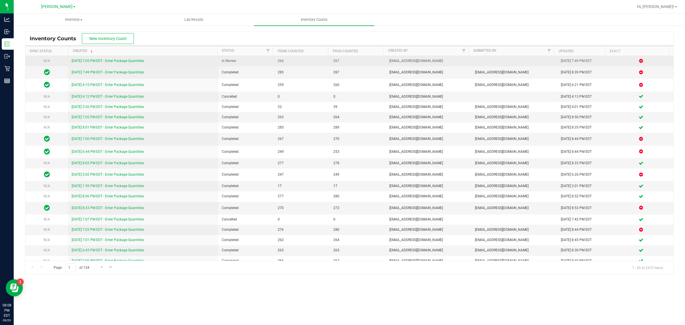
click at [107, 63] on link "9/23/25 7:05 PM EDT - Enter Package Quantities" at bounding box center [108, 61] width 72 height 4
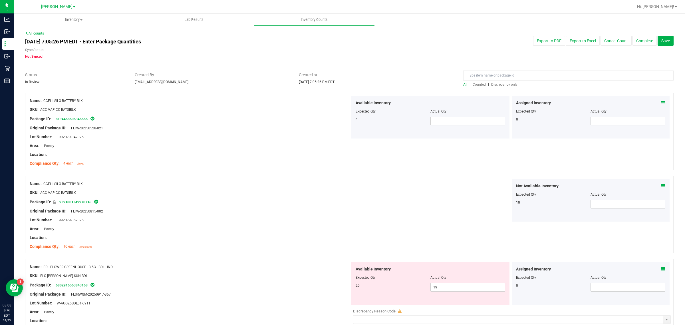
click at [501, 84] on span "Discrepancy only" at bounding box center [504, 84] width 26 height 4
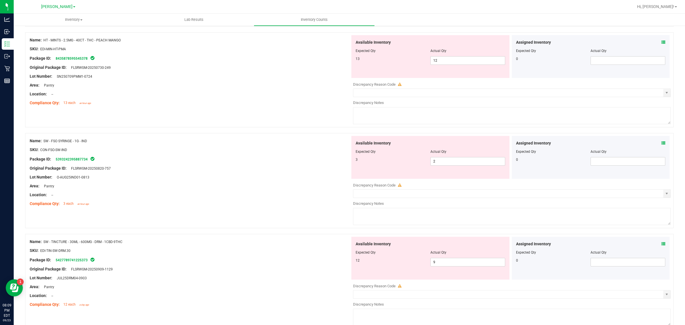
scroll to position [678, 0]
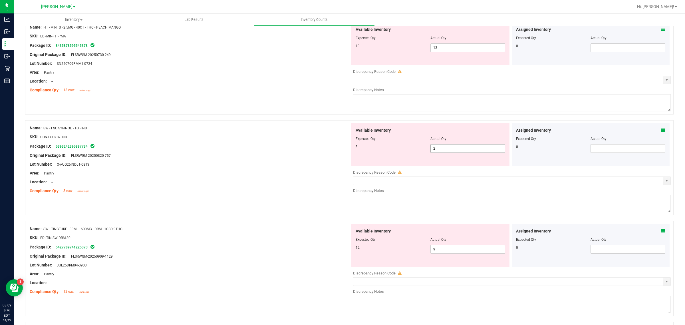
click at [448, 149] on span "2 2" at bounding box center [467, 148] width 75 height 9
click at [454, 150] on input "2" at bounding box center [468, 148] width 74 height 8
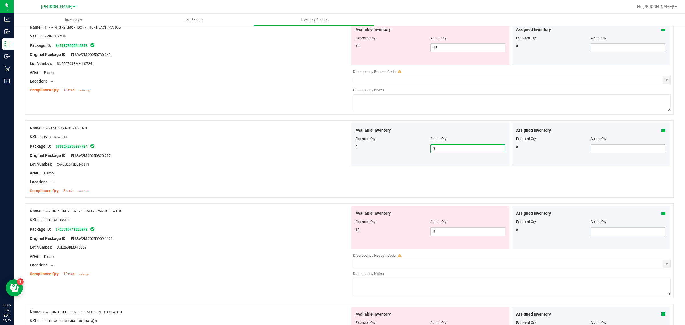
click at [207, 185] on div "Location: --" at bounding box center [190, 182] width 320 height 6
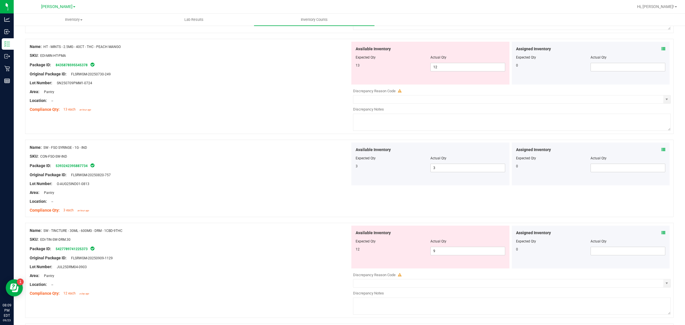
scroll to position [642, 0]
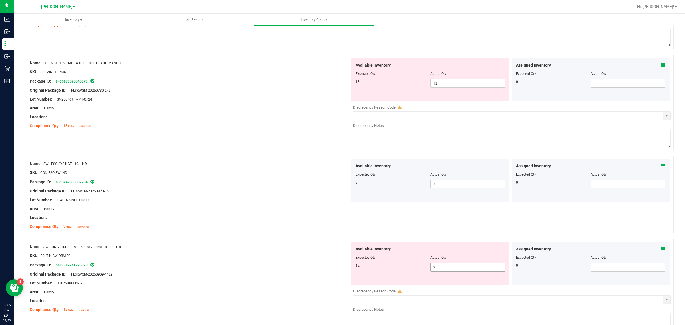
click at [457, 260] on span "9 9" at bounding box center [467, 267] width 75 height 9
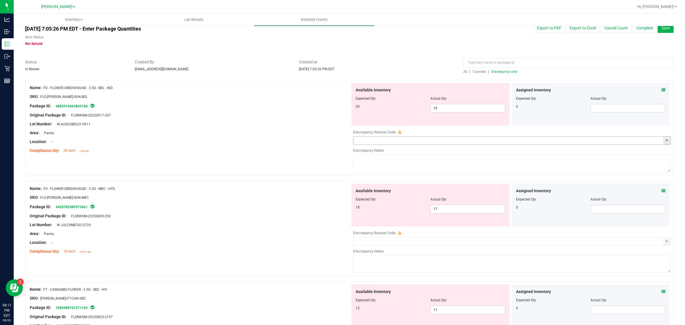
scroll to position [0, 0]
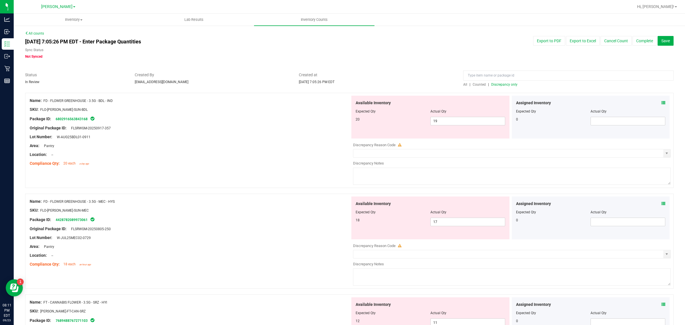
click at [507, 83] on span "Discrepancy only" at bounding box center [504, 84] width 26 height 4
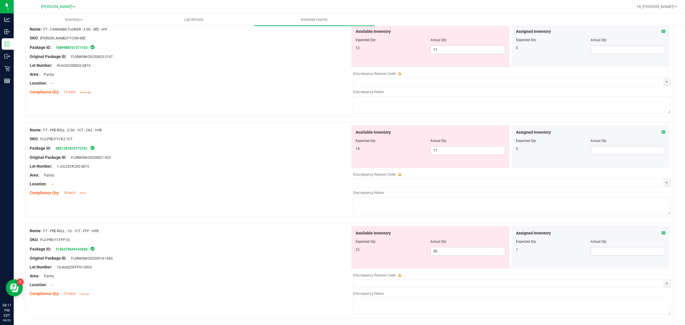
scroll to position [285, 0]
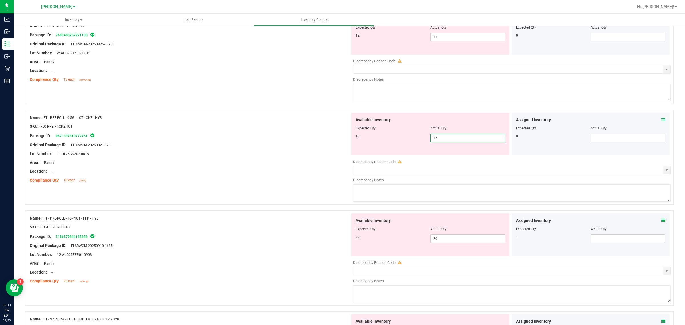
click at [490, 141] on span "17 17" at bounding box center [467, 138] width 75 height 9
click at [548, 121] on icon at bounding box center [663, 120] width 4 height 4
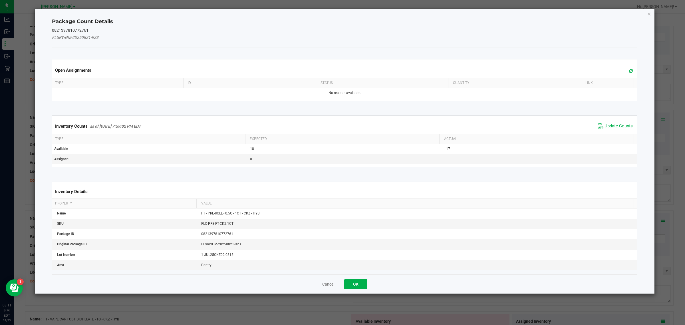
click at [548, 124] on span "Update Counts" at bounding box center [618, 126] width 28 height 6
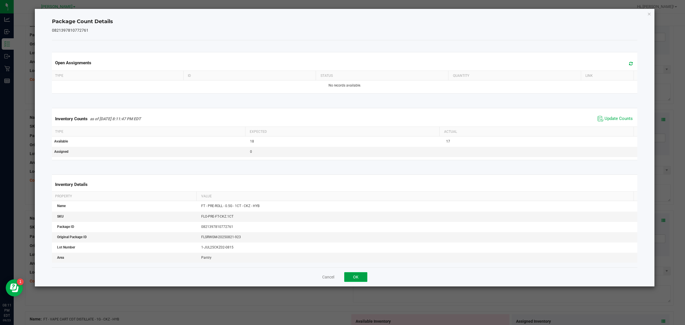
click at [354, 260] on button "OK" at bounding box center [355, 277] width 23 height 10
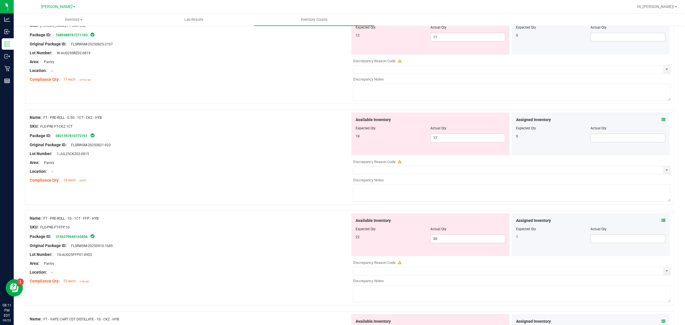
click at [548, 222] on icon at bounding box center [663, 220] width 4 height 4
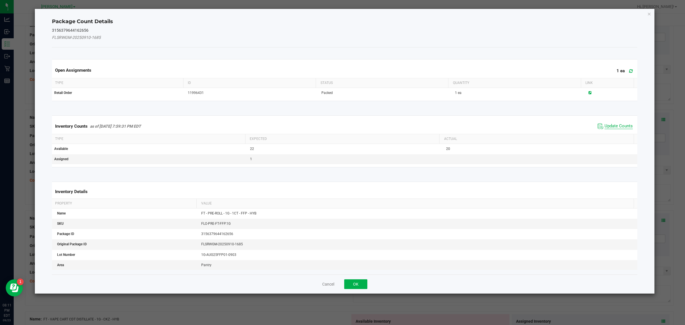
click at [548, 126] on span "Update Counts" at bounding box center [618, 126] width 28 height 6
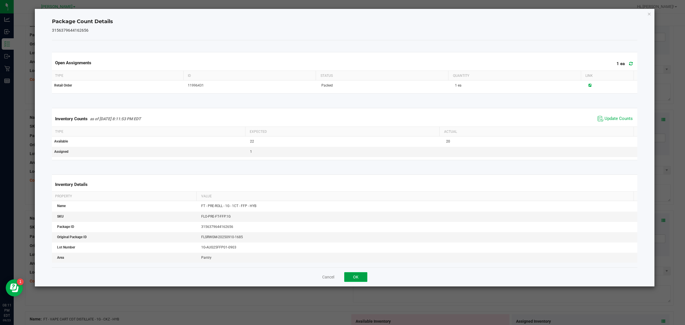
click at [354, 260] on button "OK" at bounding box center [355, 277] width 23 height 10
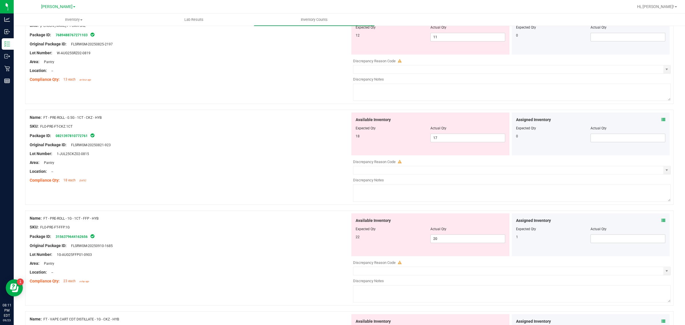
click at [207, 234] on div "Package ID: 3156379644162656" at bounding box center [190, 236] width 320 height 7
drag, startPoint x: 467, startPoint y: 239, endPoint x: 312, endPoint y: 236, distance: 155.3
click at [312, 236] on div "Name: FT - PRE-ROLL - 1G - 1CT - FFP - HYB SKU: FLO-PRE-FT-FFP.1G Package ID: 3…" at bounding box center [349, 257] width 648 height 95
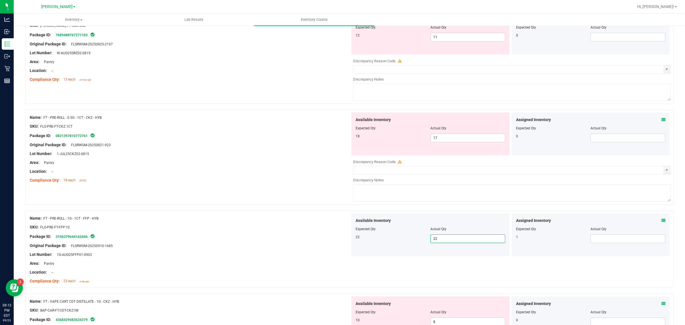
click at [312, 236] on div "Package ID: 3156379644162656" at bounding box center [190, 236] width 320 height 7
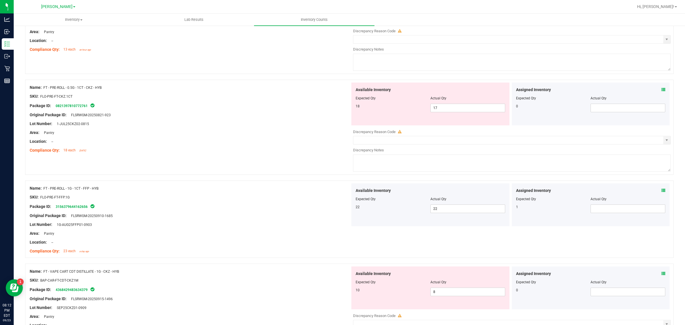
scroll to position [315, 0]
click at [447, 110] on input "17" at bounding box center [468, 108] width 74 height 8
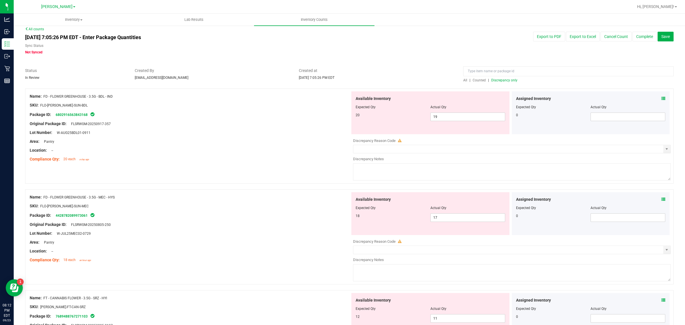
scroll to position [0, 0]
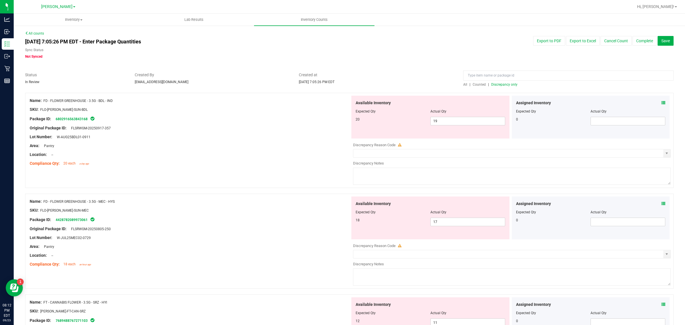
click at [504, 86] on span "Discrepancy only" at bounding box center [504, 84] width 26 height 4
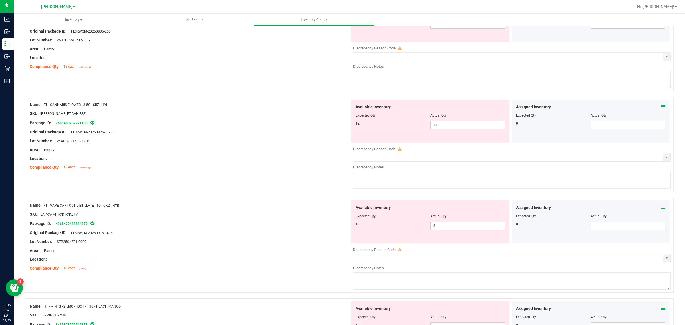
scroll to position [214, 0]
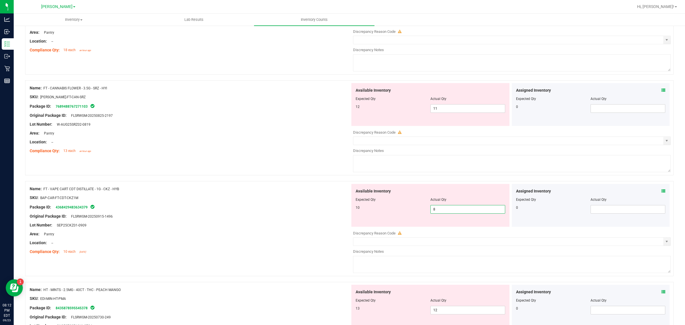
click at [463, 211] on span "8 8" at bounding box center [467, 209] width 75 height 9
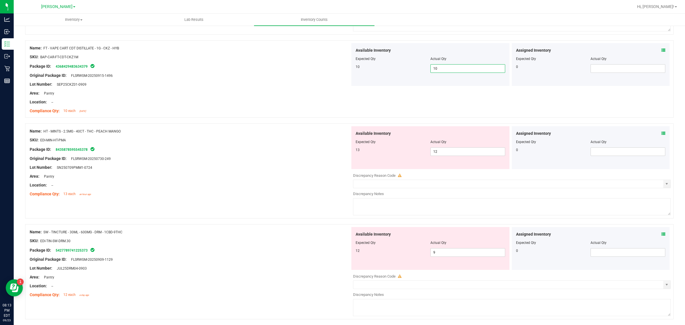
scroll to position [355, 0]
click at [463, 152] on input "12" at bounding box center [468, 151] width 74 height 8
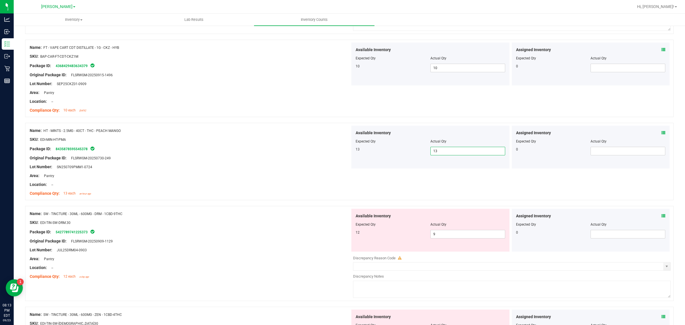
click at [276, 260] on div at bounding box center [190, 272] width 320 height 3
click at [460, 236] on input "9" at bounding box center [468, 234] width 74 height 8
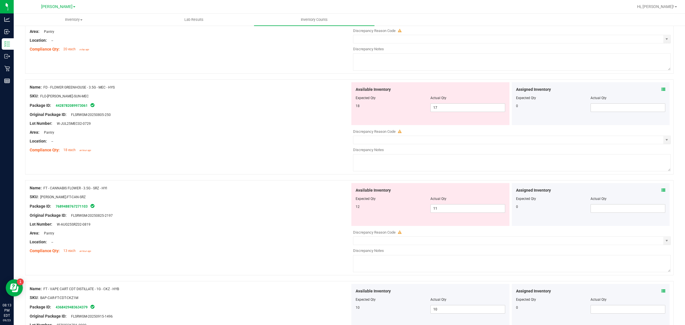
scroll to position [0, 0]
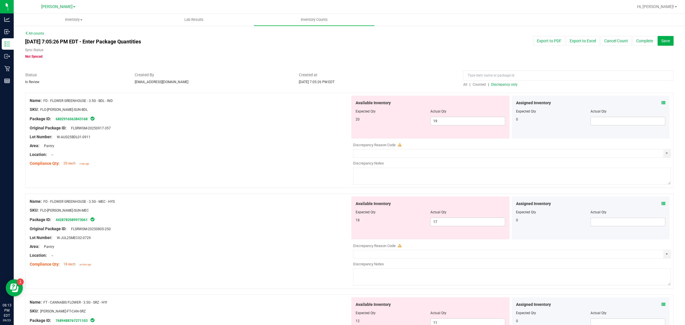
click at [504, 84] on span "Discrepancy only" at bounding box center [504, 84] width 26 height 4
click at [548, 72] on input at bounding box center [568, 75] width 210 height 10
click at [497, 75] on input at bounding box center [568, 75] width 210 height 10
click at [471, 83] on link "Counted" at bounding box center [479, 84] width 17 height 4
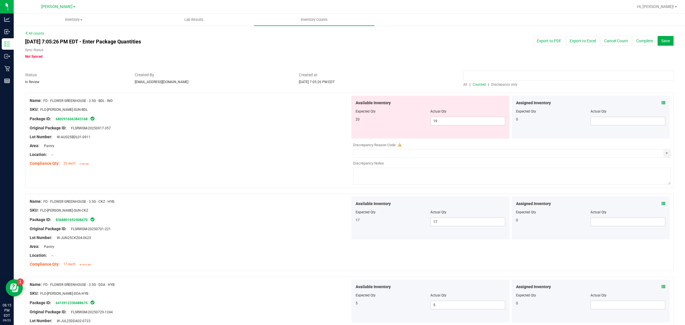
click at [518, 78] on input at bounding box center [568, 75] width 210 height 10
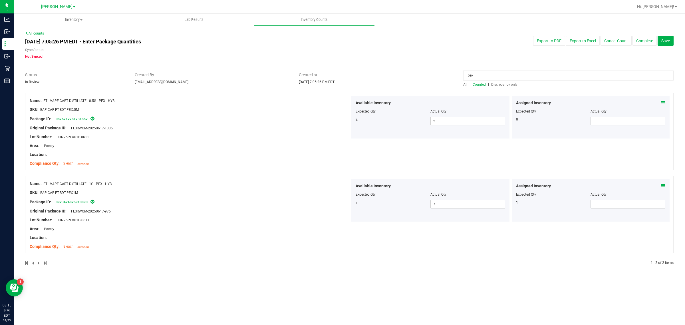
click at [548, 185] on icon at bounding box center [663, 186] width 4 height 4
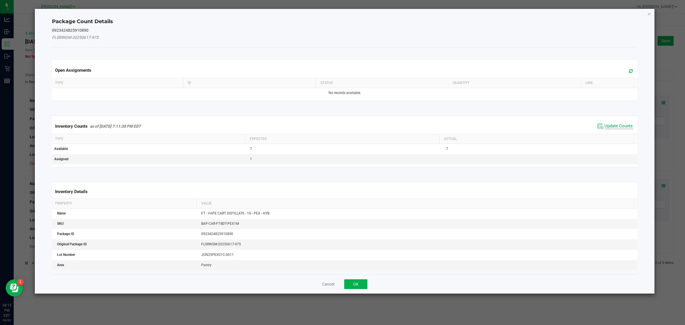
click at [548, 125] on span "Update Counts" at bounding box center [618, 126] width 28 height 6
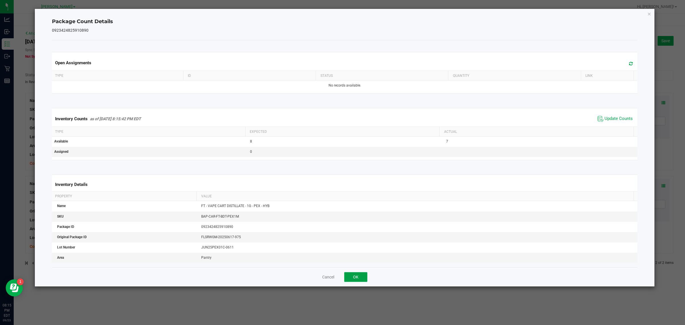
click at [362, 260] on button "OK" at bounding box center [355, 277] width 23 height 10
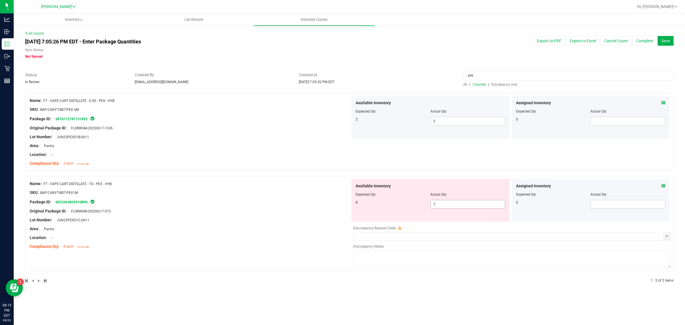
click at [474, 202] on input "7" at bounding box center [468, 204] width 74 height 8
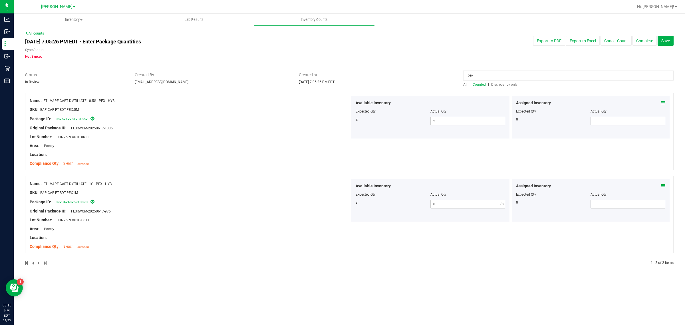
click at [239, 235] on div "Location: --" at bounding box center [190, 238] width 320 height 6
click at [513, 76] on input "pex" at bounding box center [568, 75] width 210 height 10
click at [548, 103] on icon at bounding box center [663, 103] width 4 height 4
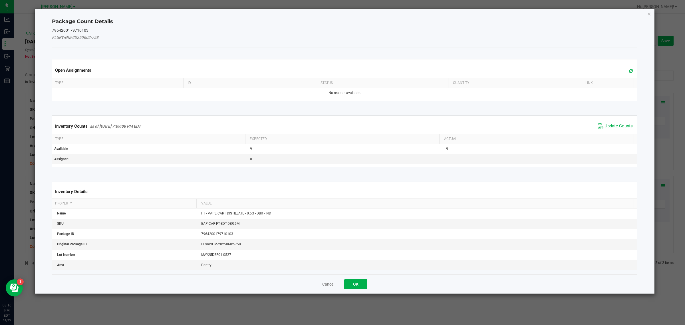
click at [548, 128] on span "Update Counts" at bounding box center [618, 126] width 28 height 6
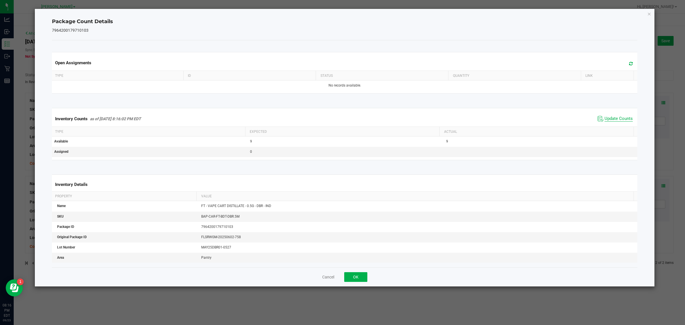
click at [548, 122] on span "Update Counts" at bounding box center [618, 119] width 28 height 6
click at [328, 260] on button "Cancel" at bounding box center [328, 277] width 12 height 6
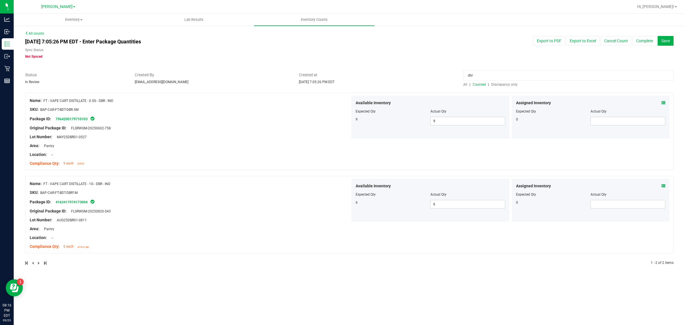
click at [548, 102] on icon at bounding box center [663, 103] width 4 height 4
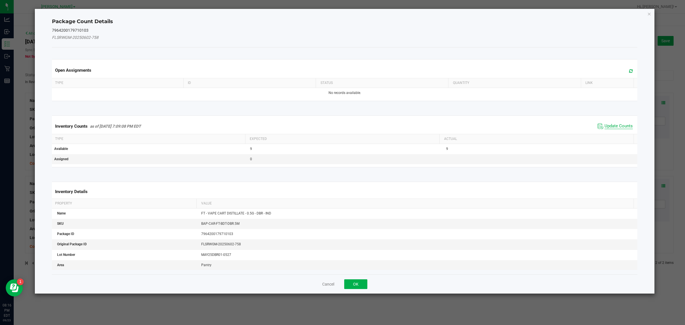
click at [548, 126] on span "Update Counts" at bounding box center [618, 126] width 28 height 6
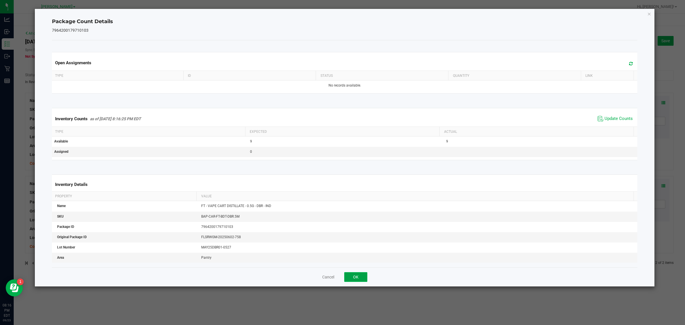
click at [360, 260] on button "OK" at bounding box center [355, 277] width 23 height 10
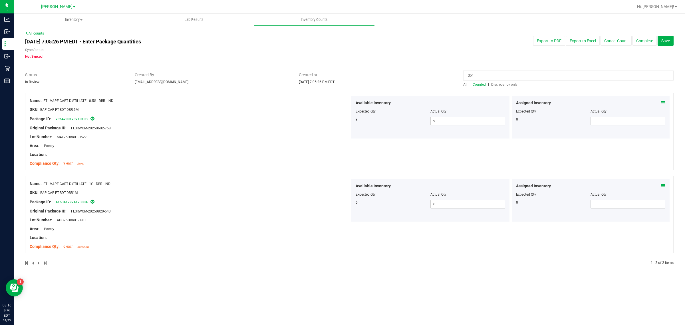
drag, startPoint x: 500, startPoint y: 76, endPoint x: 206, endPoint y: 70, distance: 293.7
click at [206, 70] on div "All counts Sep 23, 2025 7:05:26 PM EDT - Enter Package Quantities Sync Status N…" at bounding box center [349, 152] width 648 height 242
click at [548, 103] on icon at bounding box center [663, 103] width 4 height 4
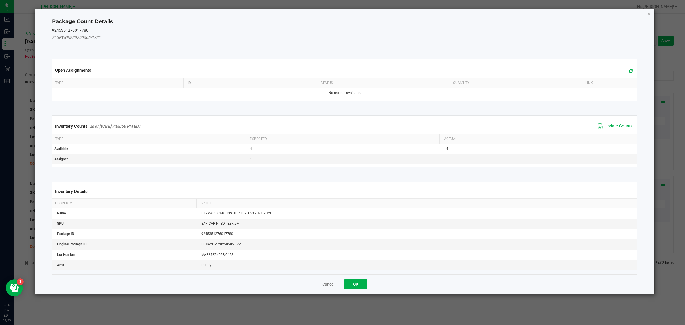
click at [548, 126] on span "Update Counts" at bounding box center [618, 126] width 28 height 6
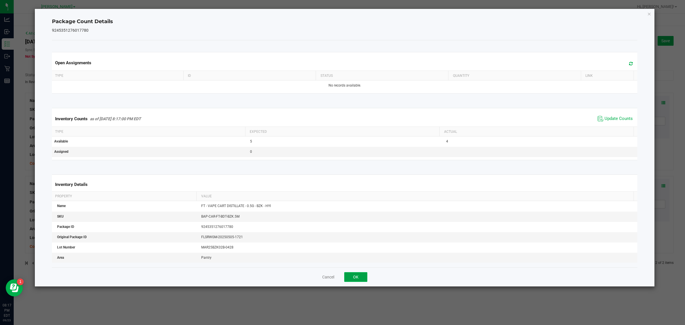
click at [355, 260] on button "OK" at bounding box center [355, 277] width 23 height 10
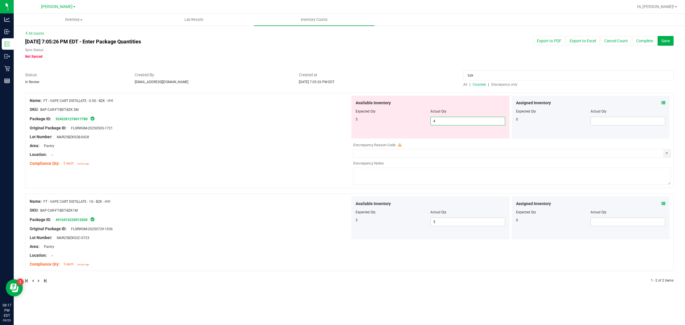
click at [463, 125] on span "4 4" at bounding box center [467, 121] width 75 height 9
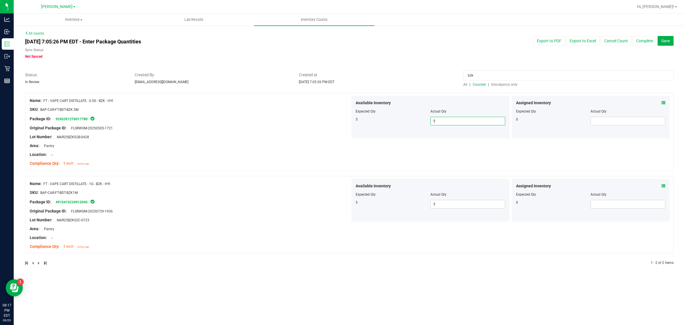
click at [244, 134] on div "Lot Number: MAR25BZK02B-0428" at bounding box center [190, 137] width 320 height 6
click at [494, 76] on input "bzk" at bounding box center [568, 75] width 210 height 10
click at [466, 83] on span "All" at bounding box center [465, 84] width 4 height 4
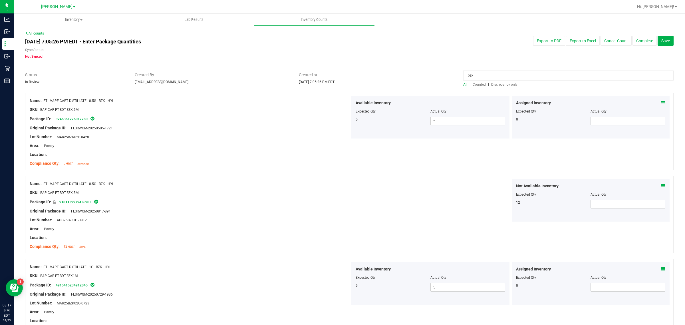
drag, startPoint x: 479, startPoint y: 72, endPoint x: 427, endPoint y: 72, distance: 52.2
click at [427, 72] on div "Status In Review Created By samadio@liveparallel.com Created at Sep 23, 2025 7:…" at bounding box center [349, 79] width 657 height 15
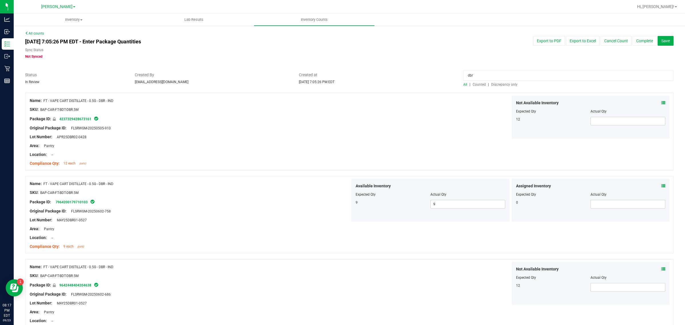
click at [548, 185] on icon at bounding box center [663, 186] width 4 height 4
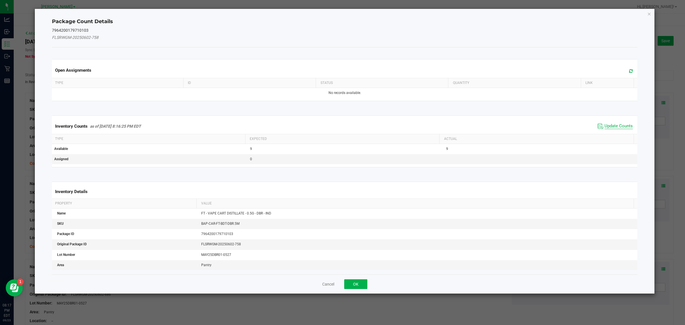
click at [548, 125] on span "Update Counts" at bounding box center [618, 126] width 28 height 6
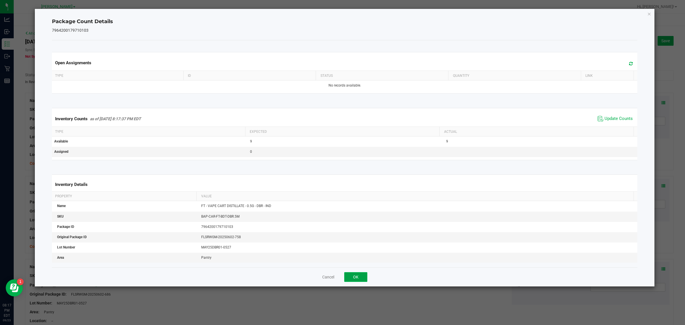
click at [363, 260] on button "OK" at bounding box center [355, 277] width 23 height 10
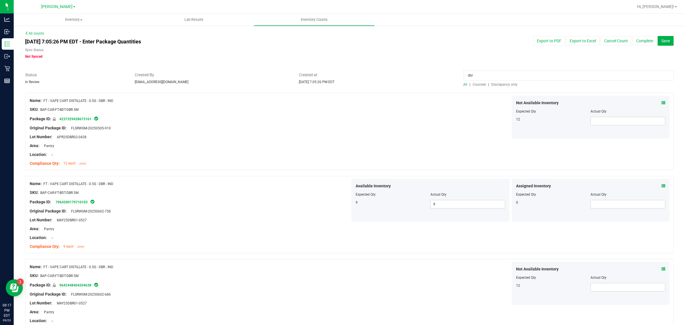
click at [229, 140] on div at bounding box center [190, 141] width 320 height 3
click at [548, 44] on button "Save" at bounding box center [665, 41] width 16 height 10
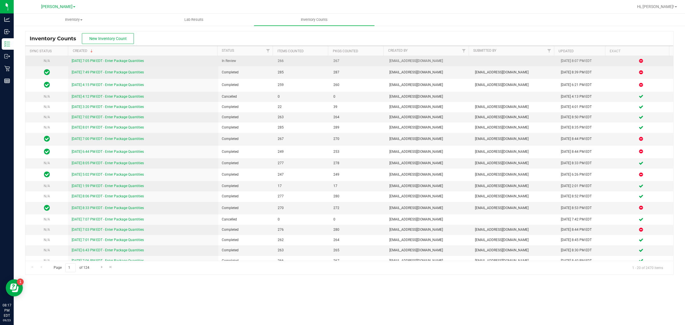
click at [140, 62] on link "9/23/25 7:05 PM EDT - Enter Package Quantities" at bounding box center [108, 61] width 72 height 4
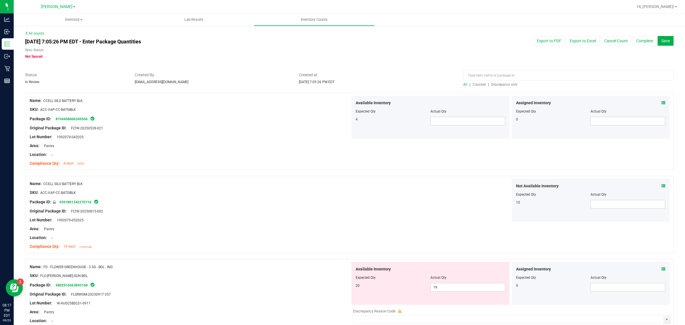
click at [498, 84] on span "Discrepancy only" at bounding box center [504, 84] width 26 height 4
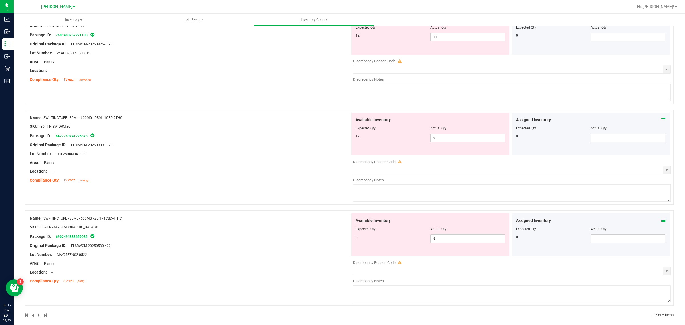
scroll to position [293, 0]
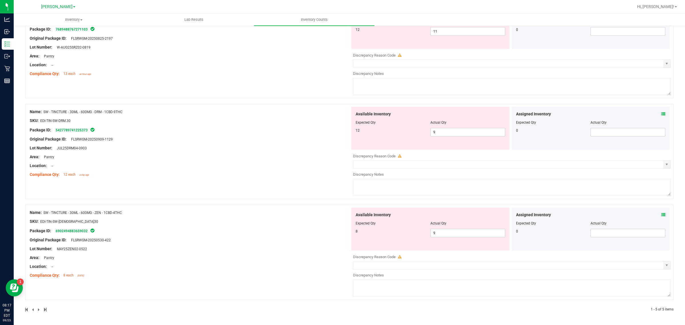
click at [303, 217] on div at bounding box center [190, 216] width 320 height 3
click at [299, 217] on div at bounding box center [190, 216] width 320 height 3
click at [247, 203] on div at bounding box center [349, 202] width 648 height 6
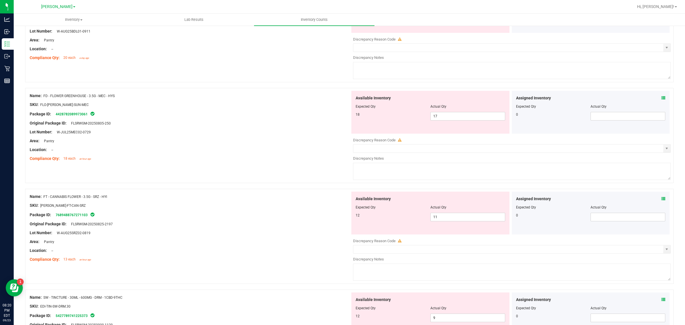
scroll to position [0, 0]
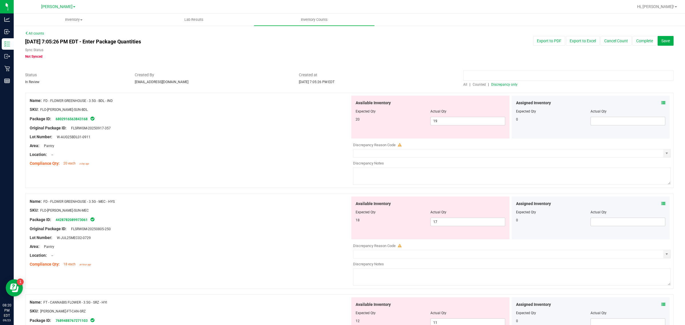
click at [528, 74] on input at bounding box center [568, 75] width 210 height 10
click at [491, 73] on input at bounding box center [568, 75] width 210 height 10
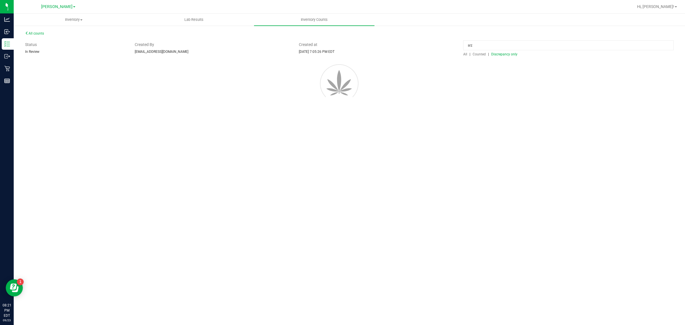
click at [474, 85] on div "All counts Status In Review Created By samadio@liveparallel.com Created at Sep …" at bounding box center [349, 75] width 648 height 89
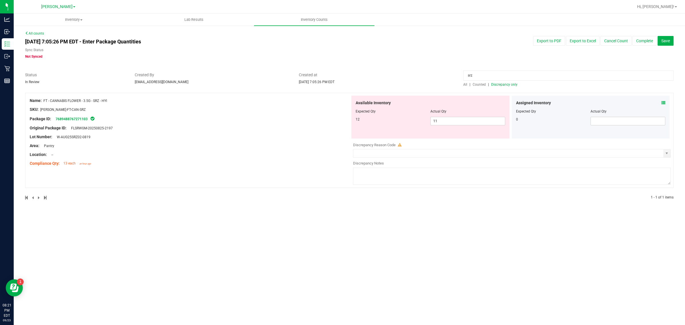
click at [548, 103] on icon at bounding box center [663, 103] width 4 height 4
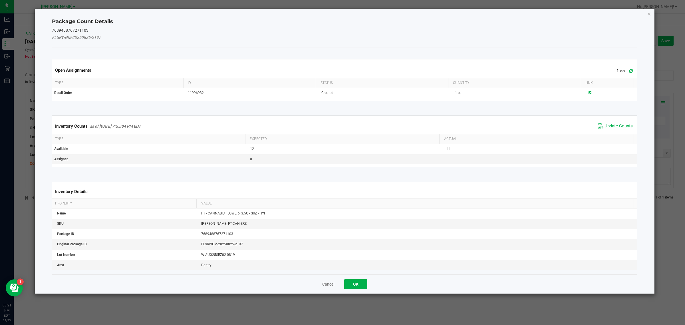
click at [548, 124] on span "Update Counts" at bounding box center [618, 126] width 28 height 6
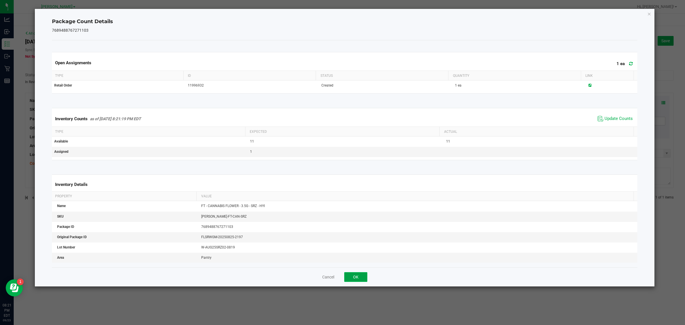
click at [356, 260] on button "OK" at bounding box center [355, 277] width 23 height 10
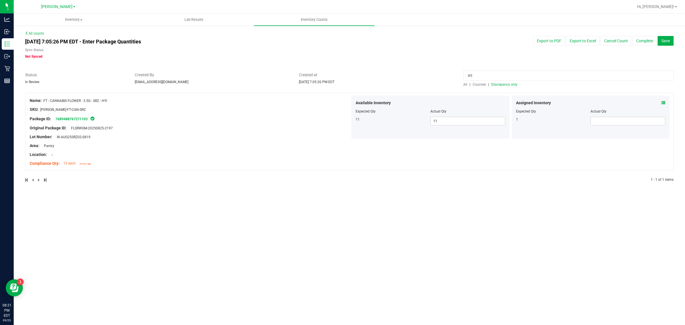
click at [492, 76] on input "srz" at bounding box center [568, 75] width 210 height 10
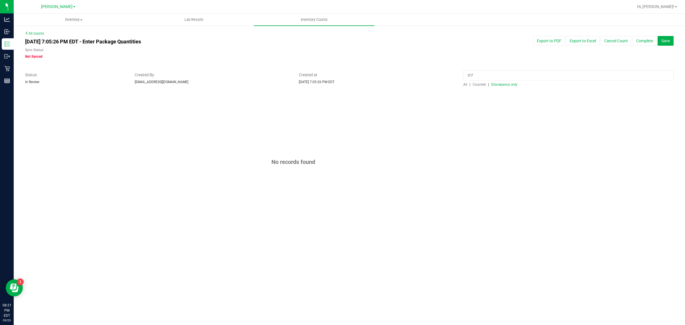
click at [483, 83] on span "Counted" at bounding box center [479, 84] width 13 height 4
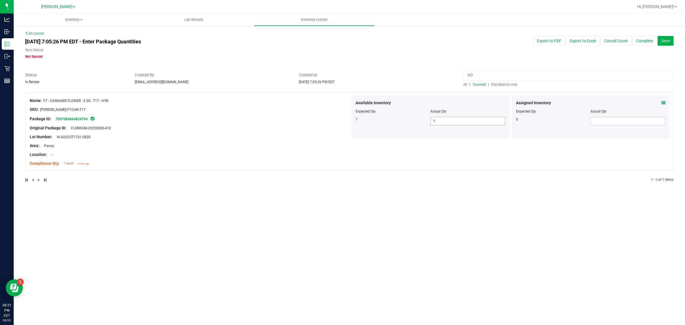
click at [461, 118] on span "1 1" at bounding box center [467, 121] width 75 height 9
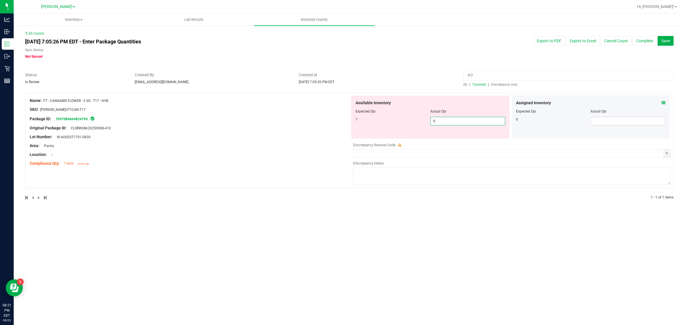
click at [224, 146] on div "Area: Pantry" at bounding box center [190, 146] width 320 height 6
click at [548, 104] on icon at bounding box center [663, 103] width 4 height 4
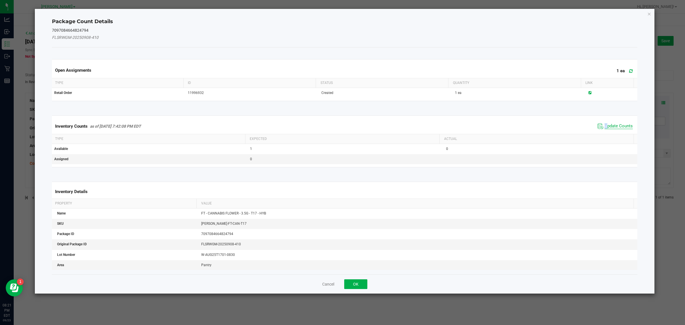
click at [548, 126] on span "Update Counts" at bounding box center [618, 126] width 28 height 6
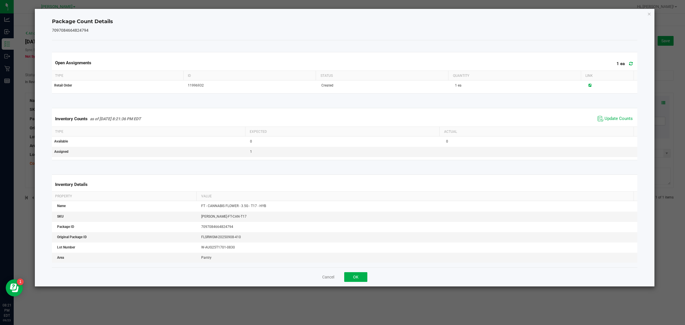
click at [356, 260] on div "Cancel OK" at bounding box center [345, 276] width 586 height 19
click at [359, 260] on button "OK" at bounding box center [355, 277] width 23 height 10
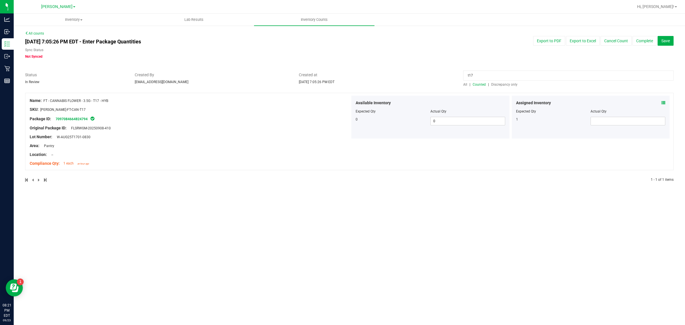
click at [281, 199] on div "Inventory All packages All inventory Waste log Create inventory Lab Results Inv…" at bounding box center [349, 169] width 671 height 311
click at [499, 75] on input "t17" at bounding box center [568, 75] width 210 height 10
click at [274, 138] on div "Lot Number: W-AUG25T1701-0830" at bounding box center [190, 137] width 320 height 6
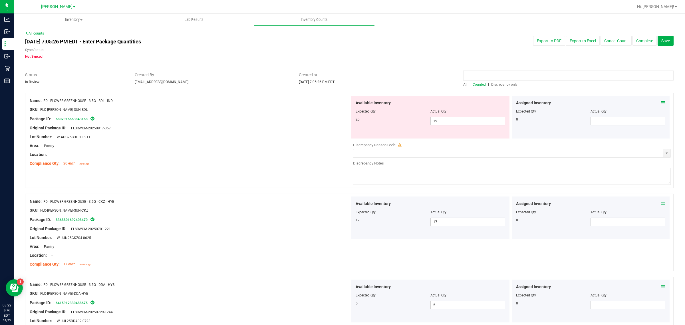
click at [488, 73] on input at bounding box center [568, 75] width 210 height 10
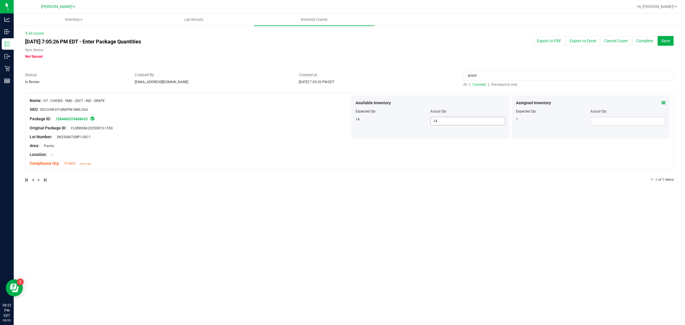
click at [548, 103] on icon at bounding box center [663, 103] width 4 height 4
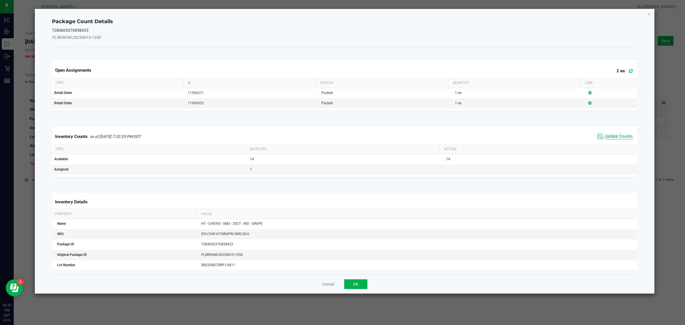
click at [548, 137] on span "Update Counts" at bounding box center [618, 137] width 28 height 6
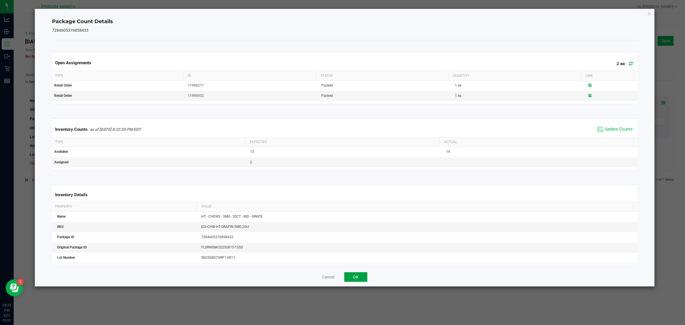
click at [363, 260] on button "OK" at bounding box center [355, 277] width 23 height 10
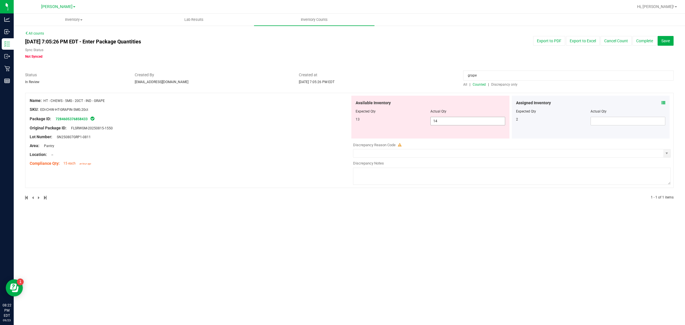
click at [463, 121] on input "14" at bounding box center [468, 121] width 74 height 8
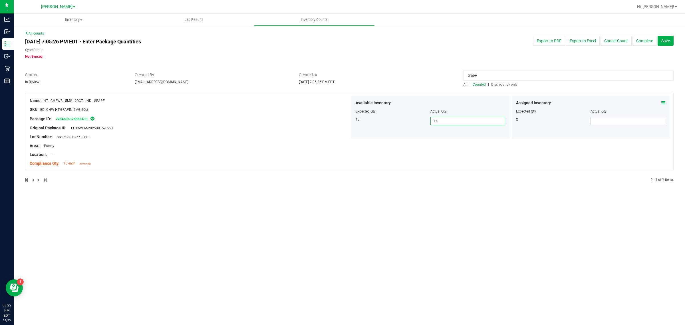
click at [513, 75] on input "grape" at bounding box center [568, 75] width 210 height 10
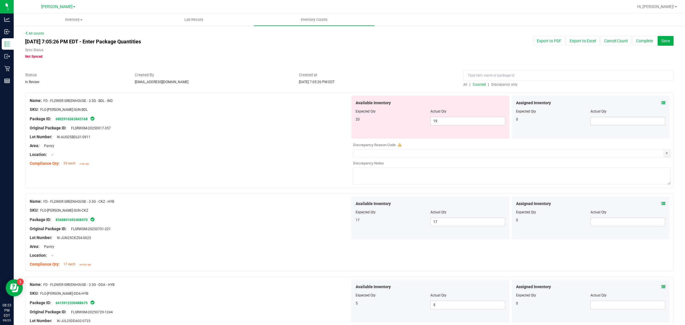
click at [501, 83] on span "Discrepancy only" at bounding box center [504, 84] width 26 height 4
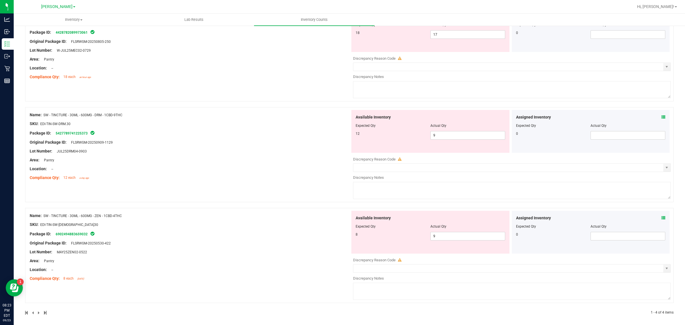
scroll to position [191, 0]
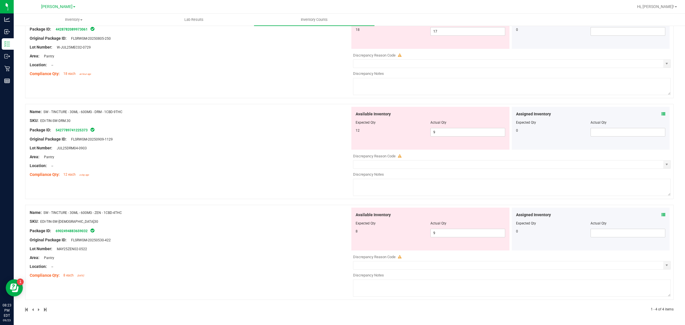
click at [172, 252] on div at bounding box center [190, 253] width 320 height 3
drag, startPoint x: 268, startPoint y: 220, endPoint x: 270, endPoint y: 216, distance: 4.0
click at [268, 219] on div "SKU: EDI-TIN-SW-ZEN.30" at bounding box center [190, 221] width 320 height 6
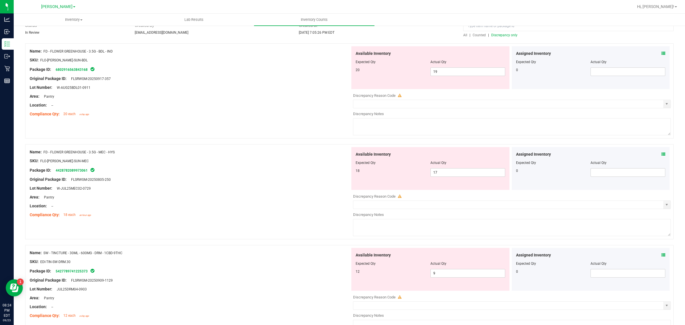
scroll to position [0, 0]
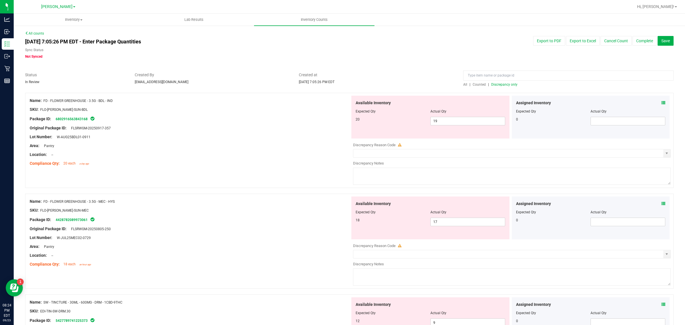
click at [425, 54] on div "Sep 23, 2025 7:05:26 PM EDT - Enter Package Quantities Sync Status Not Synced E…" at bounding box center [349, 47] width 657 height 23
click at [425, 57] on div "Sep 23, 2025 7:05:26 PM EDT - Enter Package Quantities Sync Status Not Synced E…" at bounding box center [349, 47] width 657 height 23
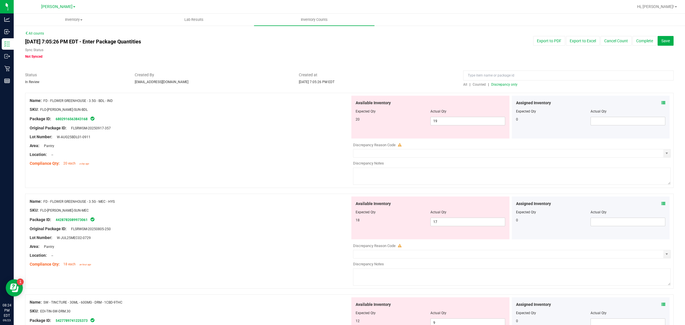
click at [269, 138] on div "Lot Number: W-AUG25BDL01-0911" at bounding box center [190, 137] width 320 height 6
click at [498, 86] on span "Discrepancy only" at bounding box center [504, 84] width 26 height 4
click at [307, 156] on div "Location: --" at bounding box center [190, 155] width 320 height 6
click at [304, 160] on div at bounding box center [190, 159] width 320 height 3
click at [455, 44] on div "Export to PDF Export to Excel Cancel Count Complete Save" at bounding box center [541, 41] width 274 height 10
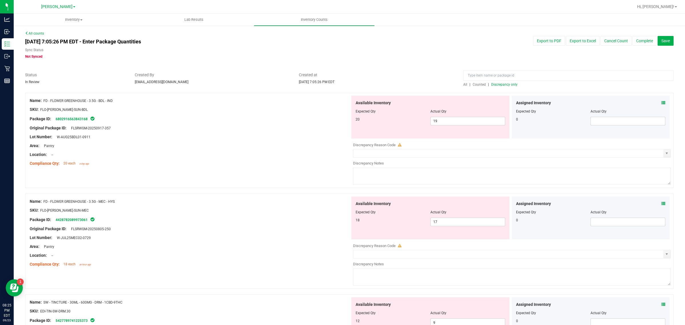
click at [497, 83] on span "Discrepancy only" at bounding box center [504, 84] width 26 height 4
click at [416, 66] on div at bounding box center [349, 69] width 648 height 6
click at [548, 76] on input at bounding box center [568, 75] width 210 height 10
click at [474, 81] on div "ffp" at bounding box center [568, 77] width 210 height 10
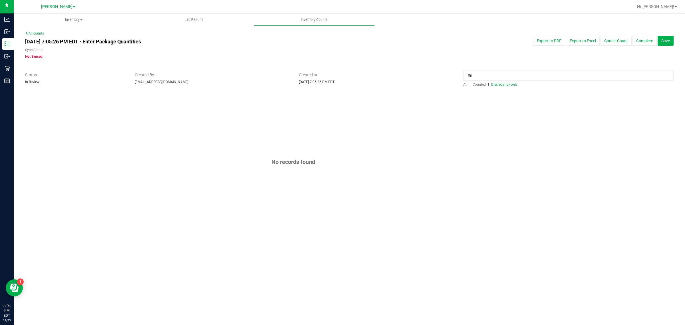
click at [475, 84] on span "Counted" at bounding box center [479, 84] width 13 height 4
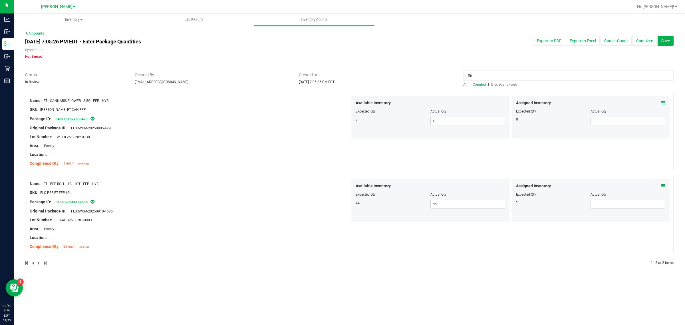
click at [548, 186] on icon at bounding box center [663, 186] width 4 height 4
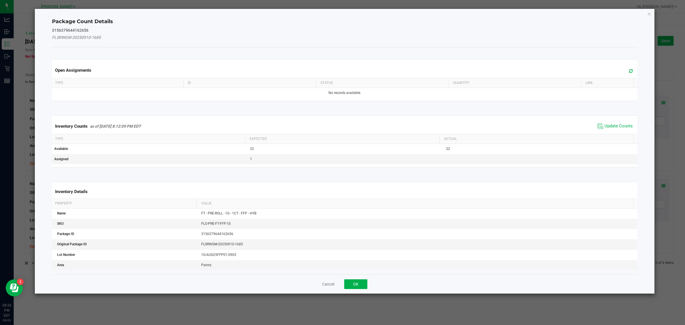
click at [548, 122] on div "Inventory Counts as of Sep 23, 2025 8:12:09 PM EDT Update Counts" at bounding box center [345, 125] width 588 height 15
click at [548, 126] on span "Update Counts" at bounding box center [618, 126] width 28 height 6
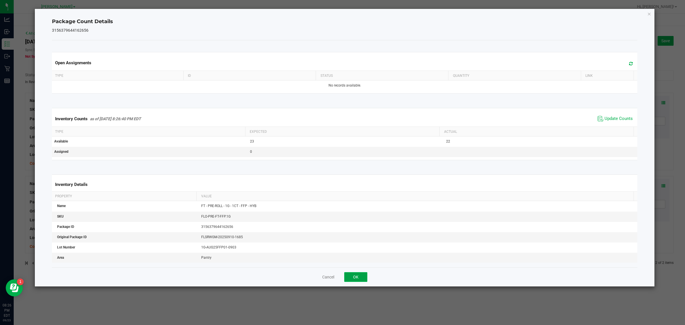
click at [357, 260] on button "OK" at bounding box center [355, 277] width 23 height 10
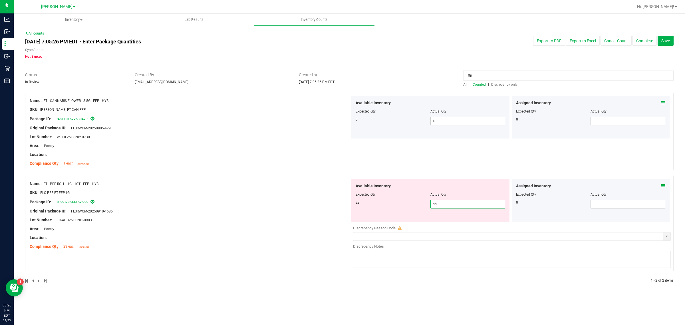
click at [472, 205] on span "22 22" at bounding box center [467, 204] width 75 height 9
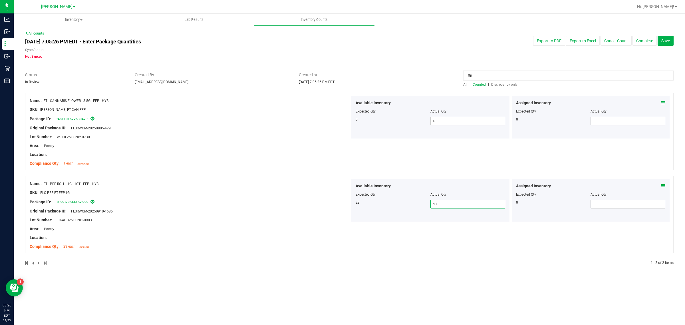
click at [222, 170] on div at bounding box center [349, 173] width 648 height 6
click at [211, 153] on div "Location: --" at bounding box center [190, 155] width 320 height 6
click at [216, 70] on div at bounding box center [349, 69] width 648 height 6
click at [548, 37] on button "Save" at bounding box center [665, 41] width 16 height 10
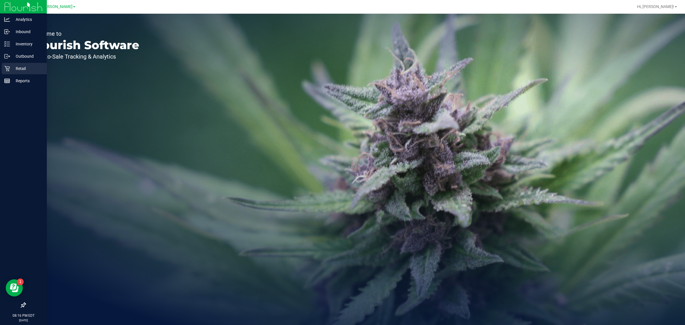
click at [13, 72] on div "Retail" at bounding box center [24, 68] width 45 height 11
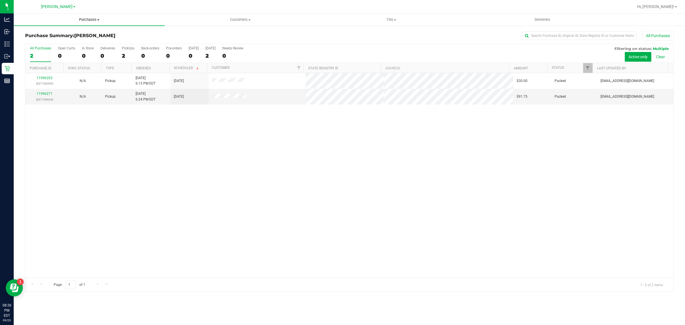
click at [86, 21] on span "Purchases" at bounding box center [89, 19] width 151 height 5
click at [93, 41] on li "Fulfillment" at bounding box center [89, 41] width 151 height 7
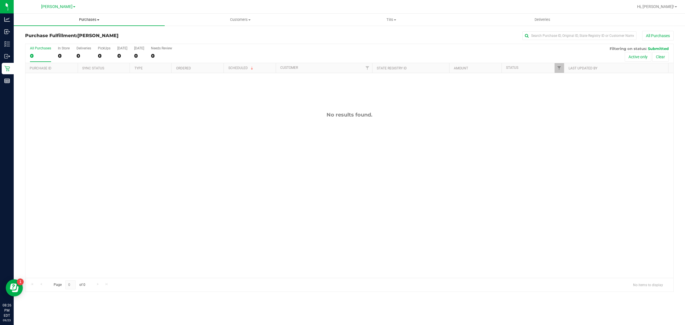
click at [88, 19] on span "Purchases" at bounding box center [89, 19] width 151 height 5
click at [84, 46] on li "All purchases" at bounding box center [89, 48] width 151 height 7
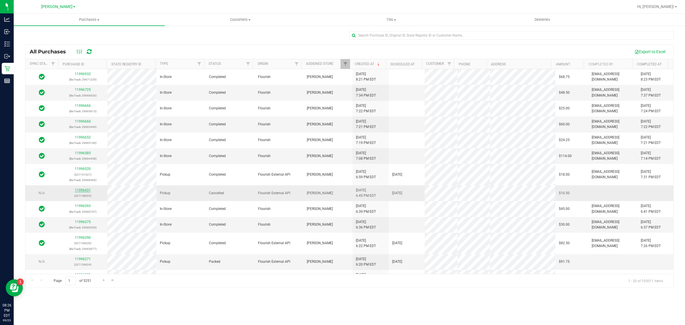
click at [86, 190] on link "11996431" at bounding box center [83, 190] width 16 height 4
